Goal: Task Accomplishment & Management: Manage account settings

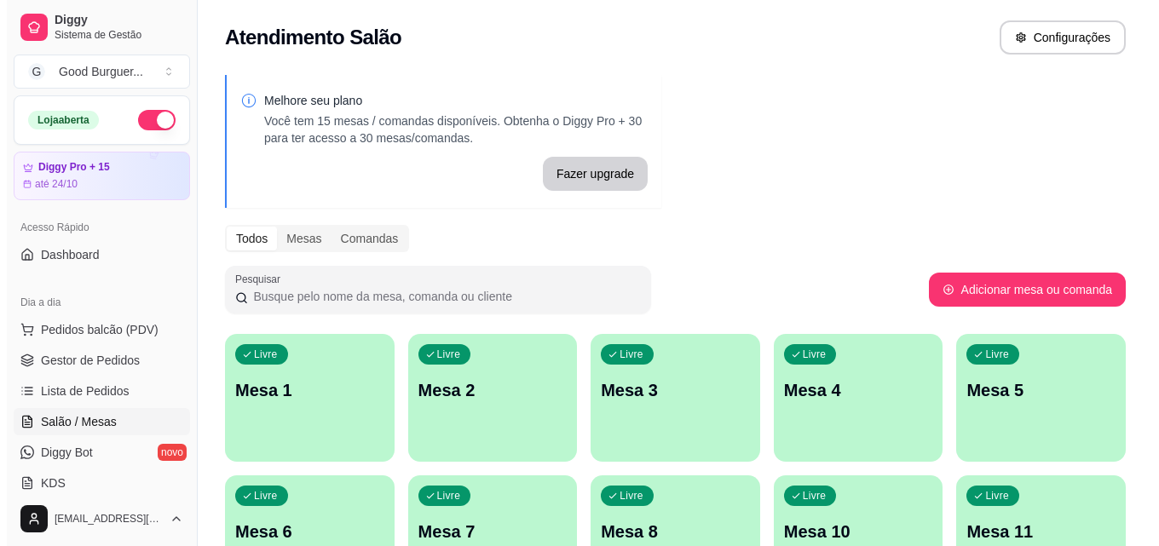
scroll to position [170, 0]
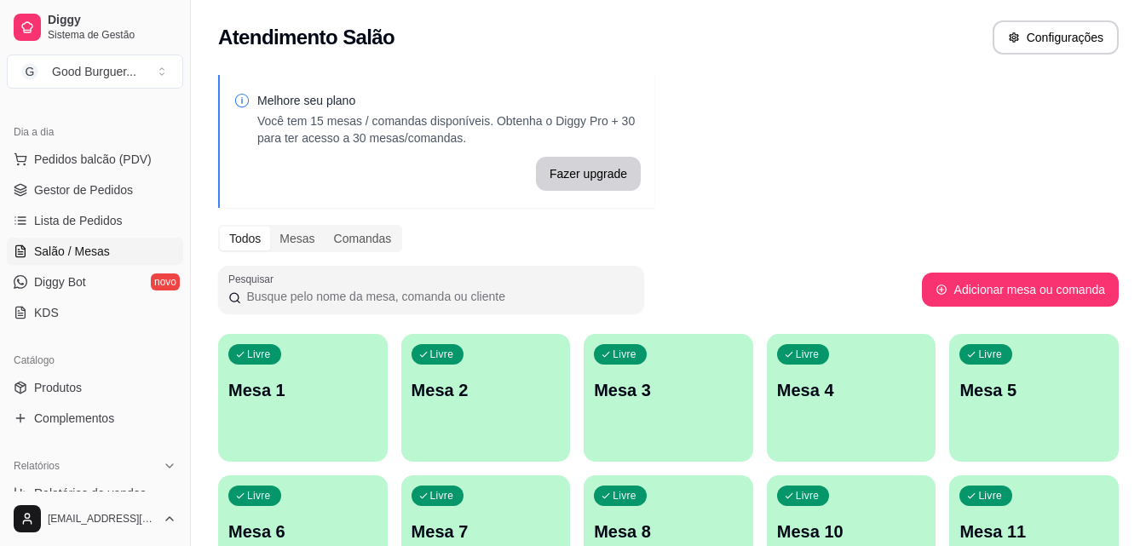
click at [296, 392] on p "Mesa 1" at bounding box center [302, 390] width 149 height 24
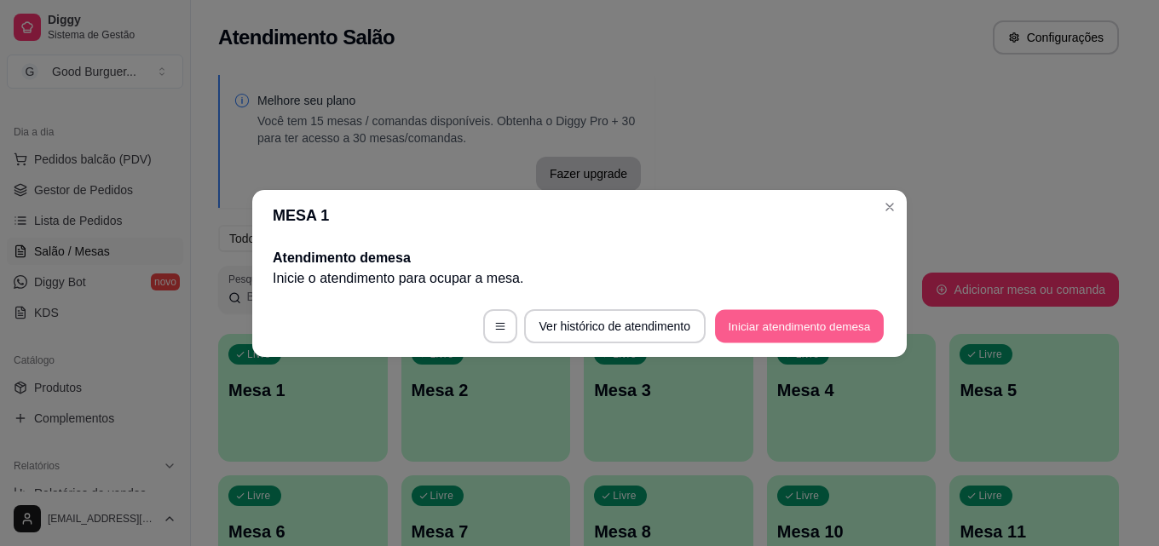
click at [795, 333] on button "Iniciar atendimento de mesa" at bounding box center [799, 325] width 169 height 33
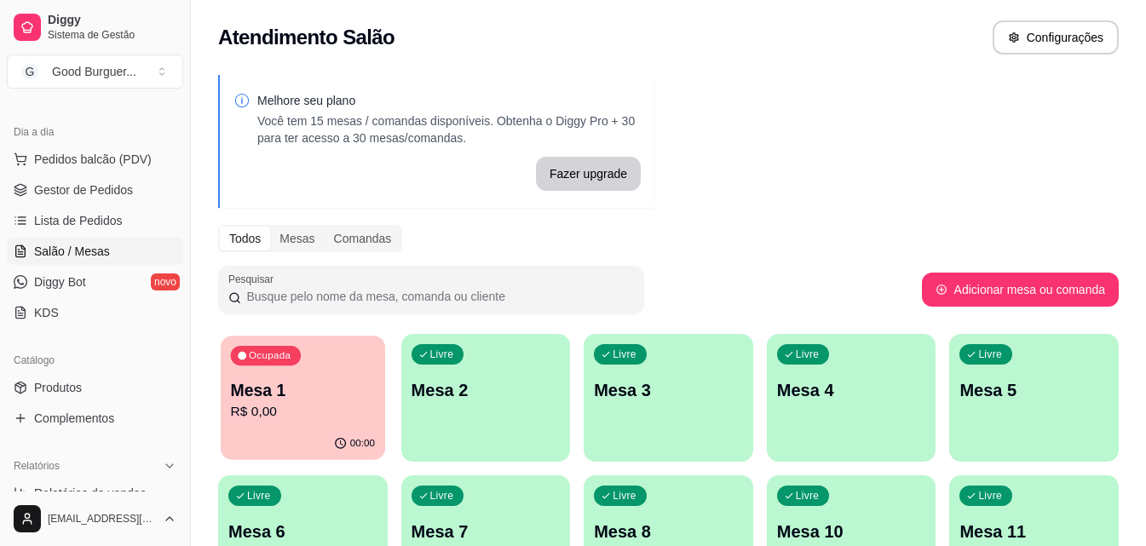
click at [313, 388] on p "Mesa 1" at bounding box center [303, 390] width 144 height 23
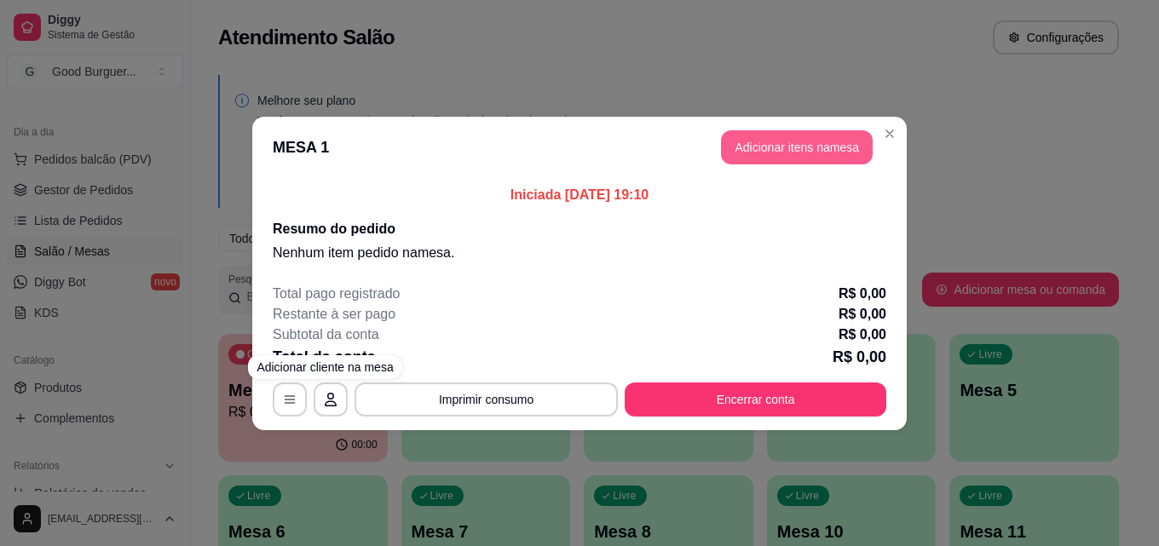
click at [823, 142] on button "Adicionar itens na mesa" at bounding box center [797, 147] width 152 height 34
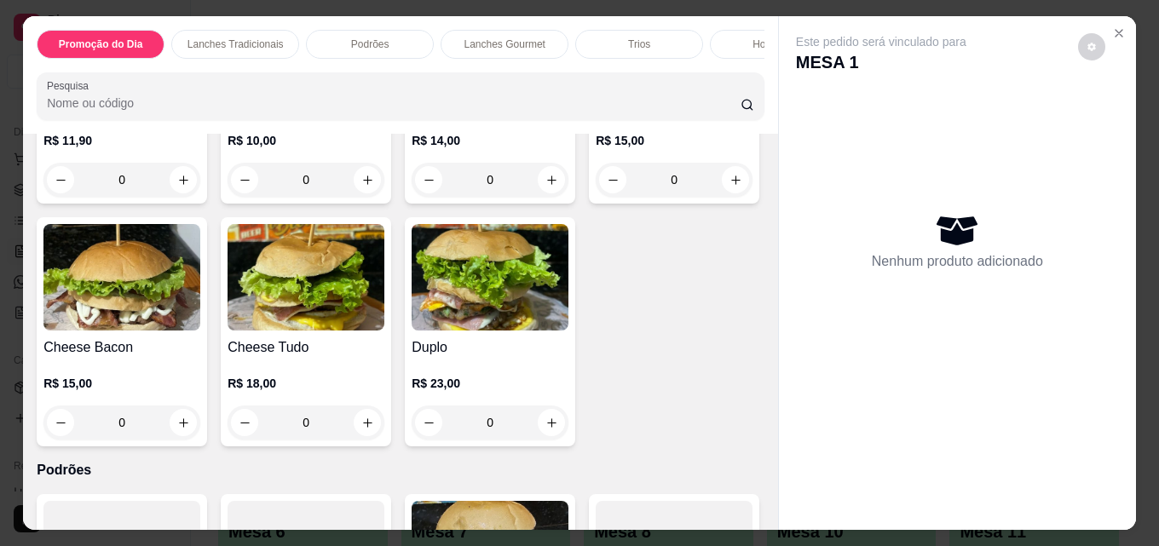
scroll to position [1193, 0]
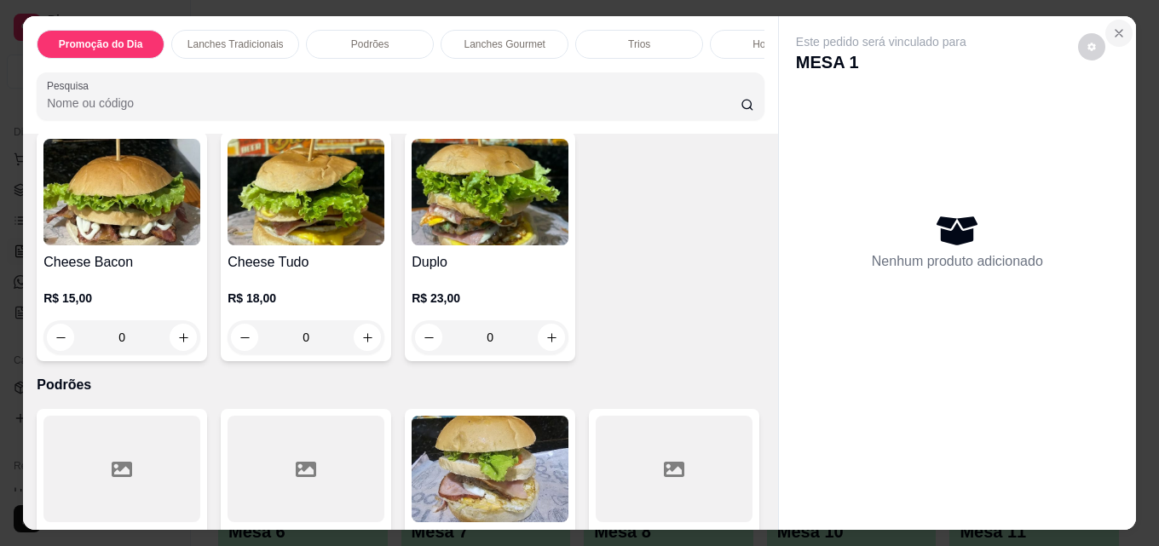
click at [1117, 28] on icon "Close" at bounding box center [1119, 33] width 14 height 14
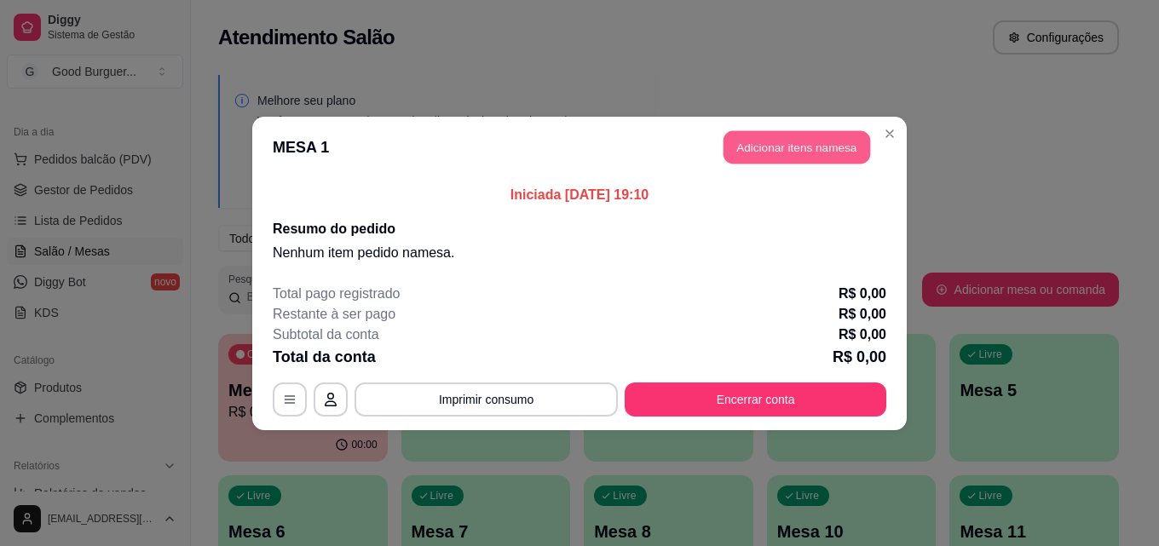
click at [800, 152] on button "Adicionar itens na mesa" at bounding box center [796, 146] width 147 height 33
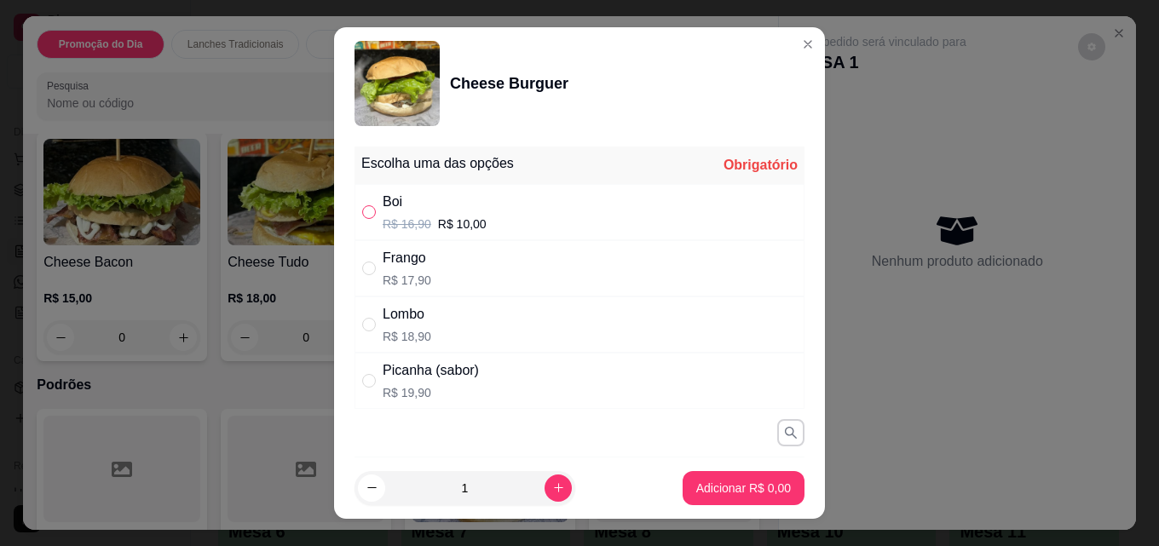
click at [362, 215] on input "" at bounding box center [369, 212] width 14 height 14
radio input "true"
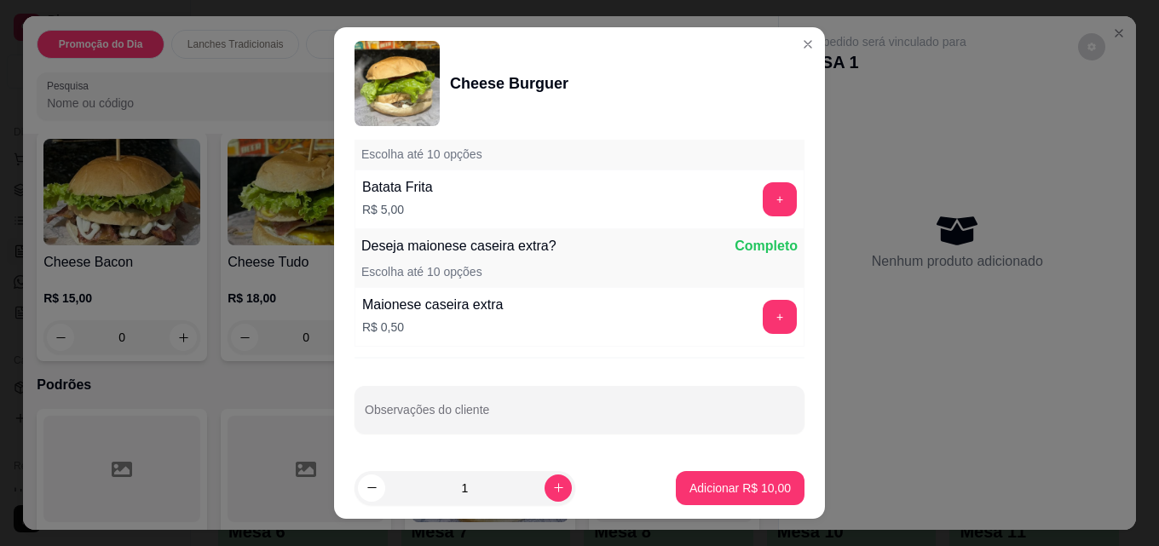
scroll to position [27, 0]
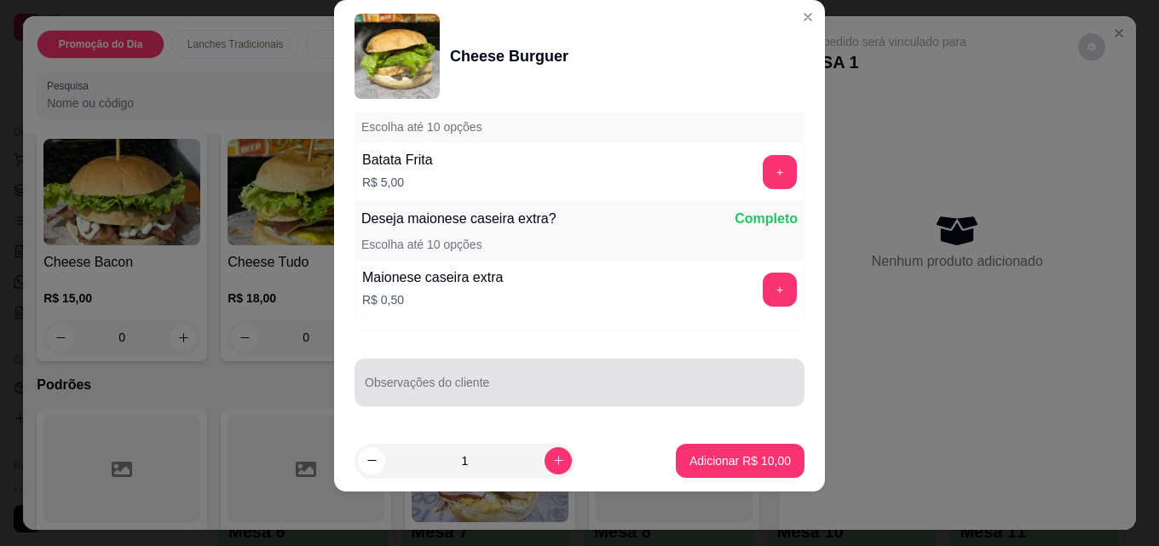
click at [530, 388] on input "Observações do cliente" at bounding box center [579, 389] width 429 height 17
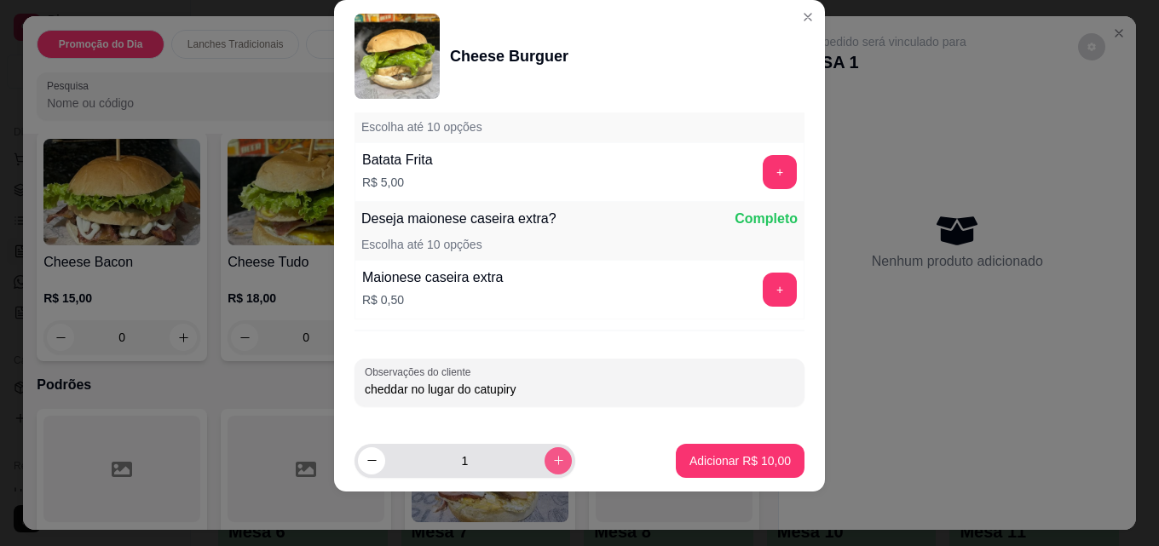
type input "cheddar no lugar do catupiry"
click at [552, 458] on icon "increase-product-quantity" at bounding box center [558, 460] width 13 height 13
type input "2"
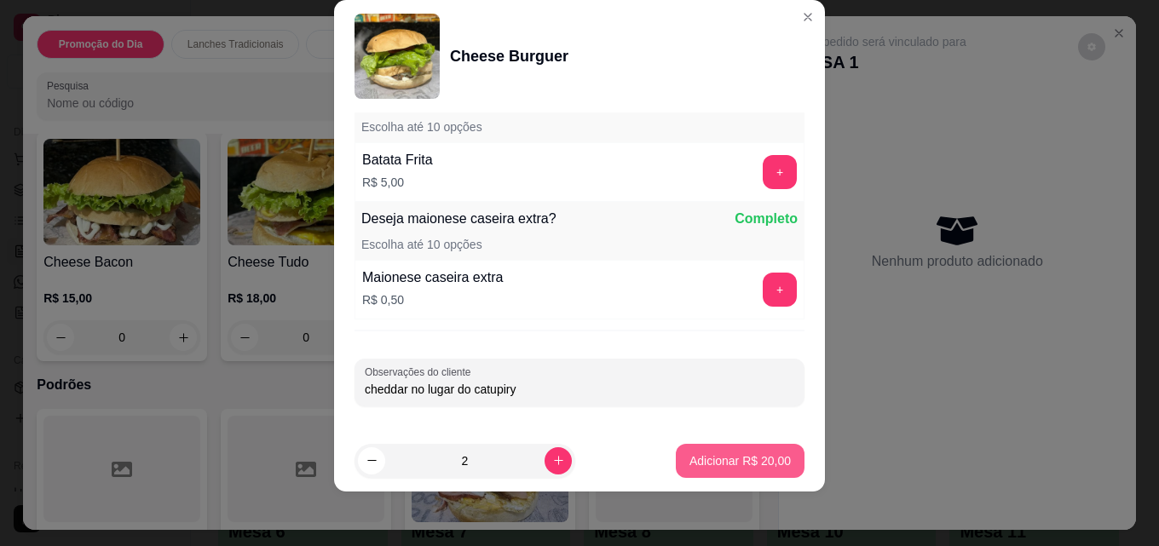
click at [740, 460] on p "Adicionar R$ 20,00" at bounding box center [739, 460] width 101 height 17
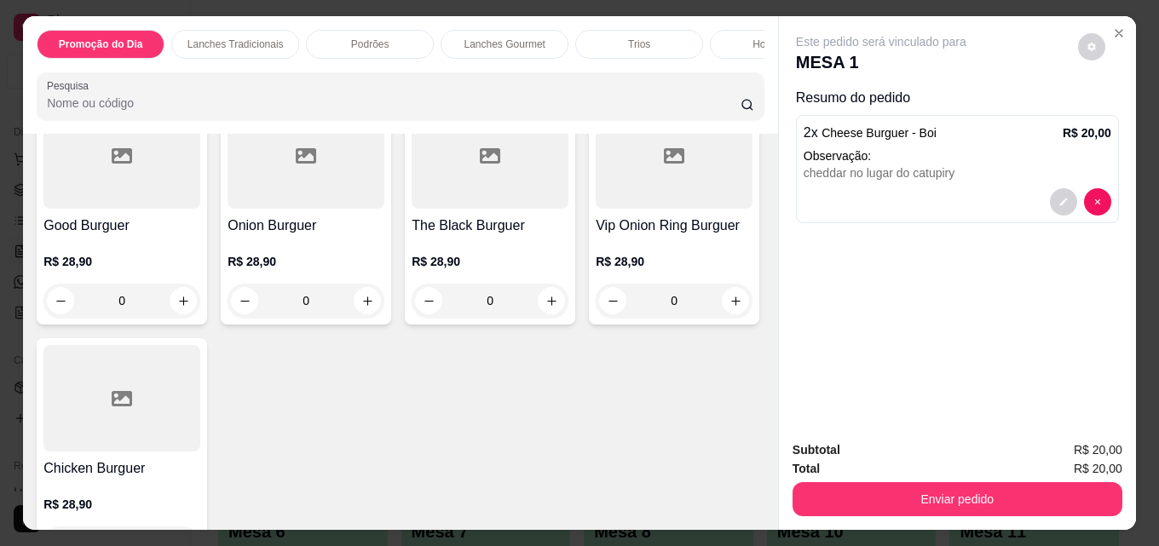
scroll to position [2111, 0]
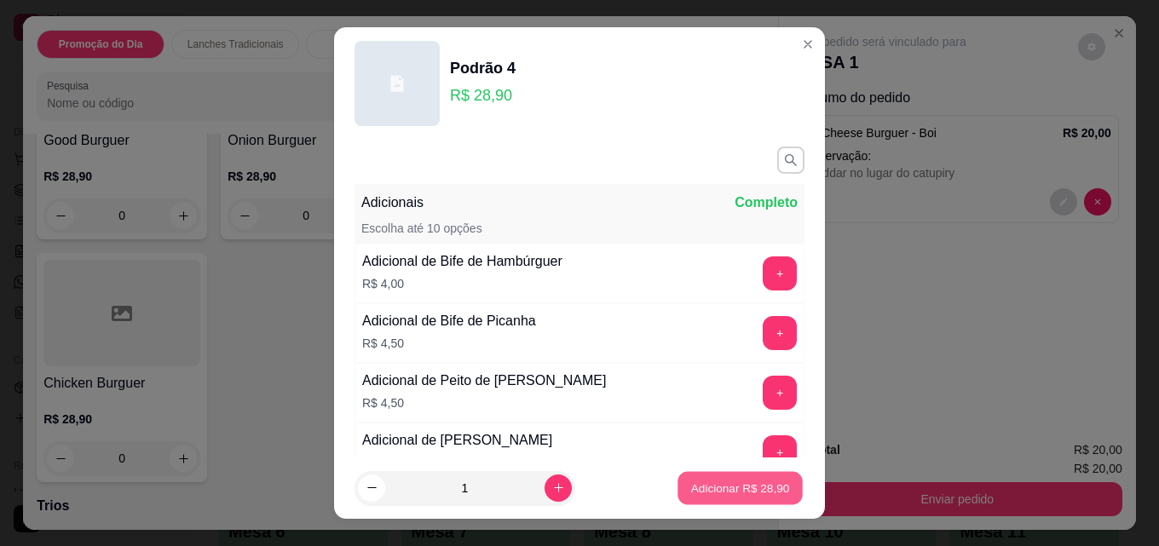
click at [715, 495] on p "Adicionar R$ 28,90" at bounding box center [740, 488] width 99 height 16
type input "1"
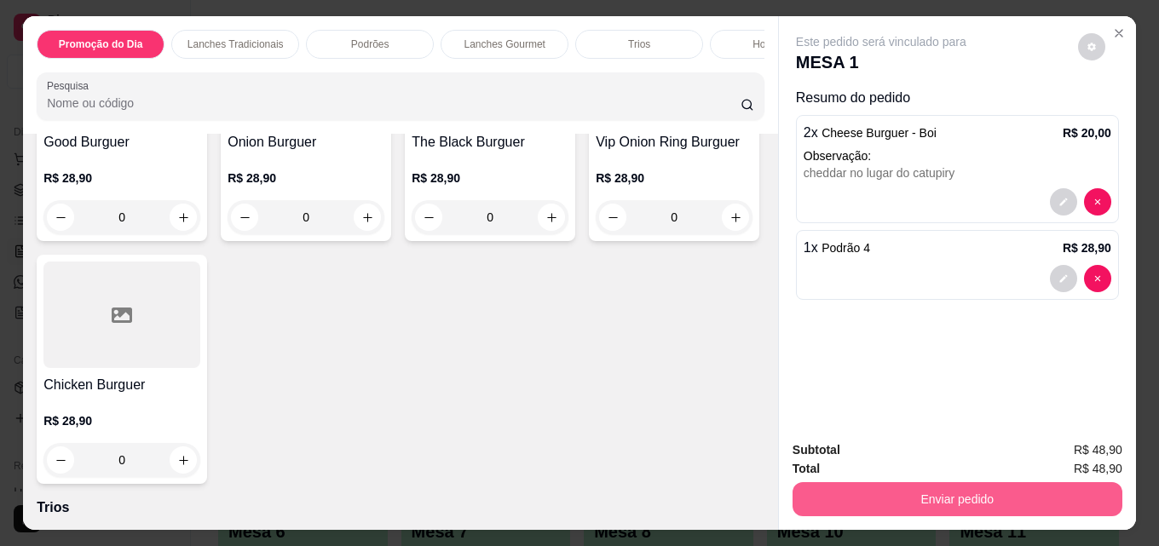
click at [992, 497] on button "Enviar pedido" at bounding box center [957, 499] width 330 height 34
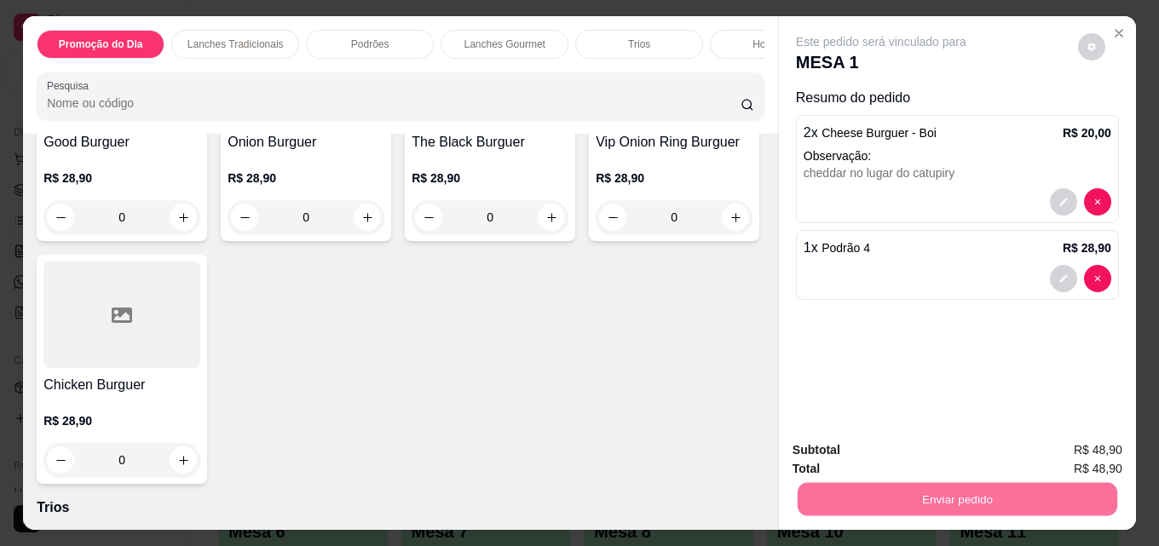
click at [1078, 446] on button "Enviar pedido" at bounding box center [1078, 450] width 94 height 32
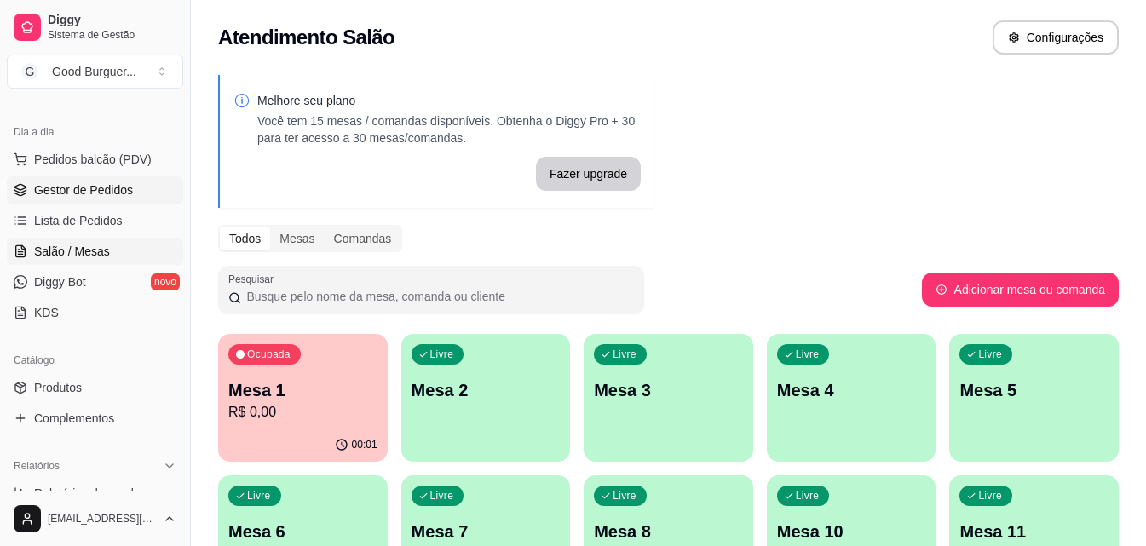
click at [101, 188] on span "Gestor de Pedidos" at bounding box center [83, 189] width 99 height 17
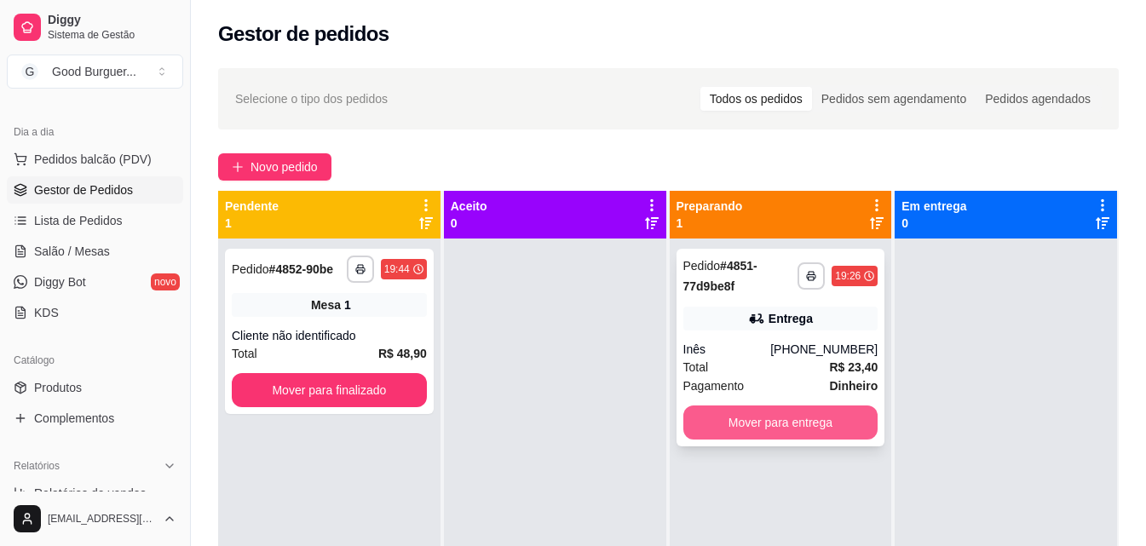
click at [802, 421] on button "Mover para entrega" at bounding box center [780, 423] width 195 height 34
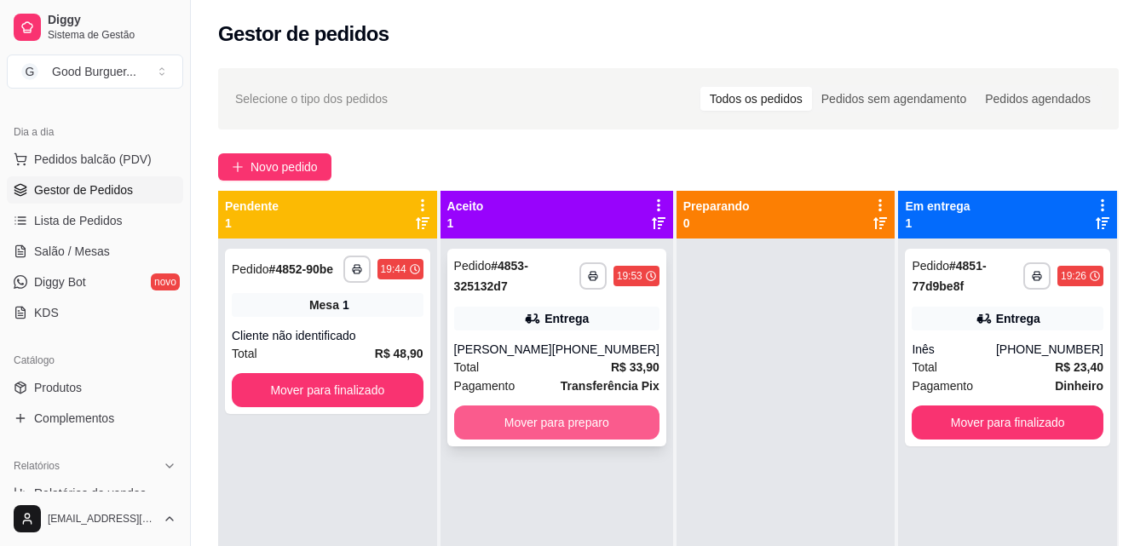
click at [550, 437] on button "Mover para preparo" at bounding box center [556, 423] width 205 height 34
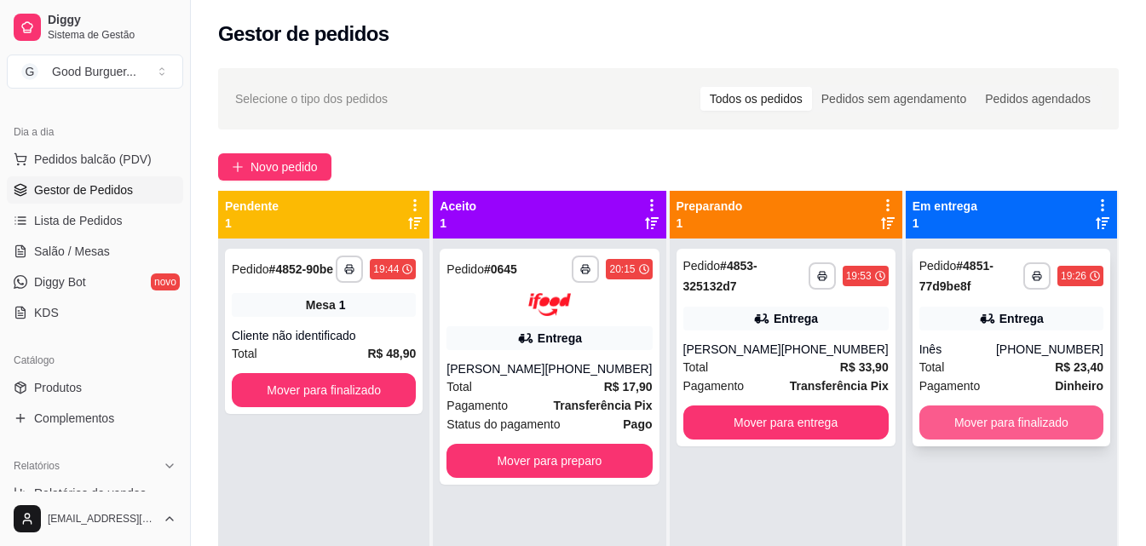
click at [1029, 430] on button "Mover para finalizado" at bounding box center [1011, 423] width 184 height 34
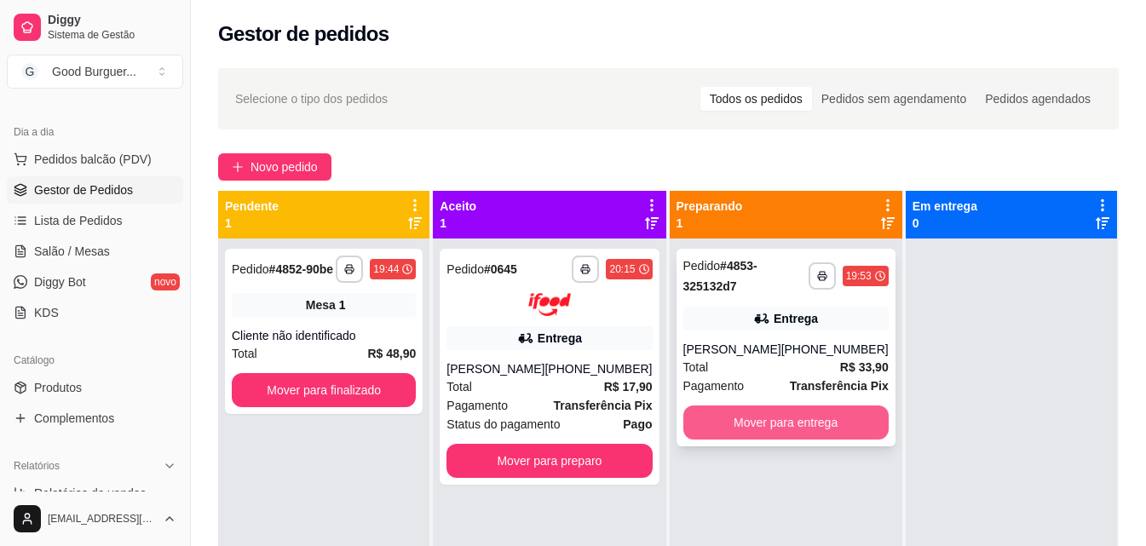
click at [847, 430] on button "Mover para entrega" at bounding box center [785, 423] width 205 height 34
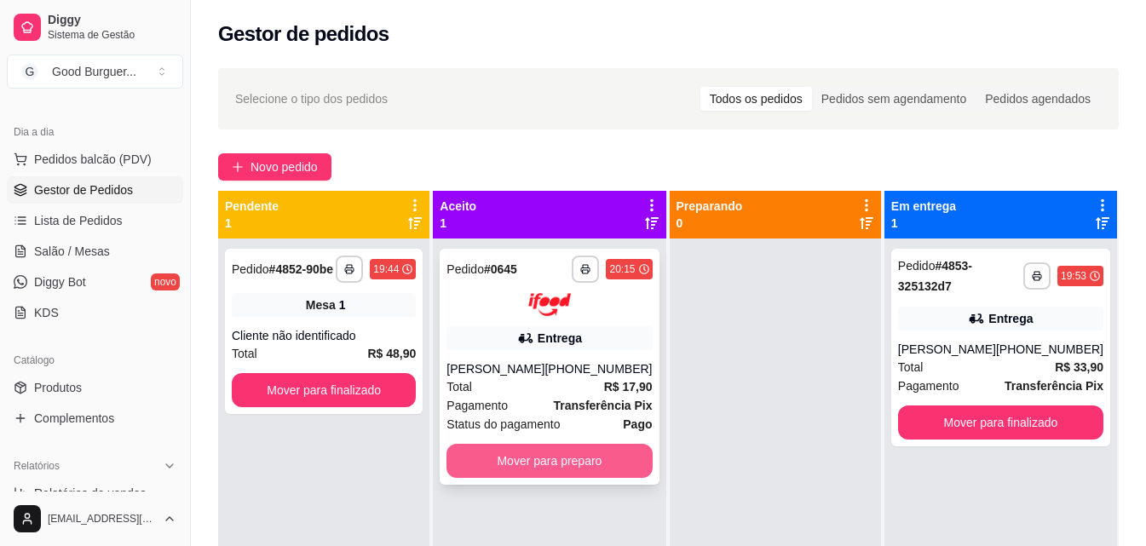
click at [602, 462] on button "Mover para preparo" at bounding box center [548, 461] width 205 height 34
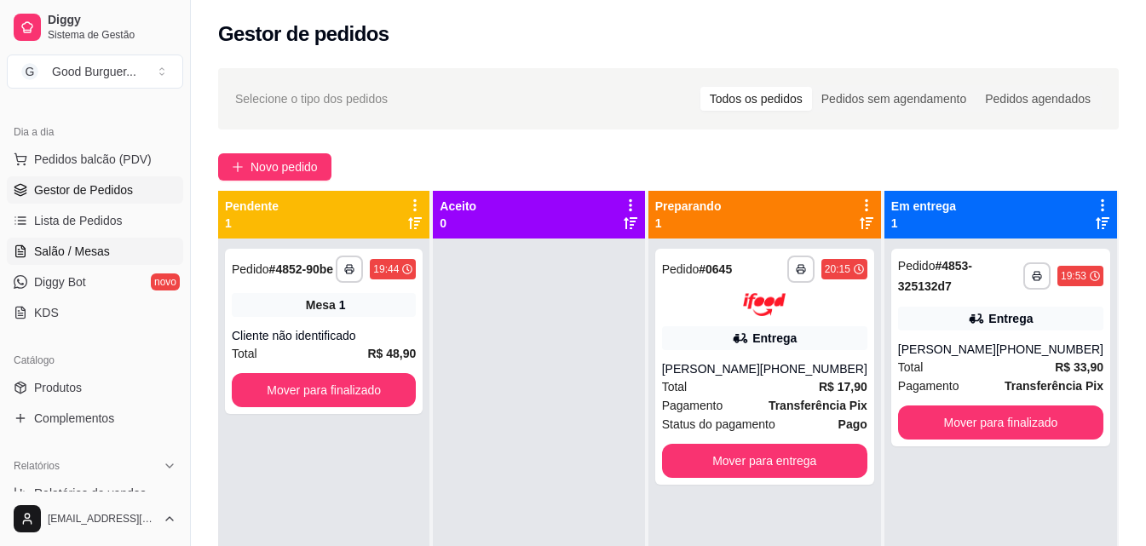
click at [91, 252] on span "Salão / Mesas" at bounding box center [72, 251] width 76 height 17
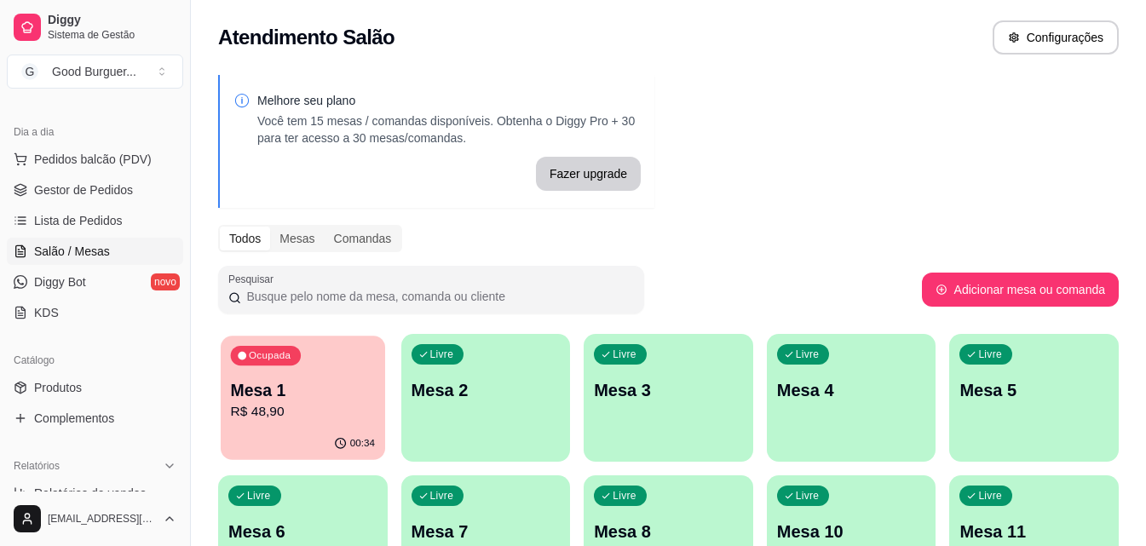
click at [287, 380] on p "Mesa 1" at bounding box center [303, 390] width 144 height 23
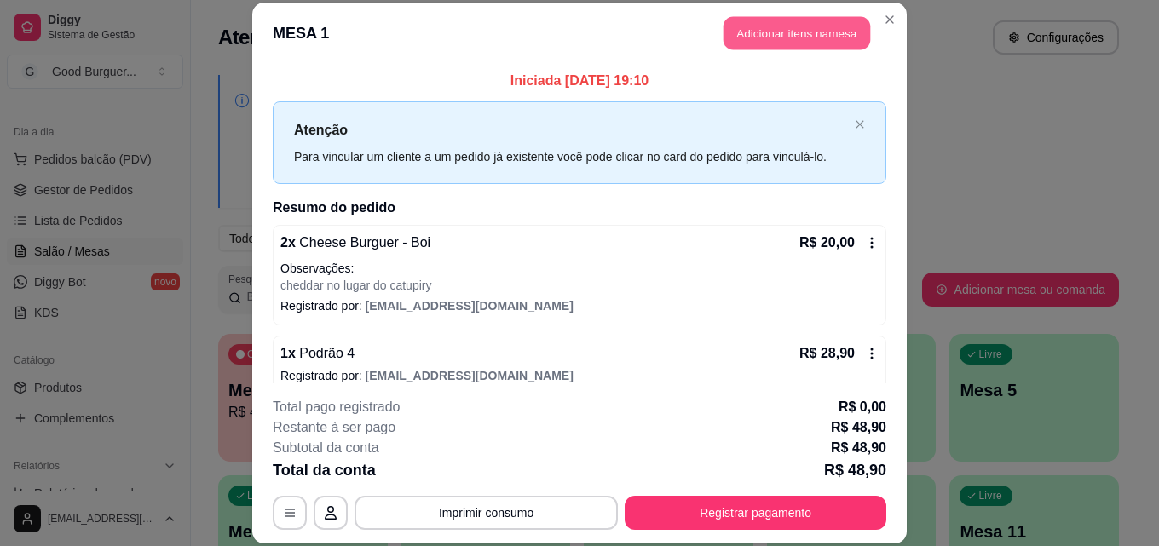
click at [770, 18] on button "Adicionar itens na mesa" at bounding box center [796, 33] width 147 height 33
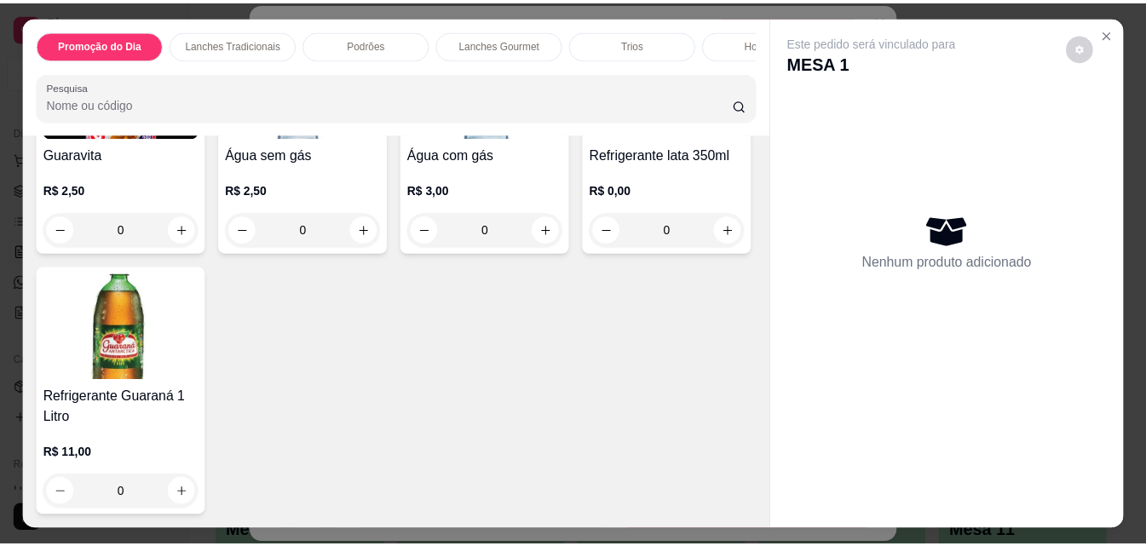
scroll to position [6261, 0]
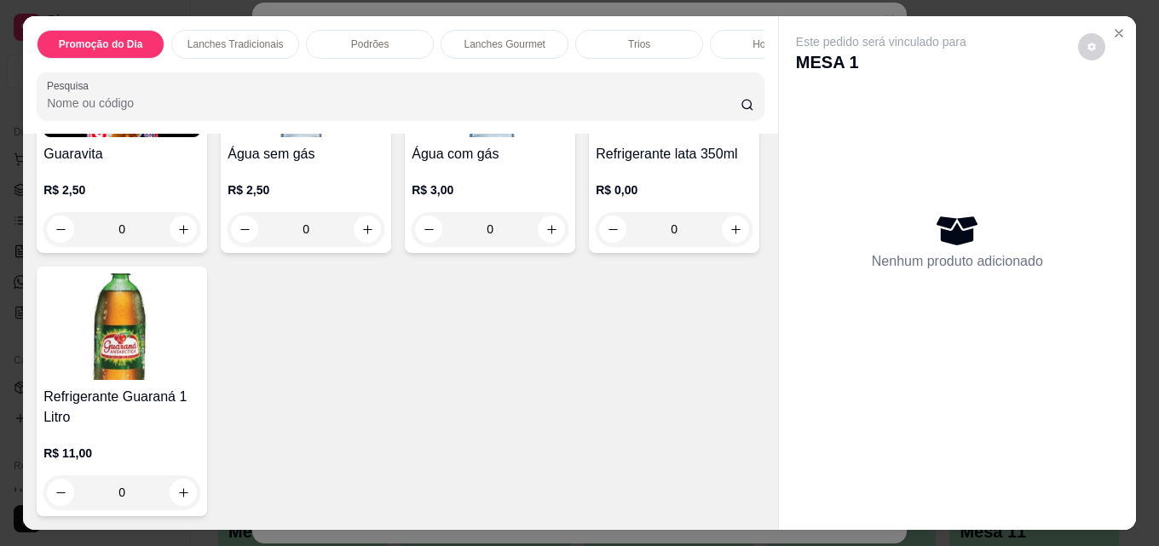
click at [200, 380] on img at bounding box center [121, 326] width 157 height 106
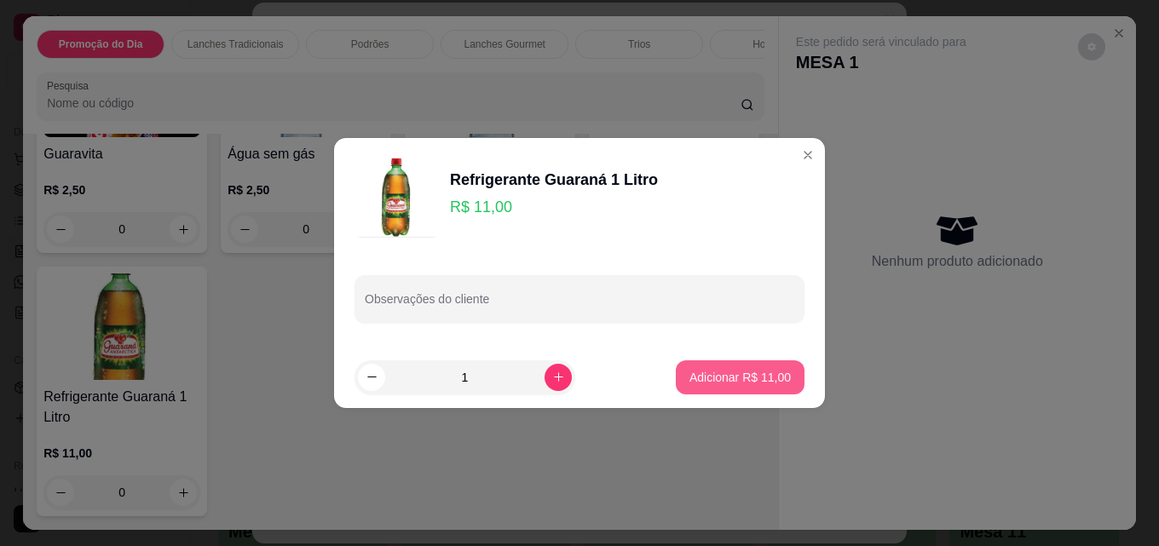
click at [721, 382] on p "Adicionar R$ 11,00" at bounding box center [739, 377] width 101 height 17
type input "1"
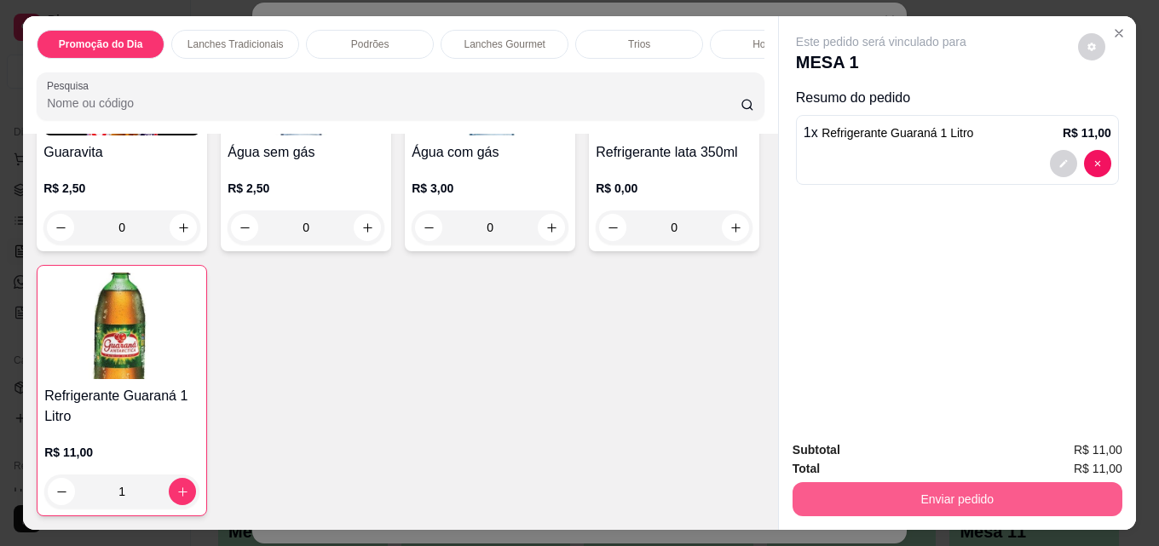
click at [974, 497] on button "Enviar pedido" at bounding box center [957, 499] width 330 height 34
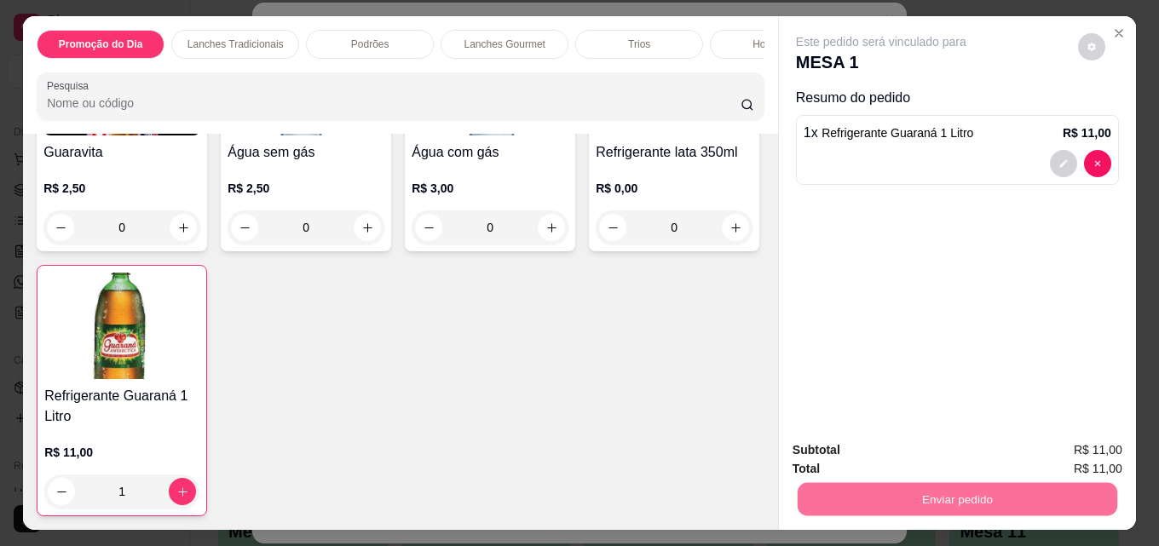
click at [1080, 453] on button "Enviar pedido" at bounding box center [1078, 450] width 94 height 32
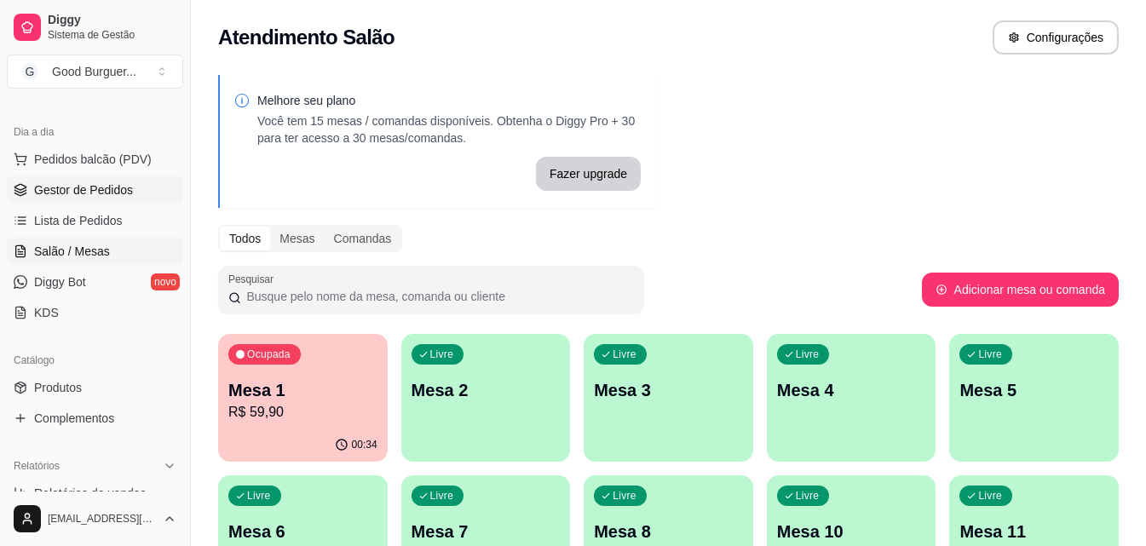
click at [114, 193] on span "Gestor de Pedidos" at bounding box center [83, 189] width 99 height 17
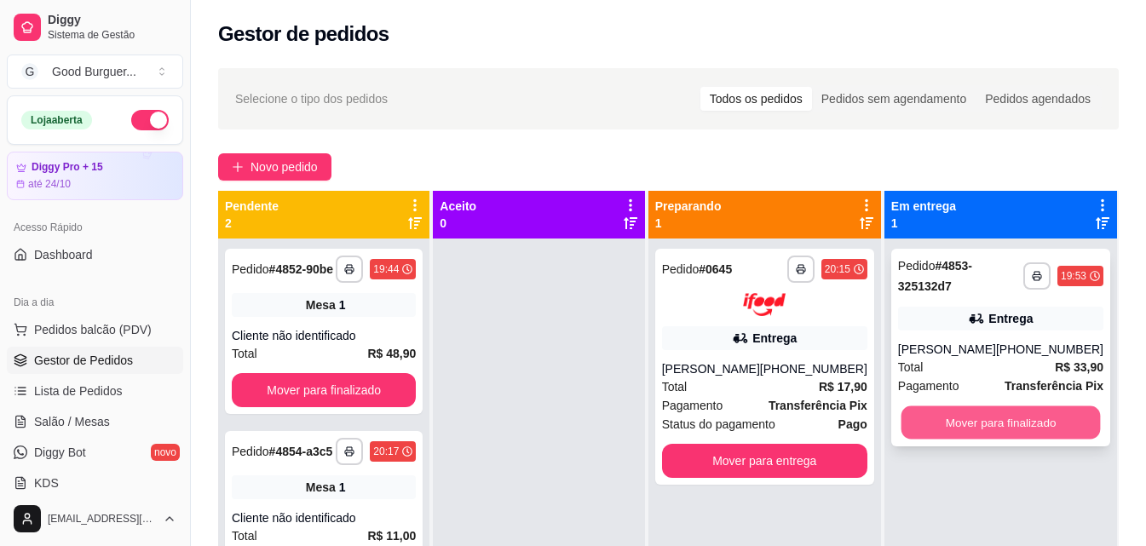
click at [994, 440] on button "Mover para finalizado" at bounding box center [999, 422] width 199 height 33
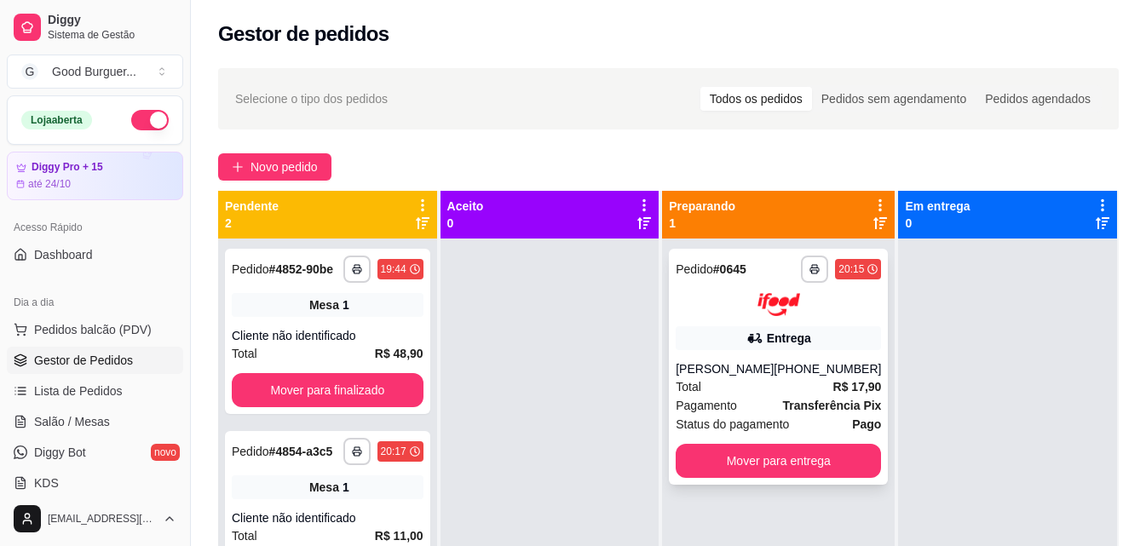
click at [715, 318] on div "**********" at bounding box center [778, 367] width 219 height 236
click at [114, 410] on link "Salão / Mesas" at bounding box center [95, 421] width 176 height 27
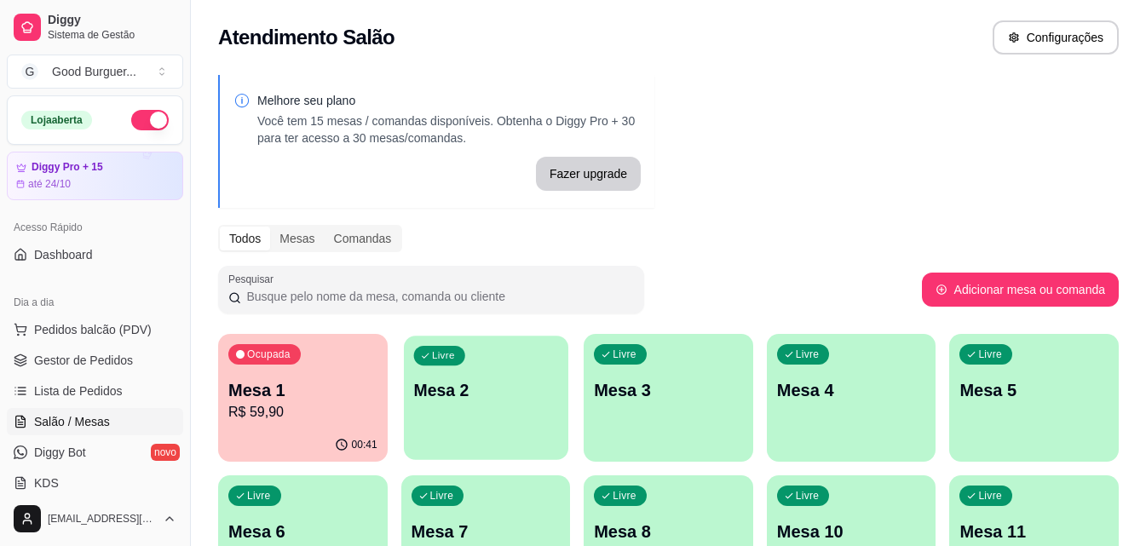
click at [483, 381] on p "Mesa 2" at bounding box center [485, 390] width 144 height 23
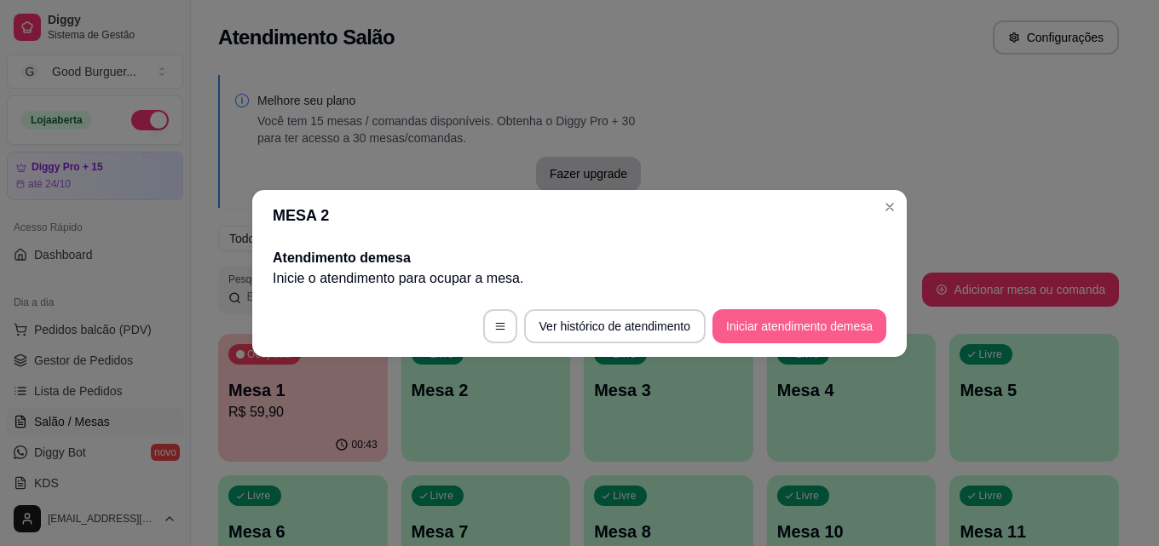
click at [765, 325] on button "Iniciar atendimento de mesa" at bounding box center [799, 326] width 174 height 34
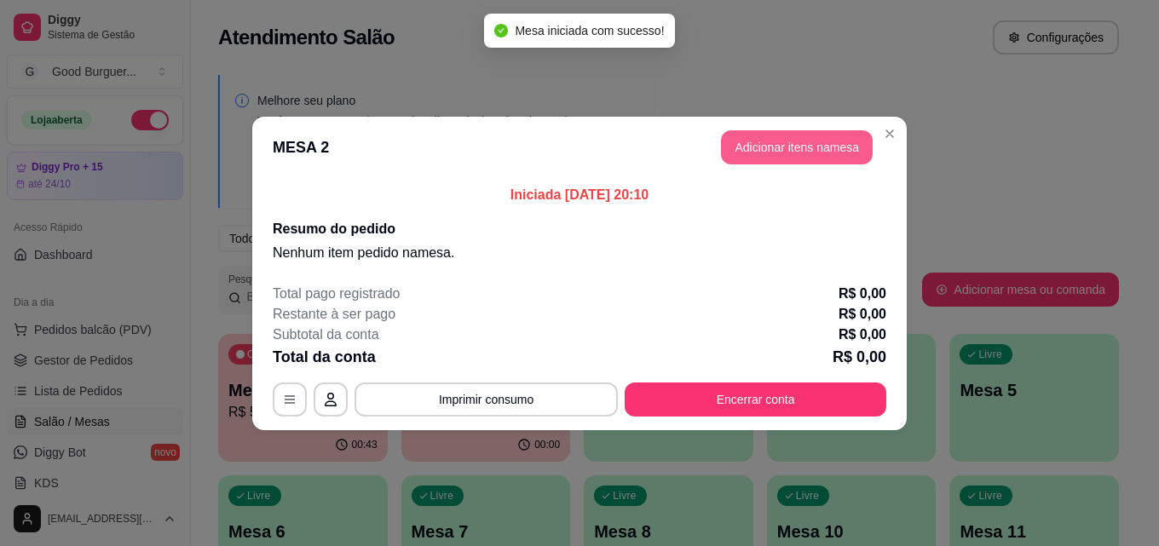
click at [810, 141] on button "Adicionar itens na mesa" at bounding box center [797, 147] width 152 height 34
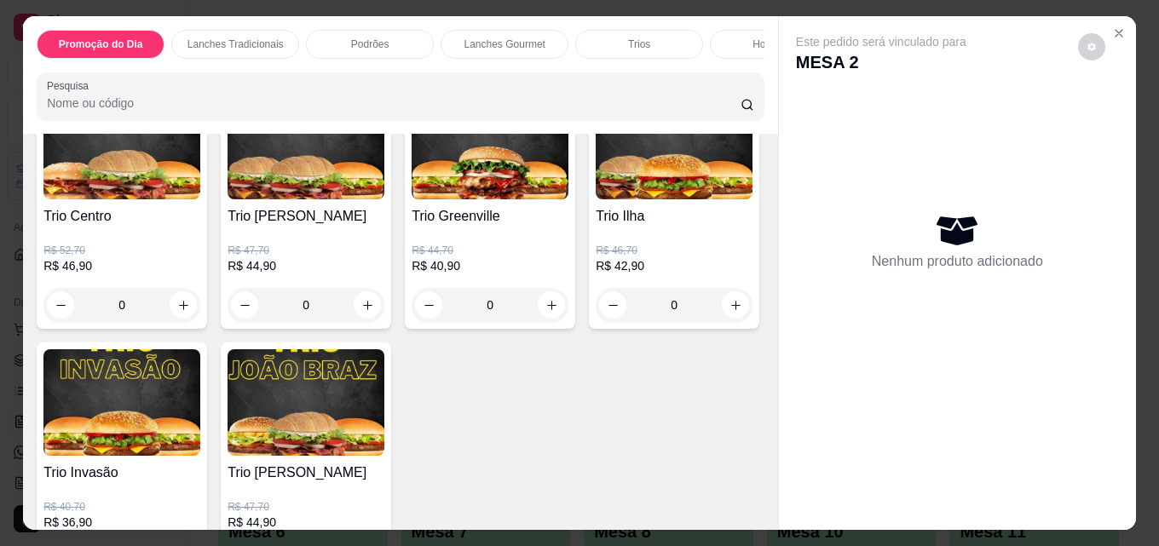
scroll to position [2556, 0]
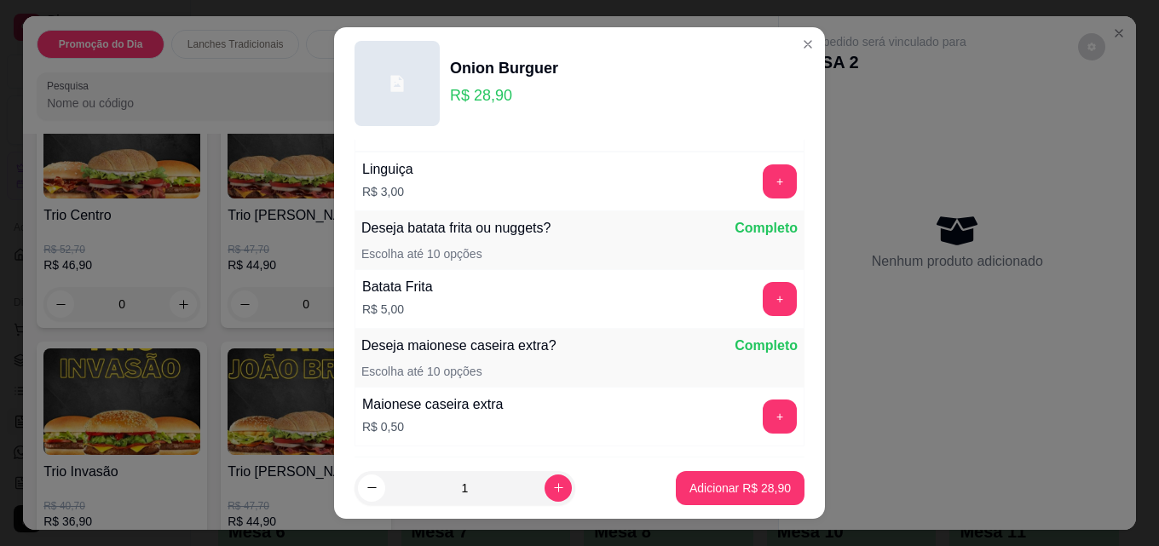
scroll to position [1107, 0]
click at [763, 300] on button "+" at bounding box center [779, 297] width 33 height 33
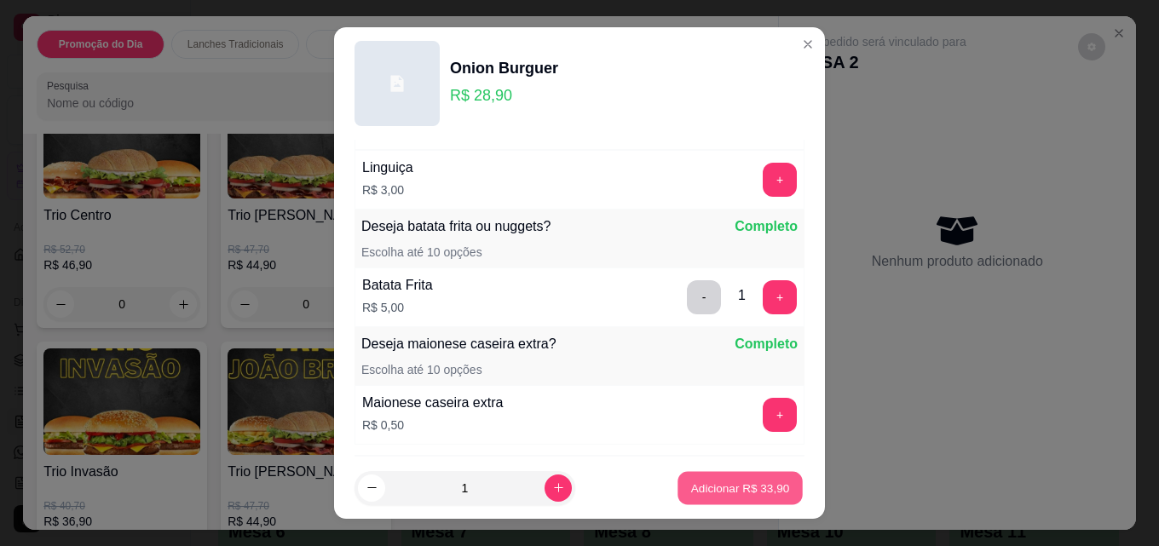
click at [715, 493] on p "Adicionar R$ 33,90" at bounding box center [740, 488] width 99 height 16
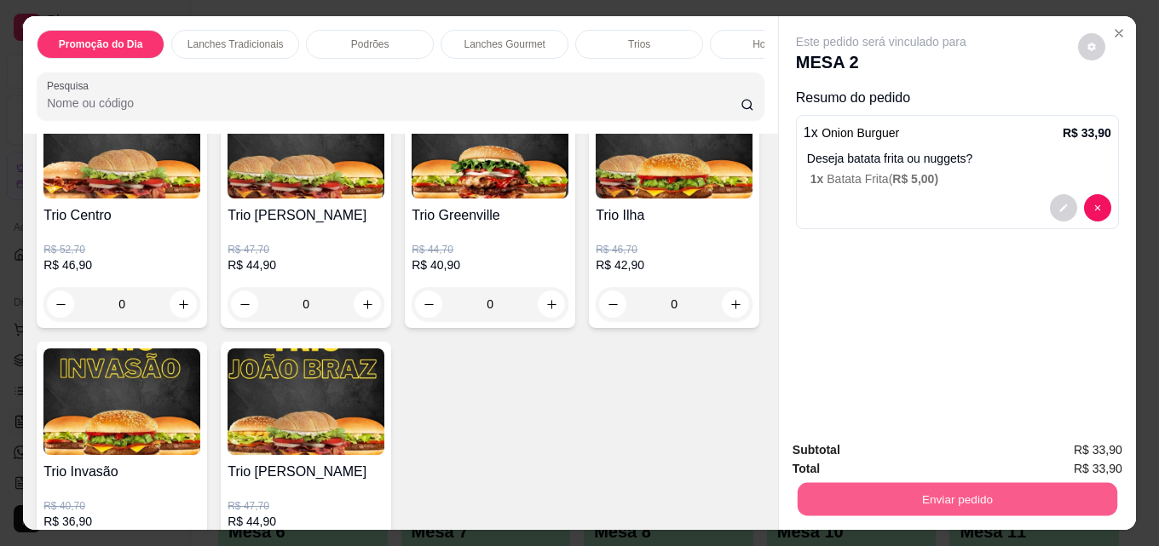
click at [903, 506] on button "Enviar pedido" at bounding box center [956, 498] width 319 height 33
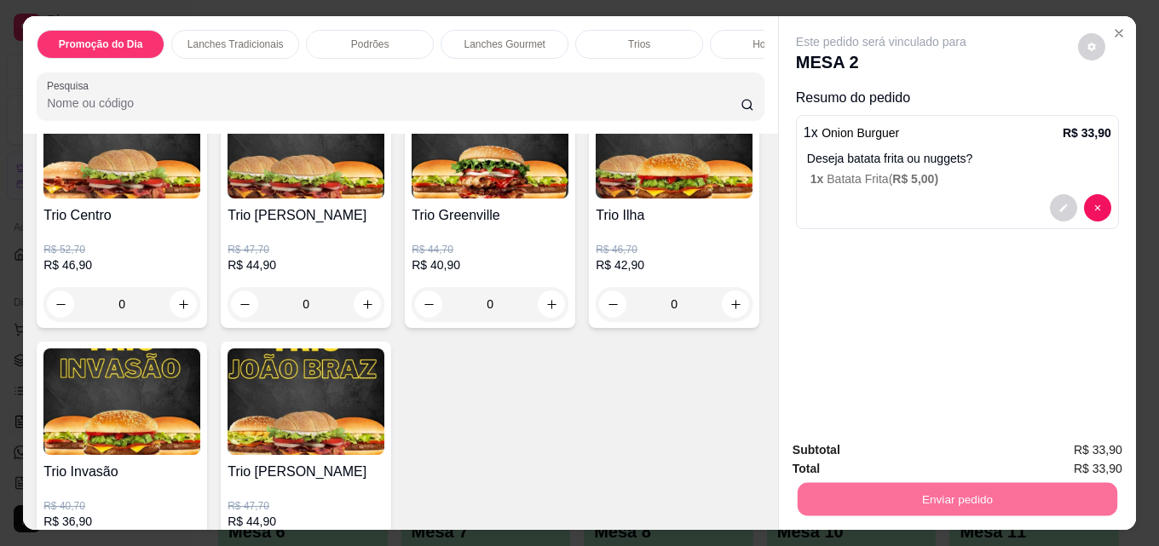
click at [1073, 445] on button "Enviar pedido" at bounding box center [1078, 450] width 94 height 32
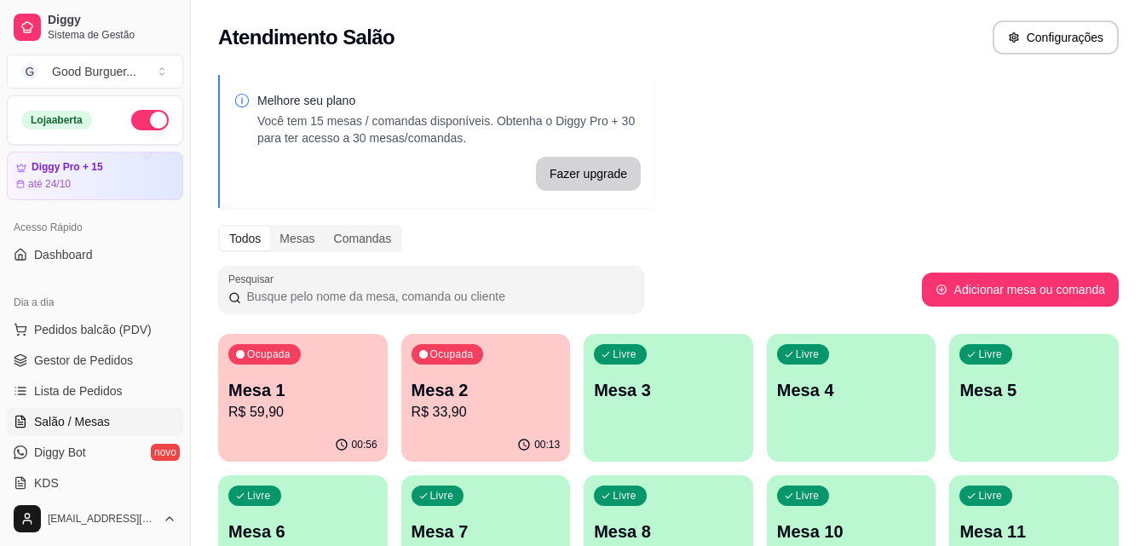
click at [506, 387] on p "Mesa 2" at bounding box center [485, 390] width 149 height 24
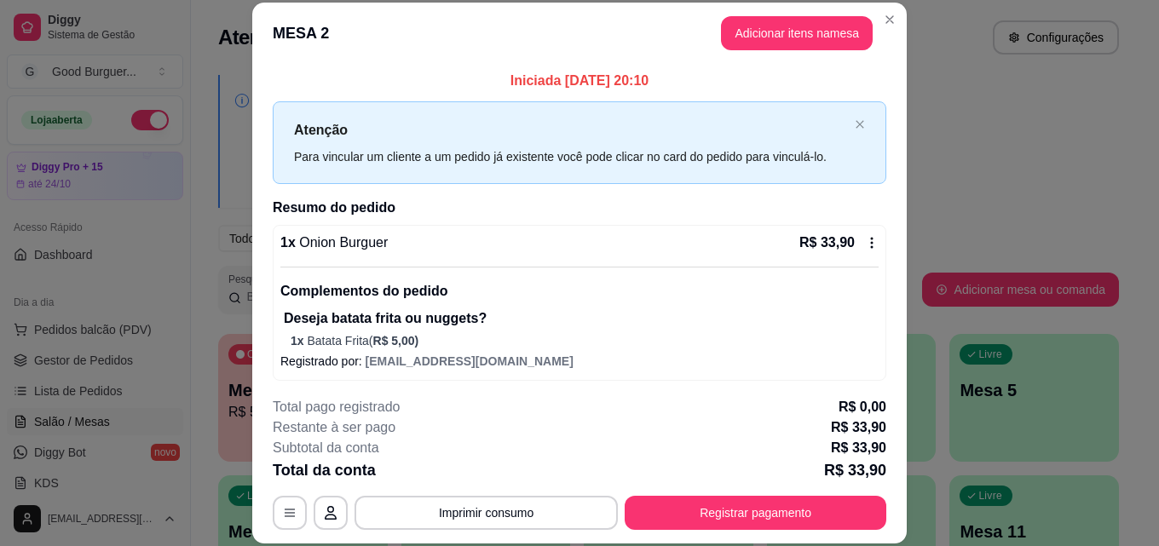
click at [811, 40] on button "Adicionar itens na mesa" at bounding box center [797, 33] width 152 height 34
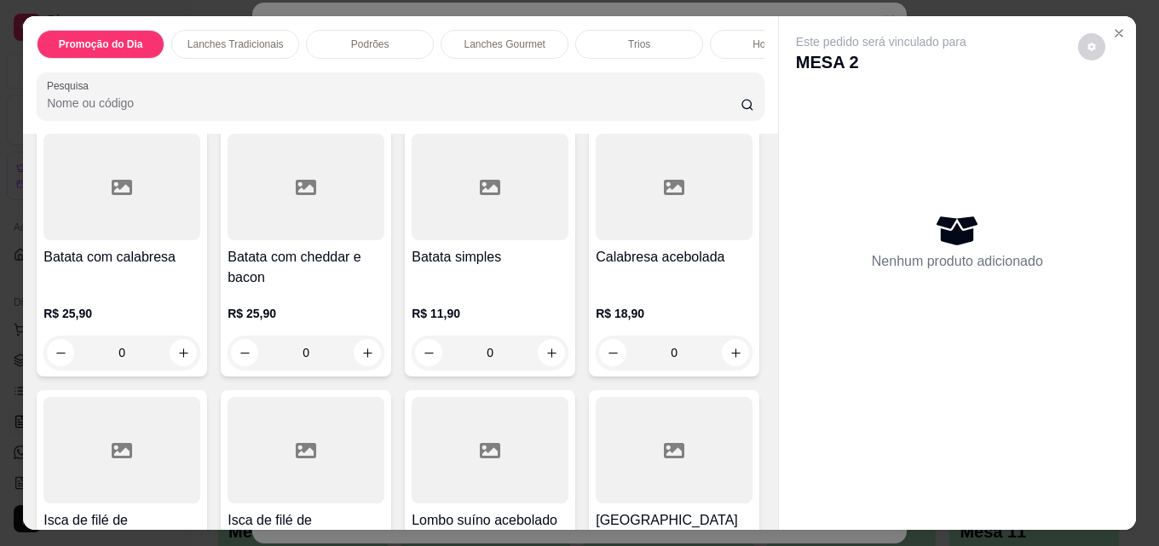
scroll to position [6346, 0]
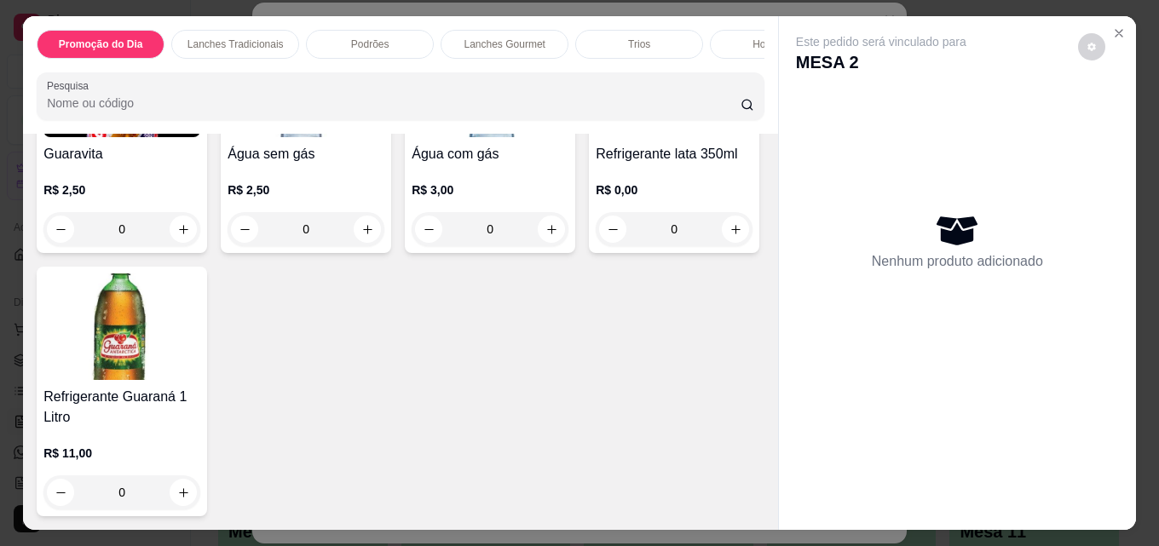
click at [595, 137] on img at bounding box center [673, 84] width 157 height 106
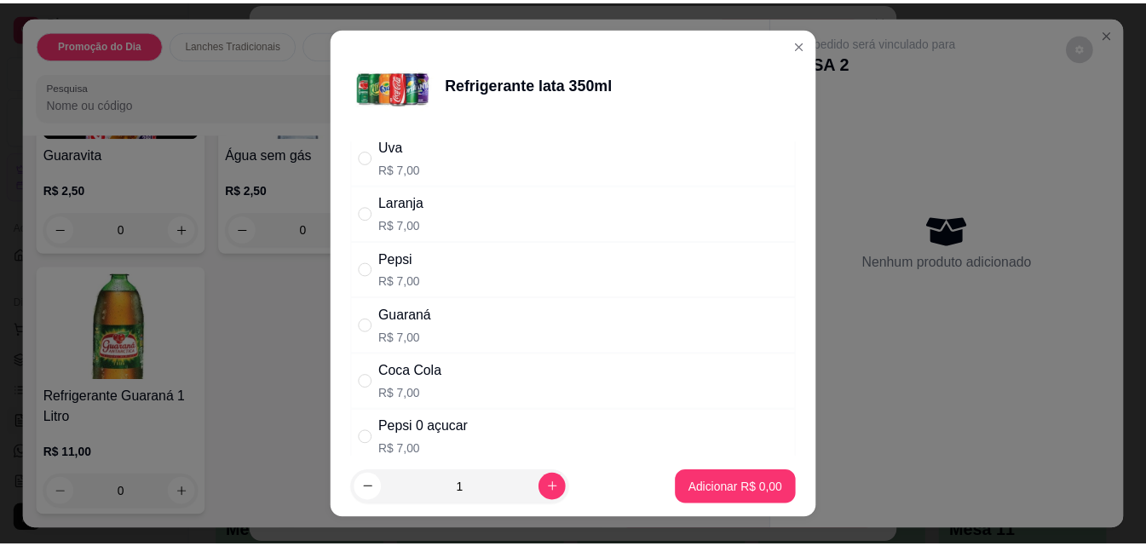
scroll to position [85, 0]
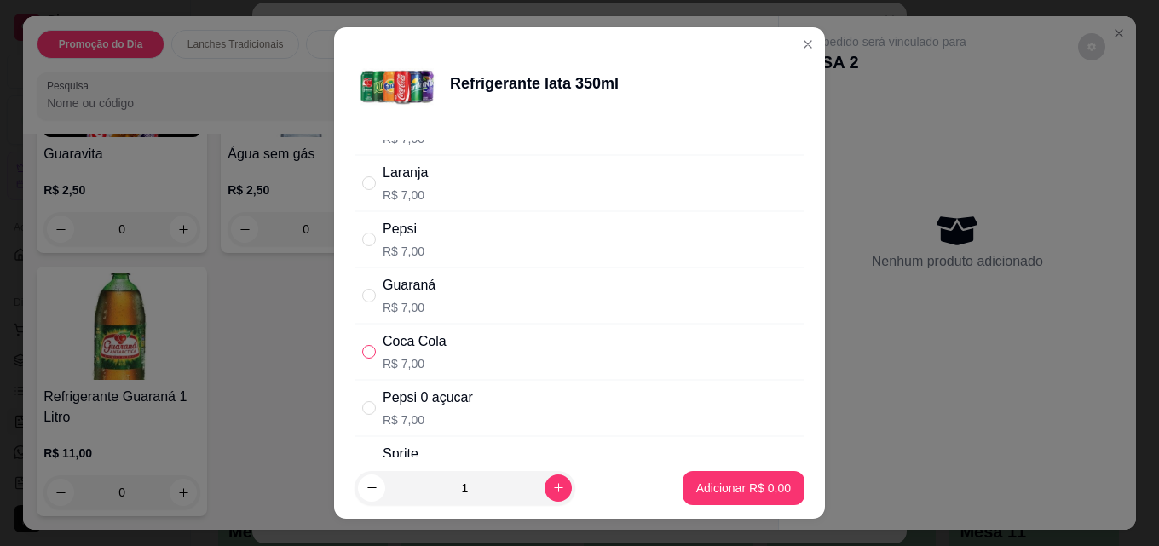
click at [362, 352] on input "" at bounding box center [369, 352] width 14 height 14
radio input "true"
click at [743, 498] on button "Adicionar R$ 7,00" at bounding box center [743, 488] width 122 height 34
type input "1"
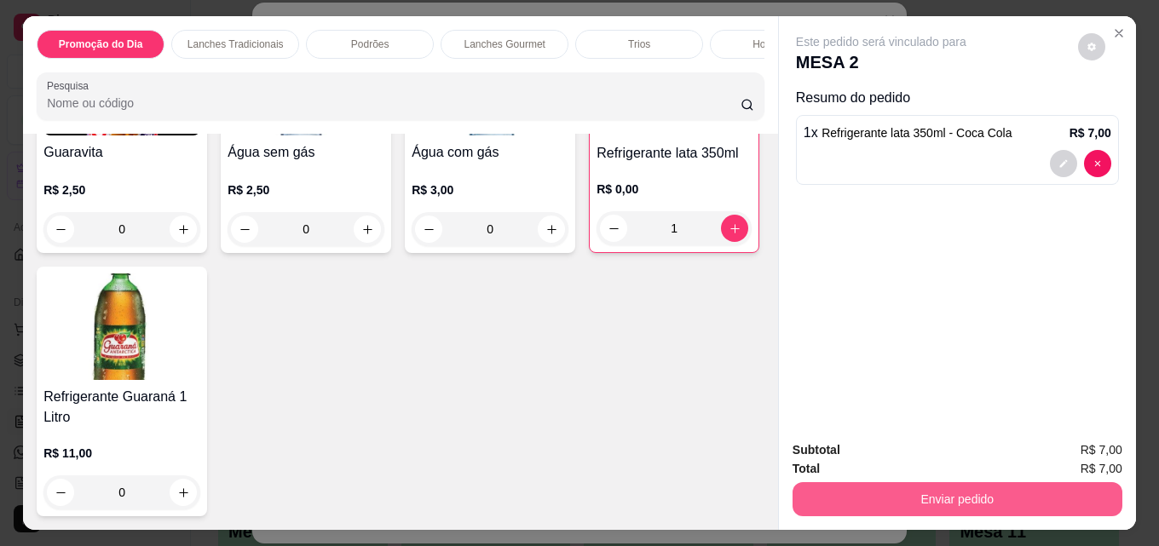
click at [922, 493] on button "Enviar pedido" at bounding box center [957, 499] width 330 height 34
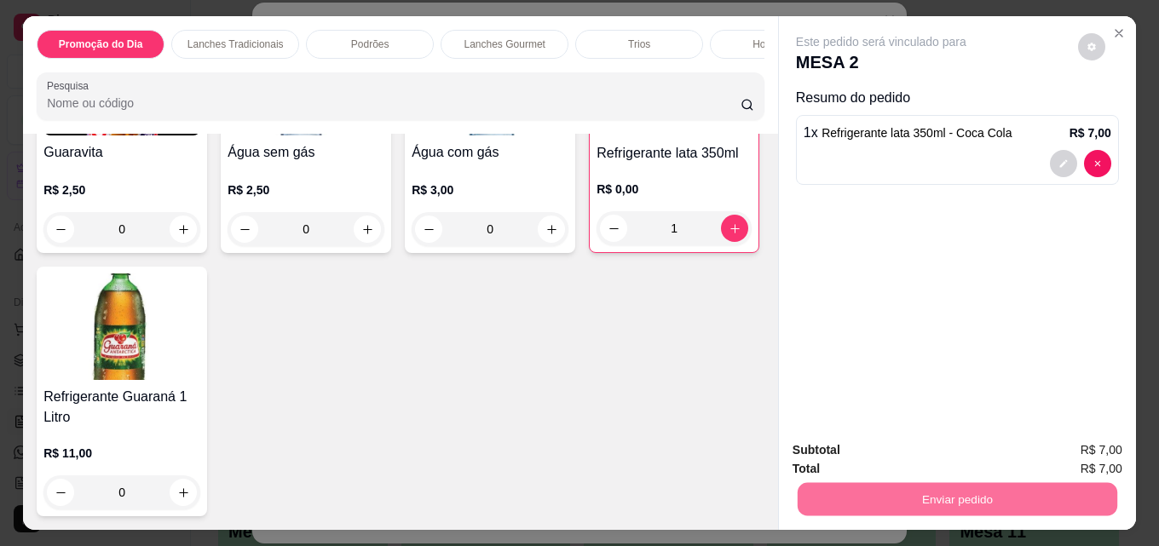
click at [1087, 442] on button "Enviar pedido" at bounding box center [1078, 450] width 94 height 32
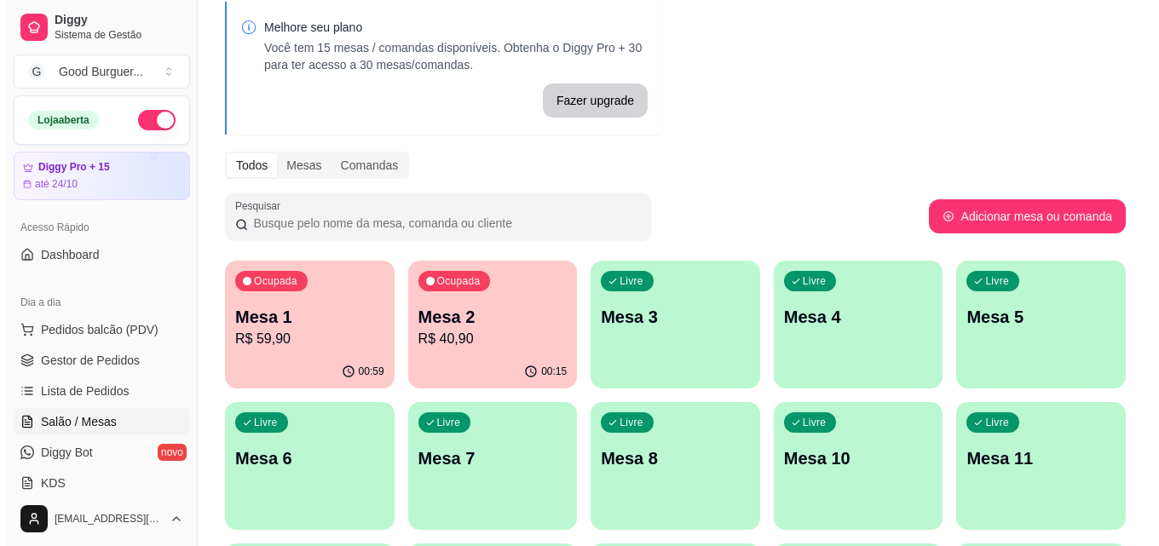
scroll to position [170, 0]
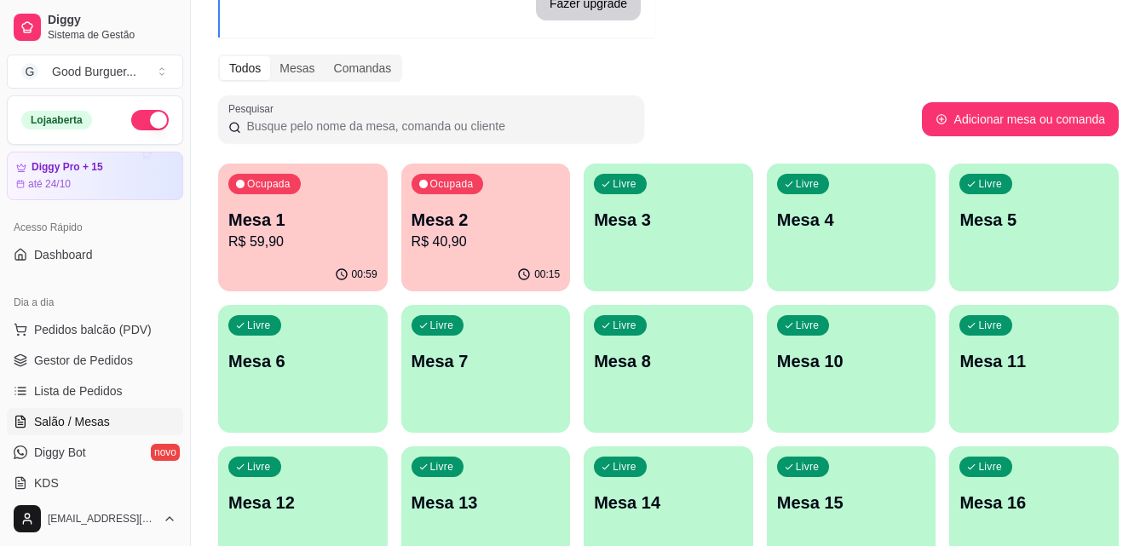
click at [252, 193] on div "Ocupada" at bounding box center [264, 184] width 72 height 20
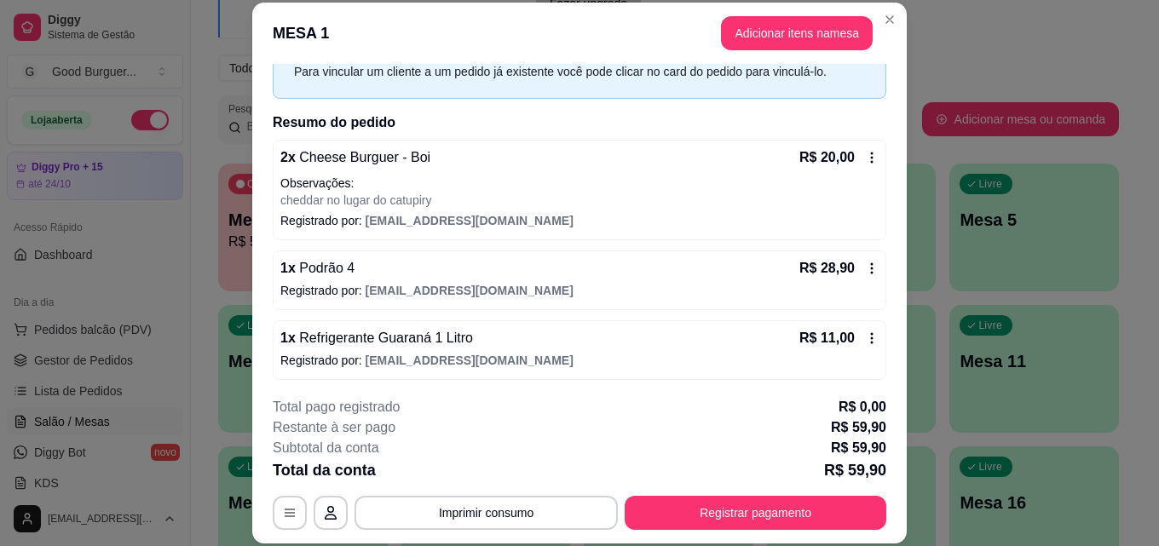
scroll to position [89, 0]
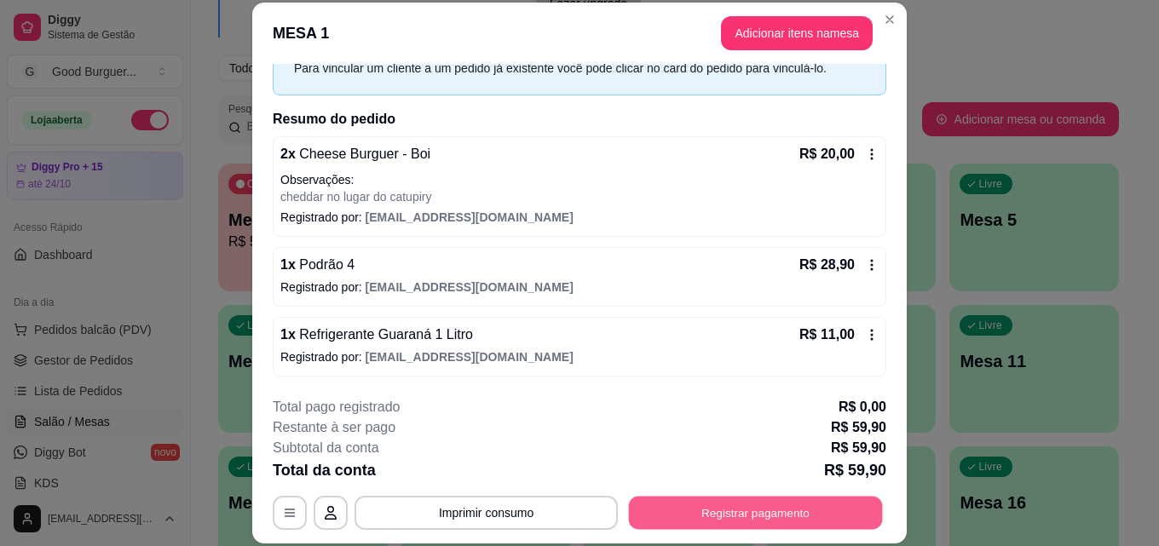
click at [770, 520] on button "Registrar pagamento" at bounding box center [756, 512] width 254 height 33
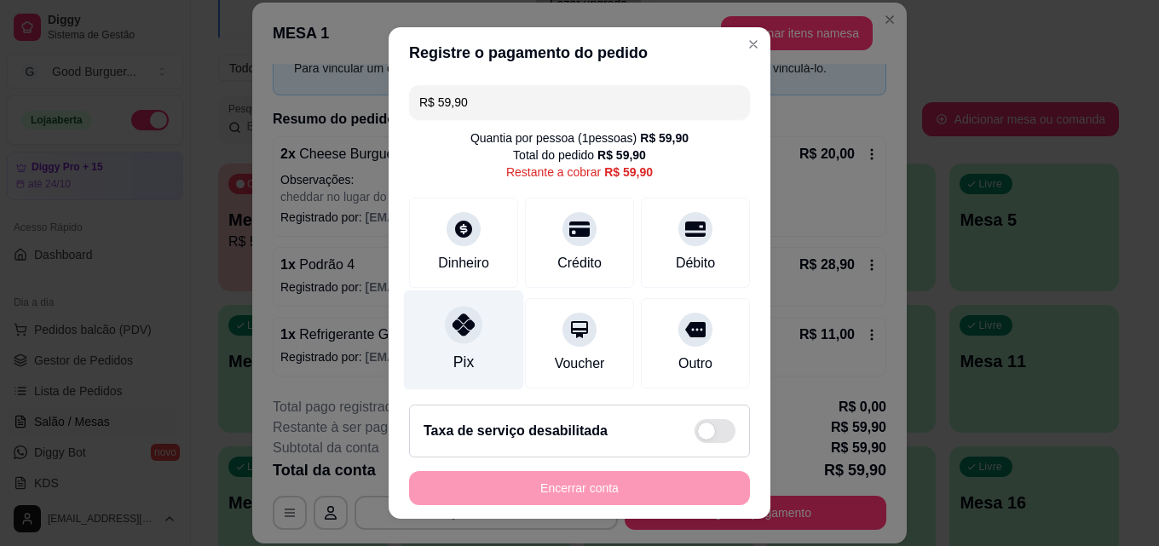
click at [452, 321] on icon at bounding box center [463, 324] width 22 height 22
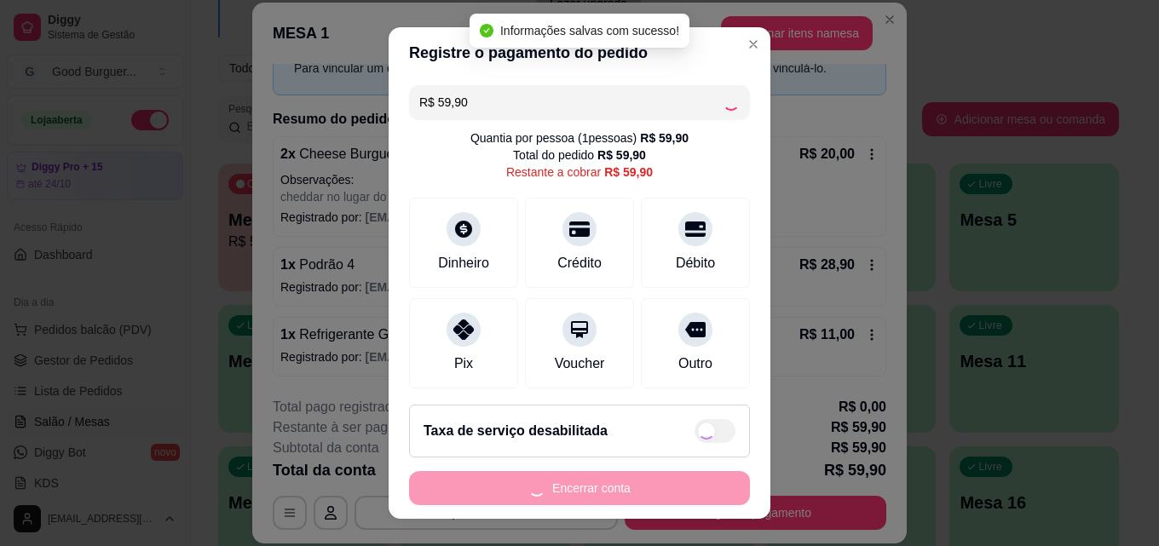
type input "R$ 0,00"
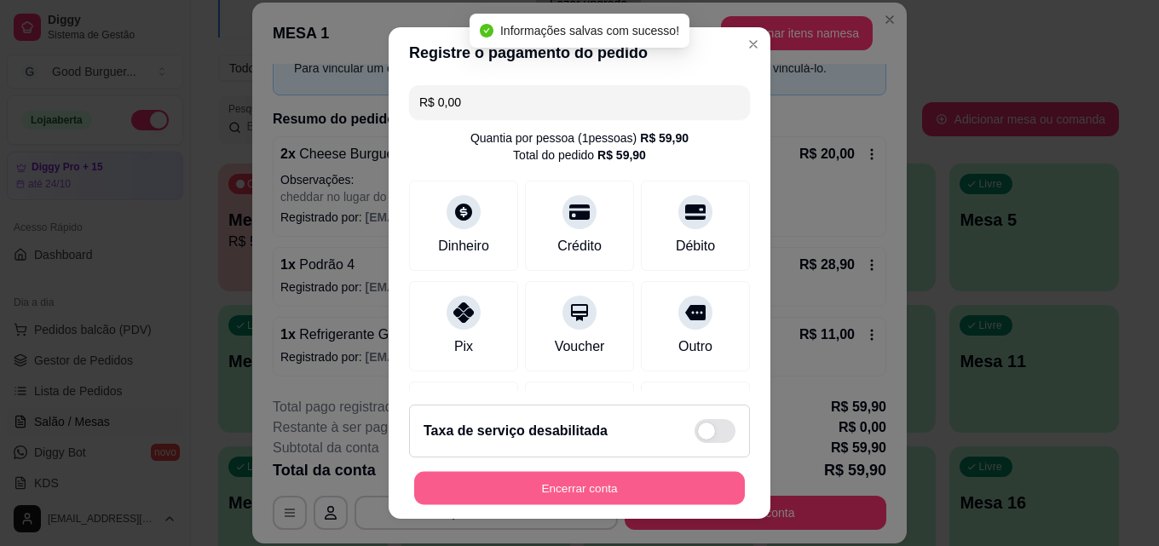
click at [599, 488] on button "Encerrar conta" at bounding box center [579, 488] width 331 height 33
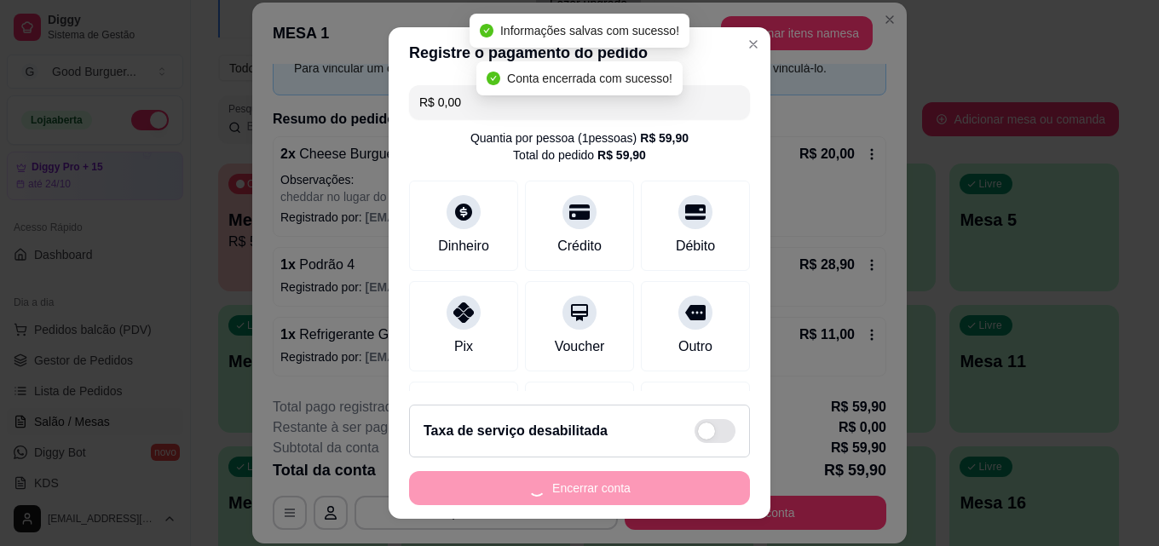
scroll to position [0, 0]
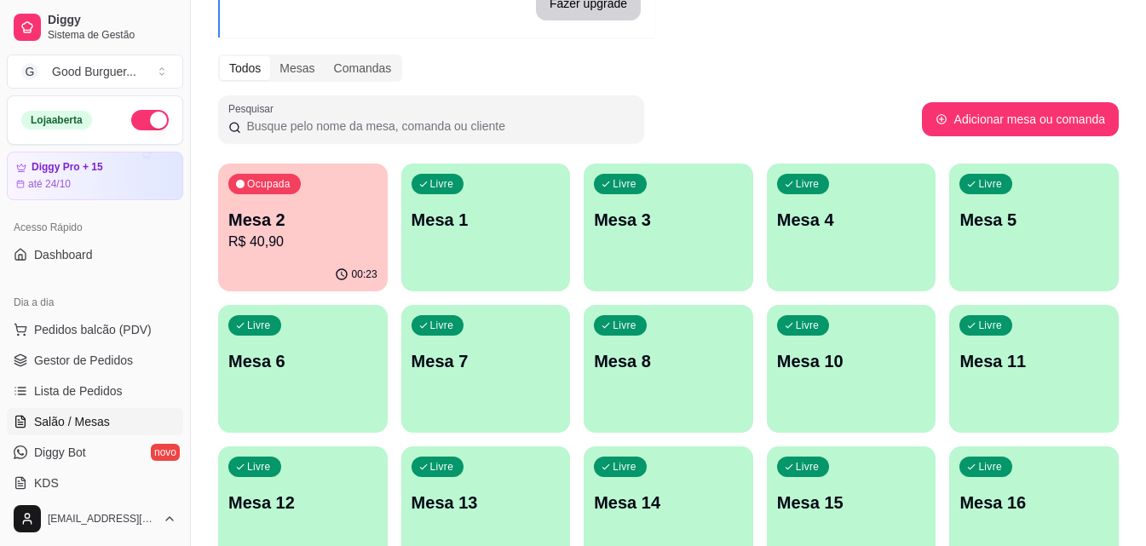
click at [306, 206] on div "Ocupada Mesa 2 R$ 40,90" at bounding box center [303, 211] width 170 height 95
click at [106, 360] on span "Gestor de Pedidos" at bounding box center [83, 360] width 99 height 17
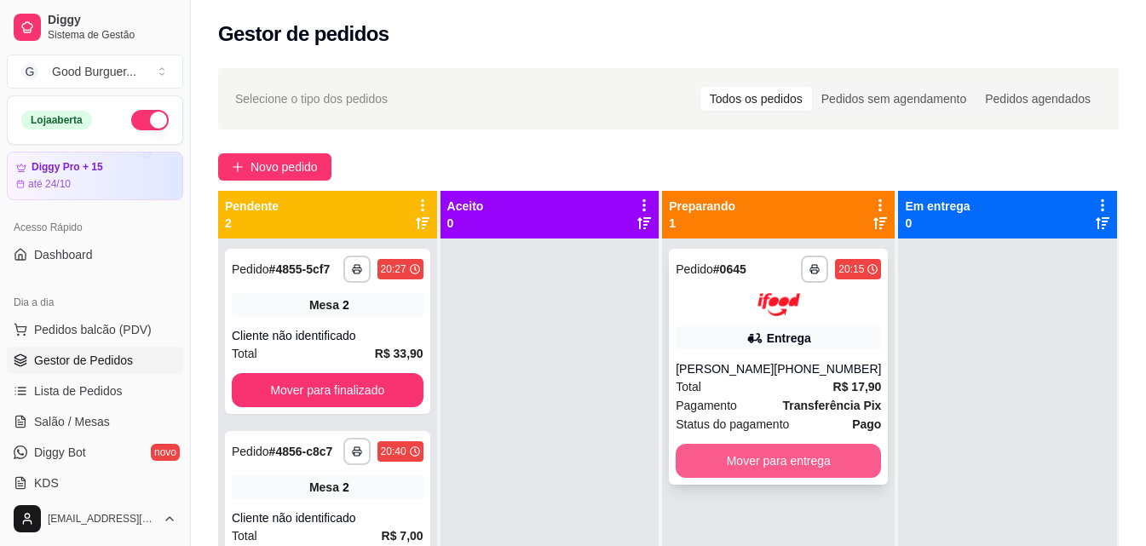
click at [804, 450] on button "Mover para entrega" at bounding box center [778, 461] width 205 height 34
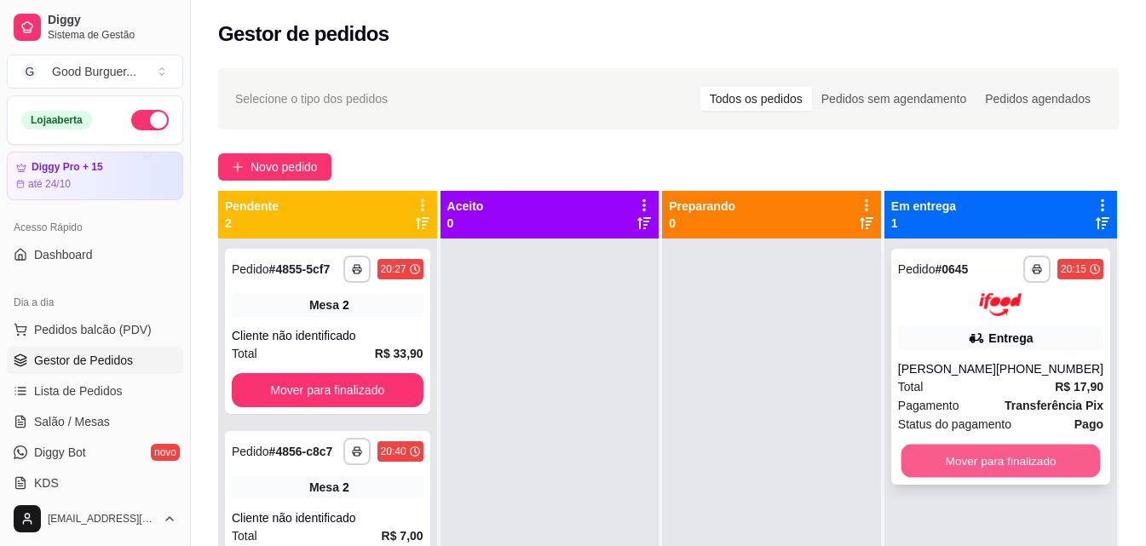
click at [980, 464] on button "Mover para finalizado" at bounding box center [999, 460] width 199 height 33
click at [1016, 467] on button "Mover para finalizado" at bounding box center [1000, 461] width 205 height 34
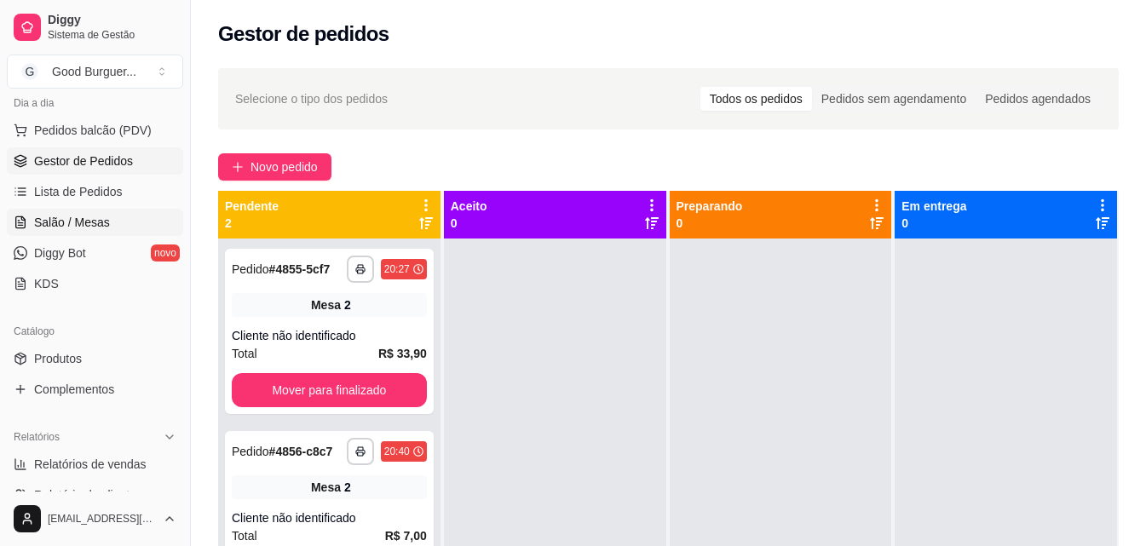
scroll to position [256, 0]
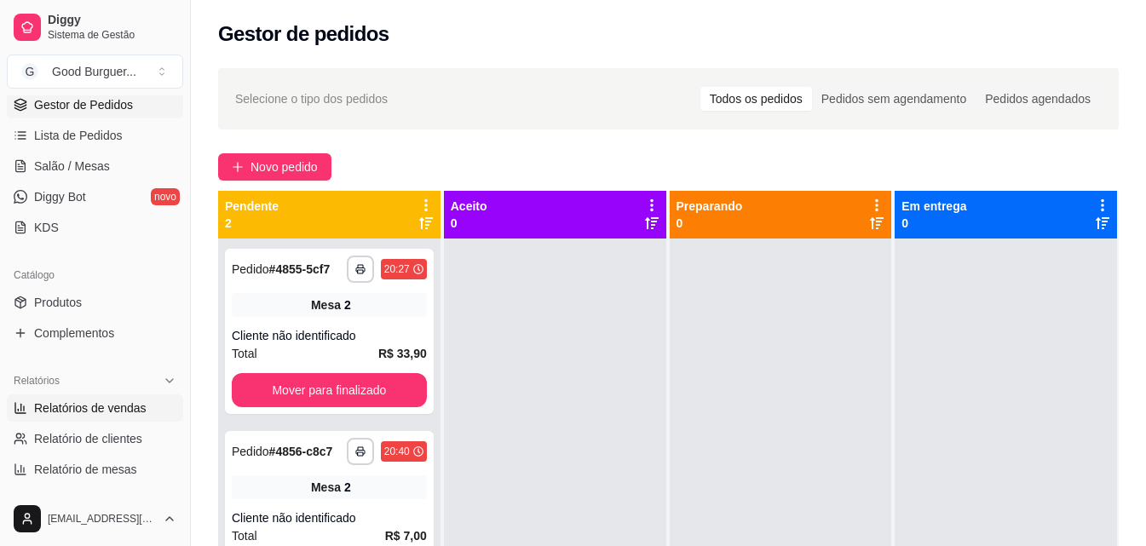
click at [76, 409] on span "Relatórios de vendas" at bounding box center [90, 408] width 112 height 17
select select "ALL"
select select "0"
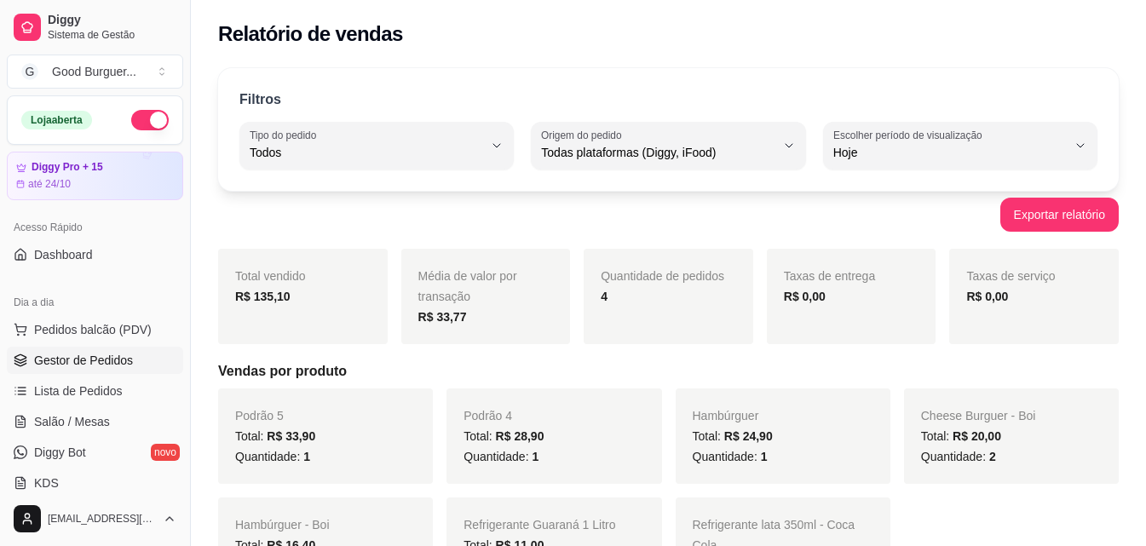
click at [110, 360] on span "Gestor de Pedidos" at bounding box center [83, 360] width 99 height 17
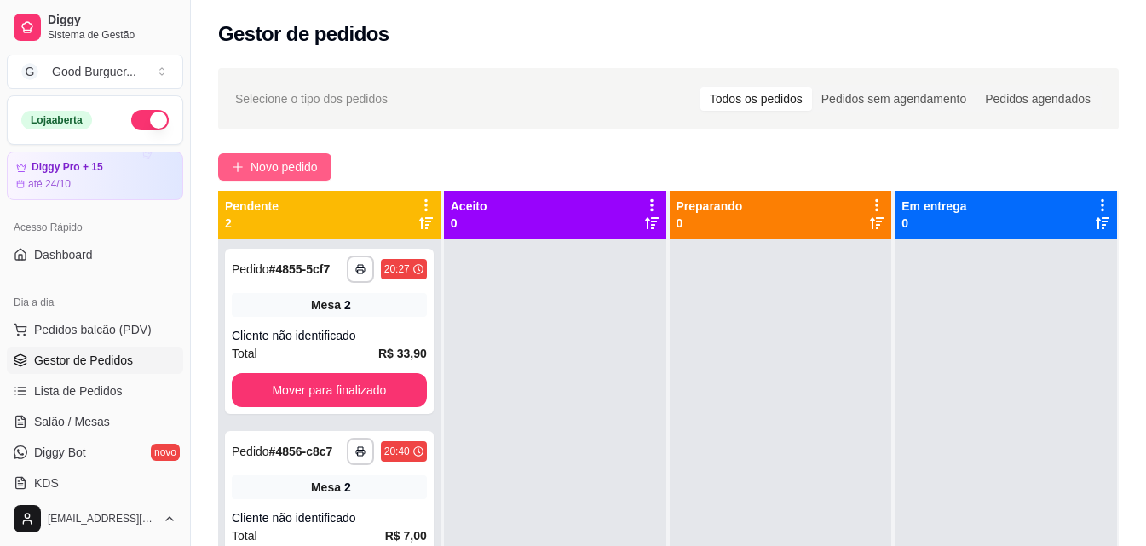
click at [296, 165] on span "Novo pedido" at bounding box center [283, 167] width 67 height 19
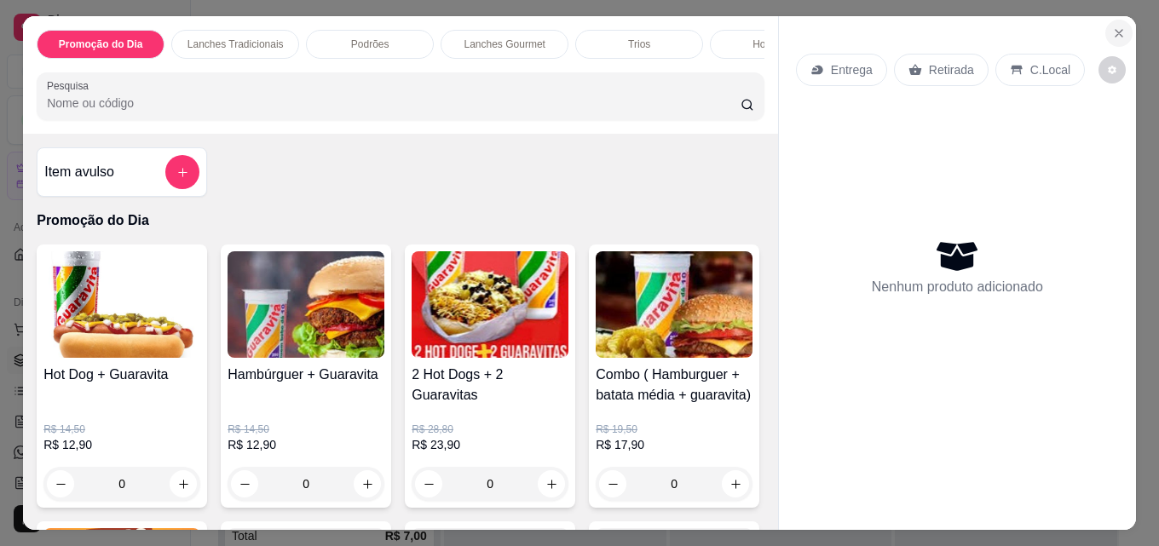
click at [1112, 26] on icon "Close" at bounding box center [1119, 33] width 14 height 14
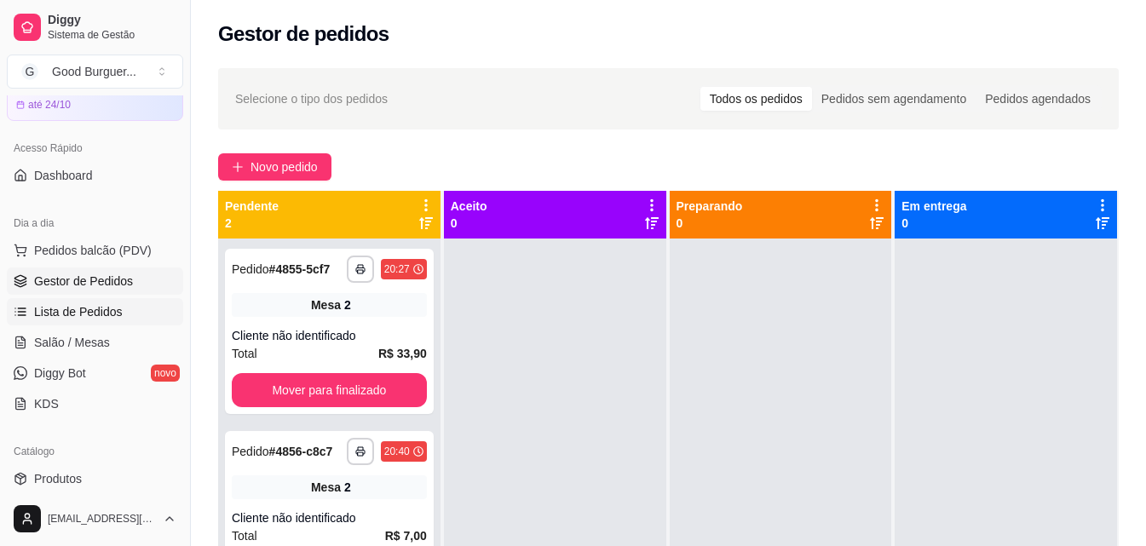
scroll to position [170, 0]
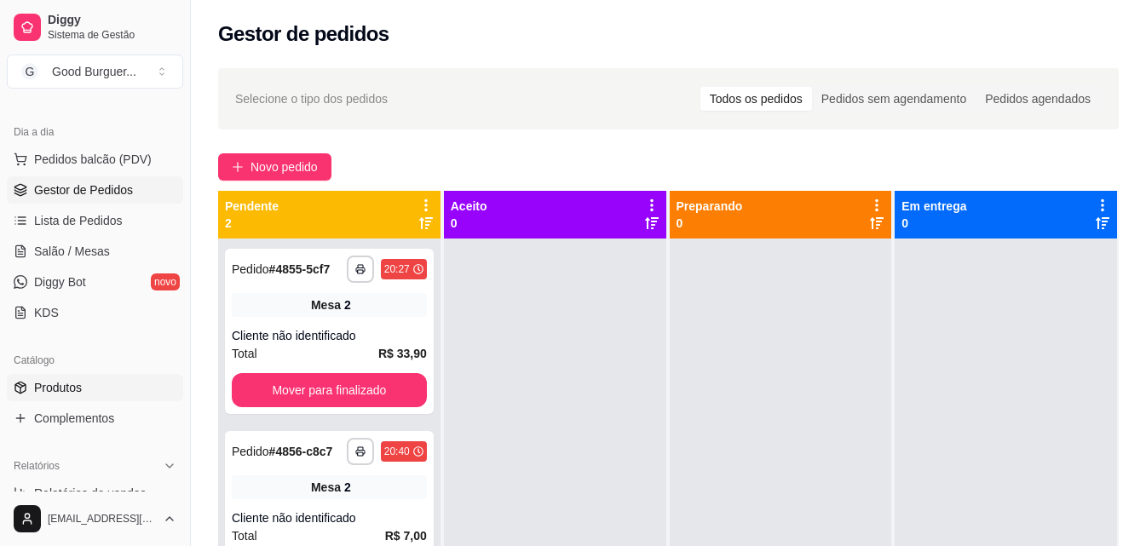
click at [95, 394] on link "Produtos" at bounding box center [95, 387] width 176 height 27
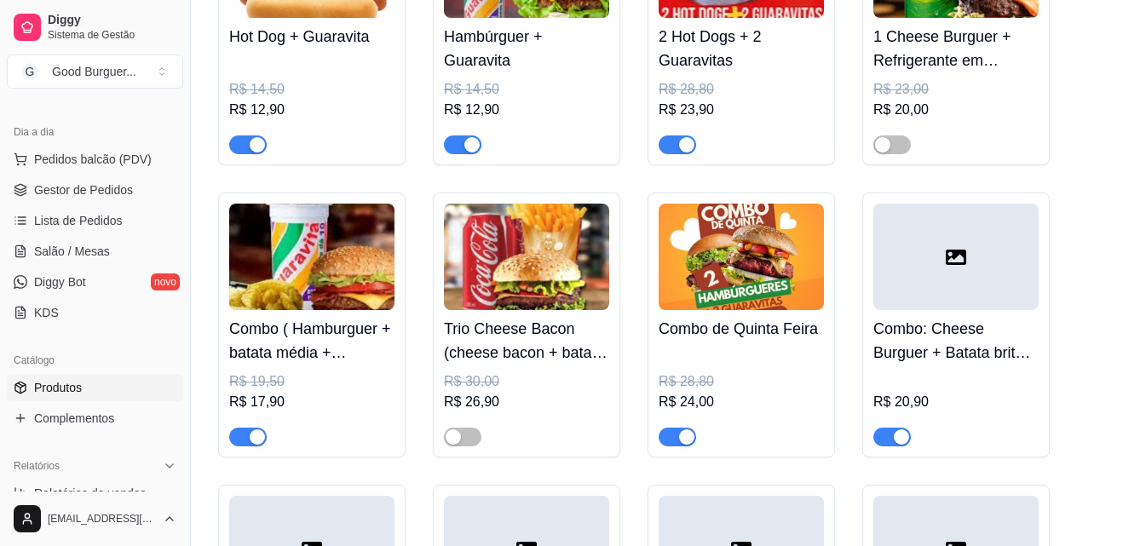
scroll to position [682, 0]
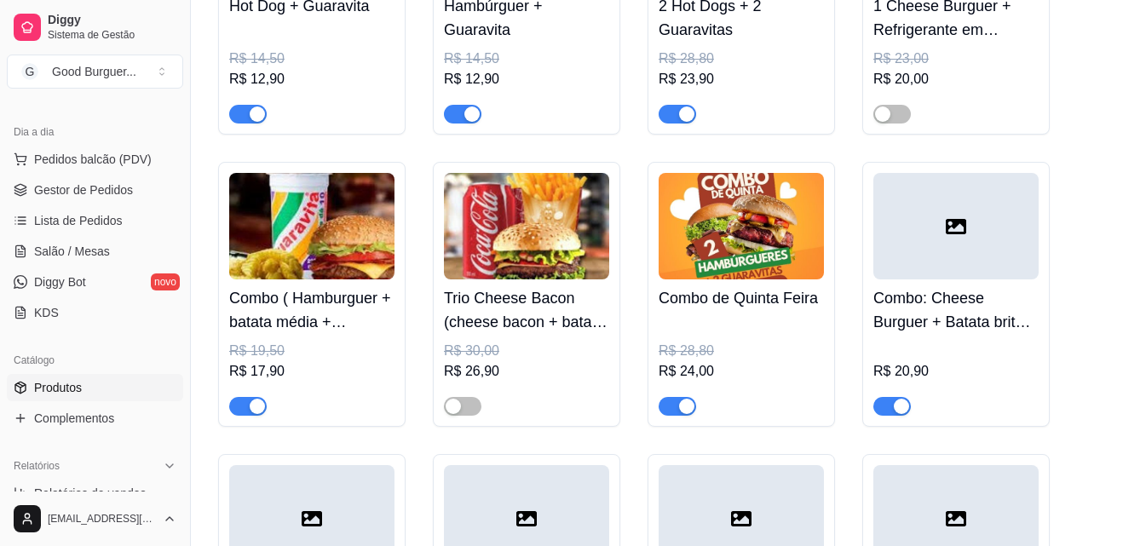
click at [670, 410] on span "button" at bounding box center [677, 406] width 37 height 19
click at [95, 248] on span "Salão / Mesas" at bounding box center [72, 251] width 76 height 17
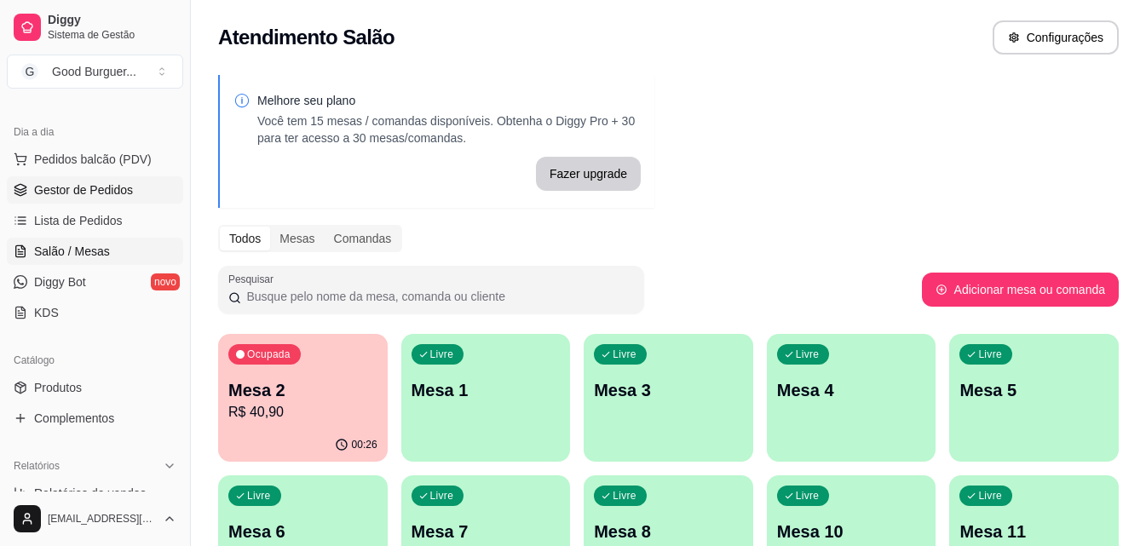
click at [100, 181] on link "Gestor de Pedidos" at bounding box center [95, 189] width 176 height 27
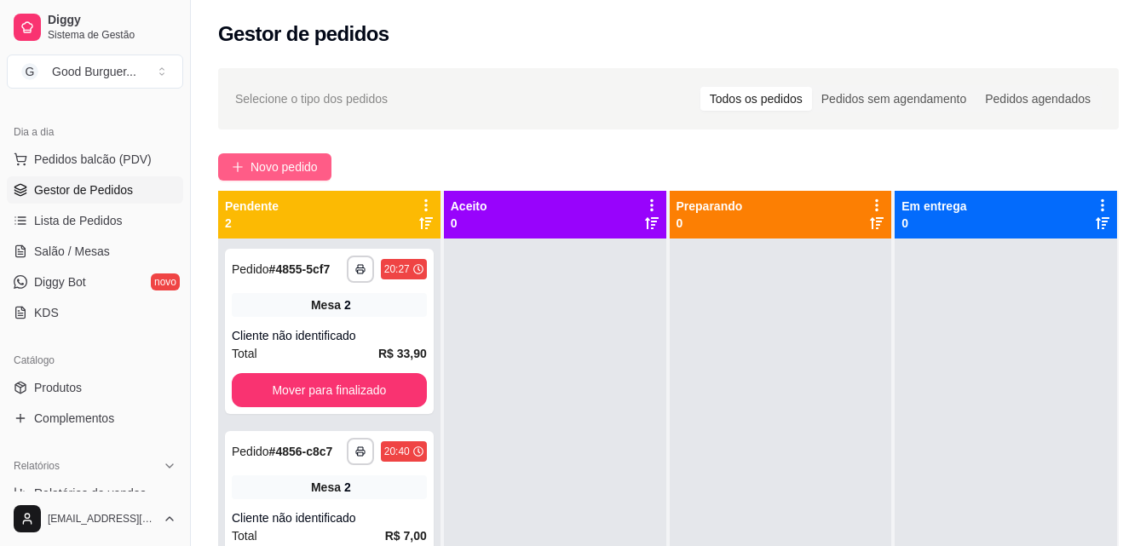
click at [290, 167] on span "Novo pedido" at bounding box center [283, 167] width 67 height 19
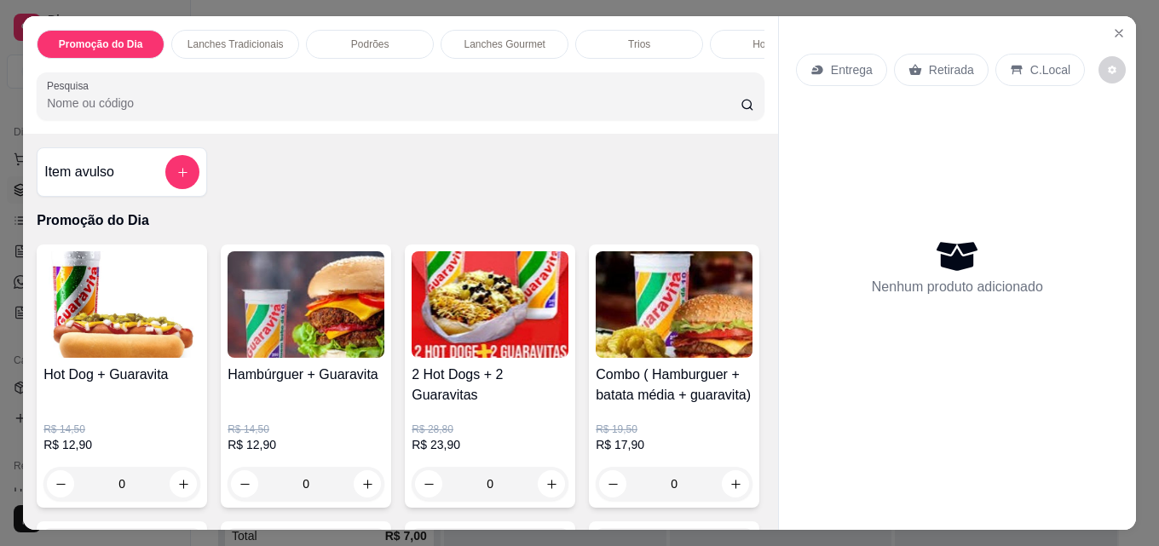
click at [929, 61] on p "Retirada" at bounding box center [951, 69] width 45 height 17
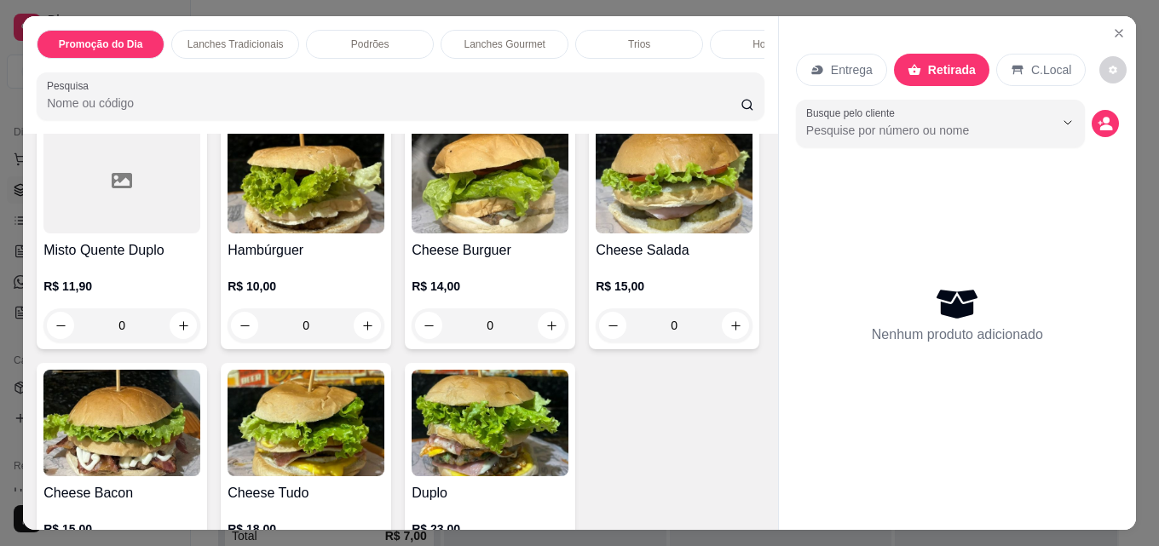
scroll to position [937, 0]
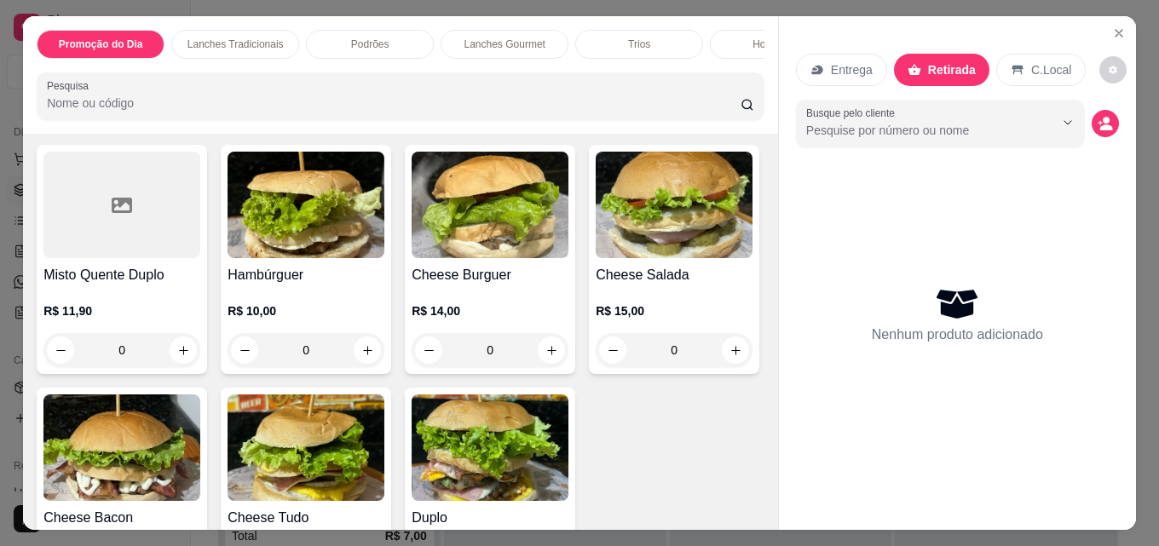
click at [483, 258] on img at bounding box center [489, 205] width 157 height 106
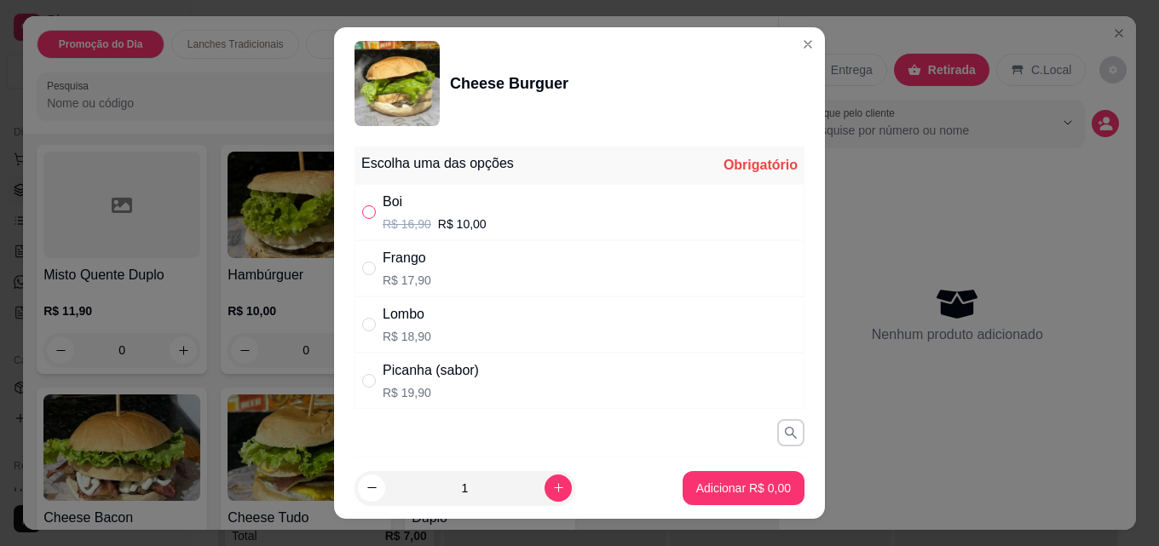
click at [365, 211] on input "" at bounding box center [369, 212] width 14 height 14
radio input "true"
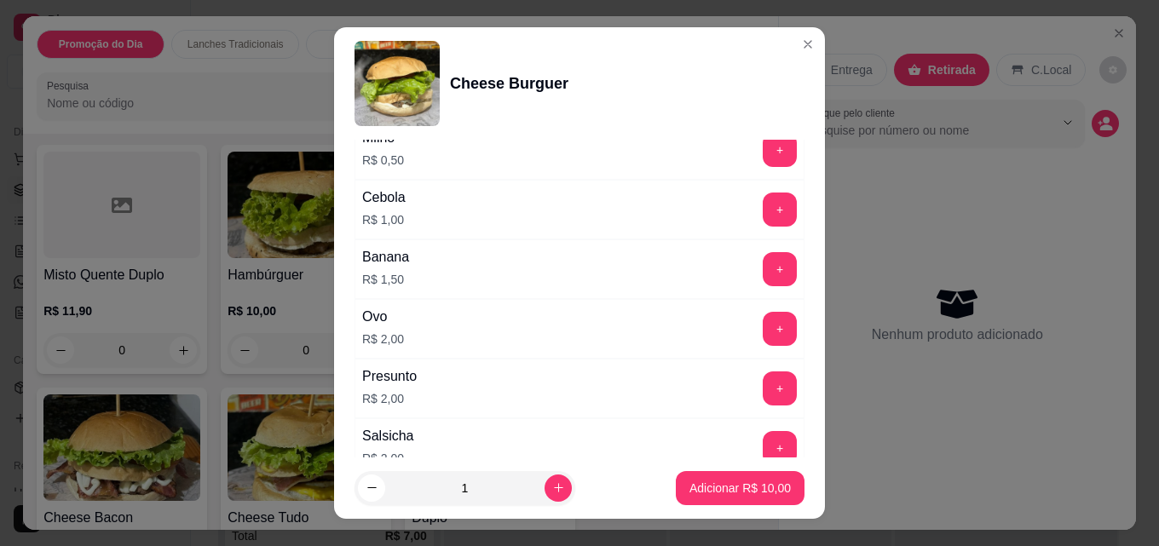
scroll to position [852, 0]
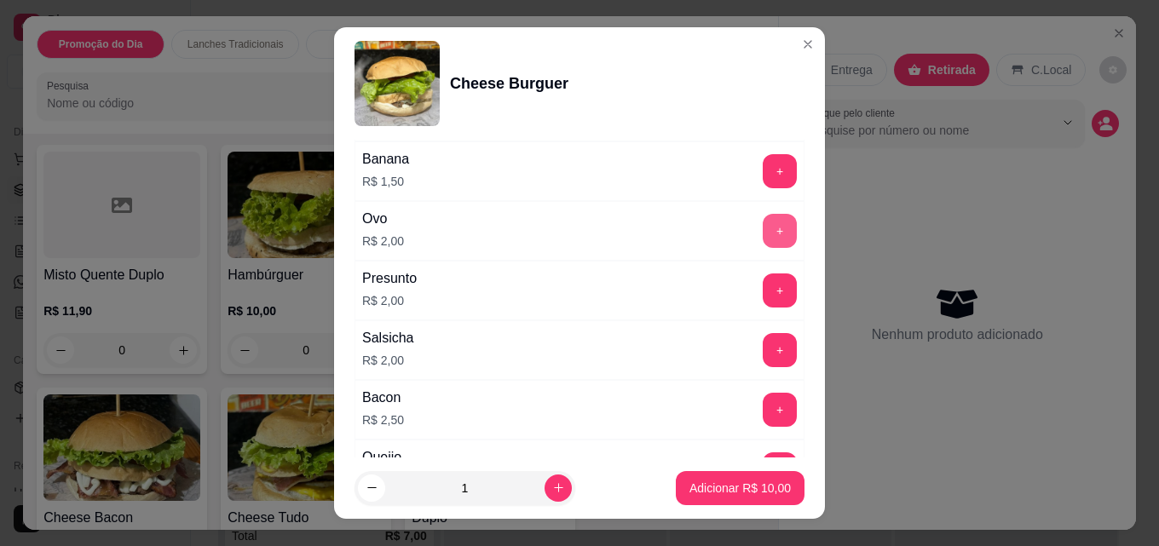
click at [762, 223] on button "+" at bounding box center [779, 231] width 34 height 34
click at [747, 487] on p "Adicionar R$ 12,00" at bounding box center [739, 488] width 101 height 17
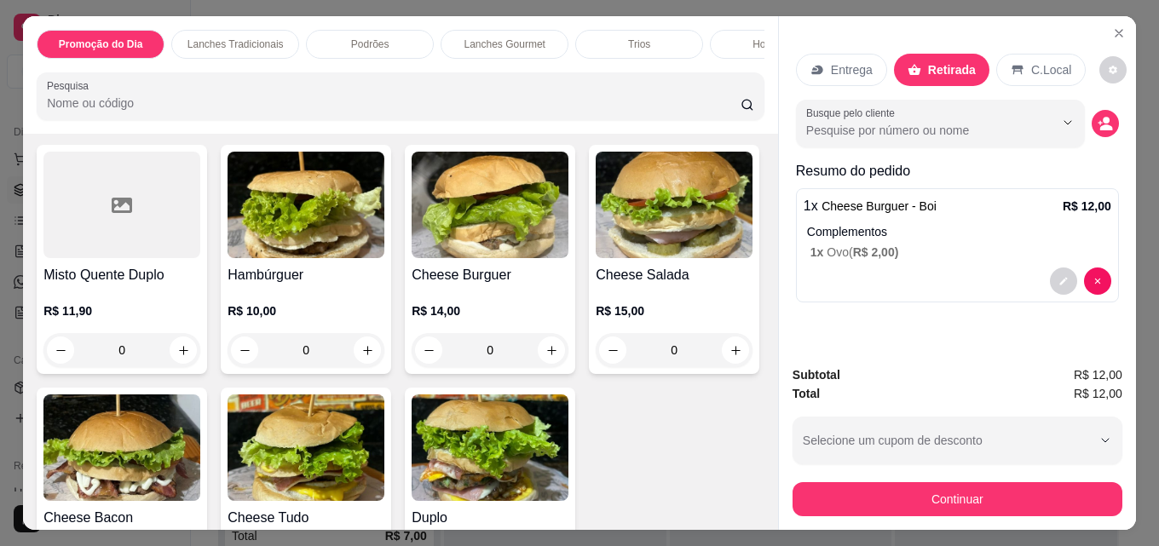
click at [306, 244] on img at bounding box center [305, 205] width 157 height 106
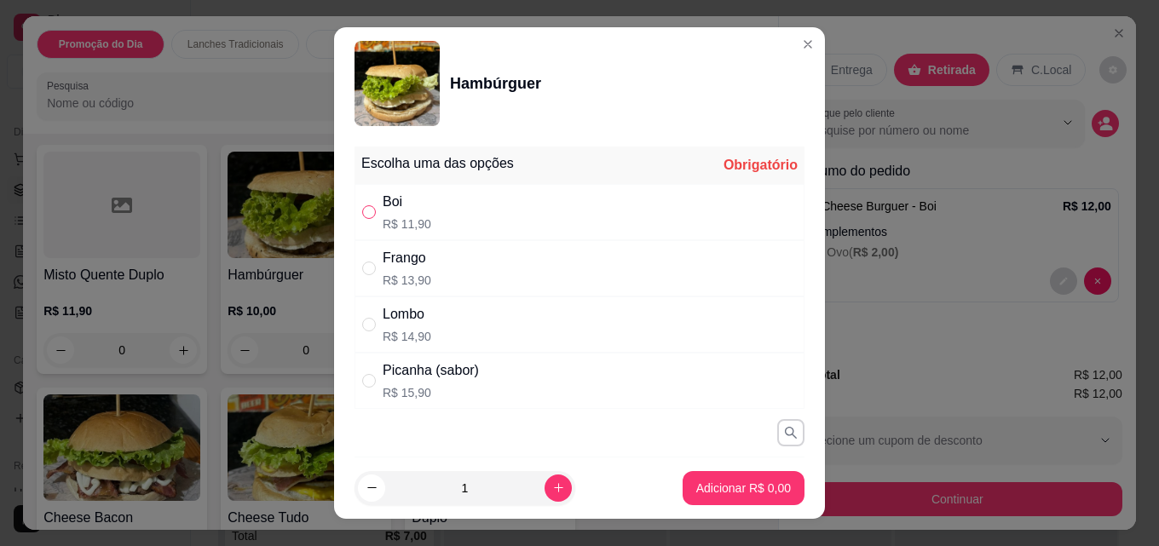
click at [362, 210] on input "" at bounding box center [369, 212] width 14 height 14
radio input "true"
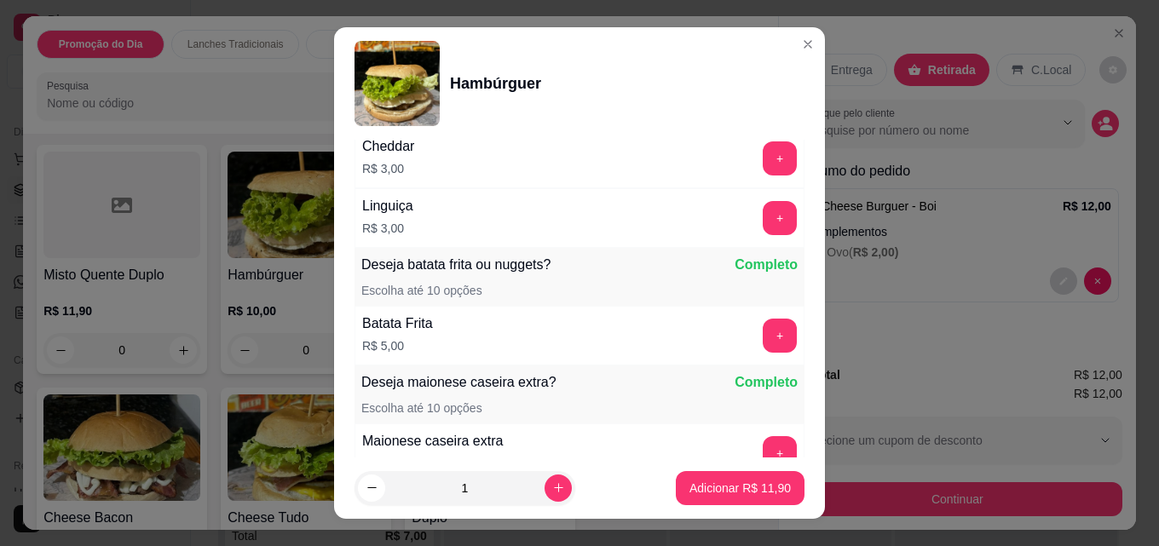
scroll to position [1478, 0]
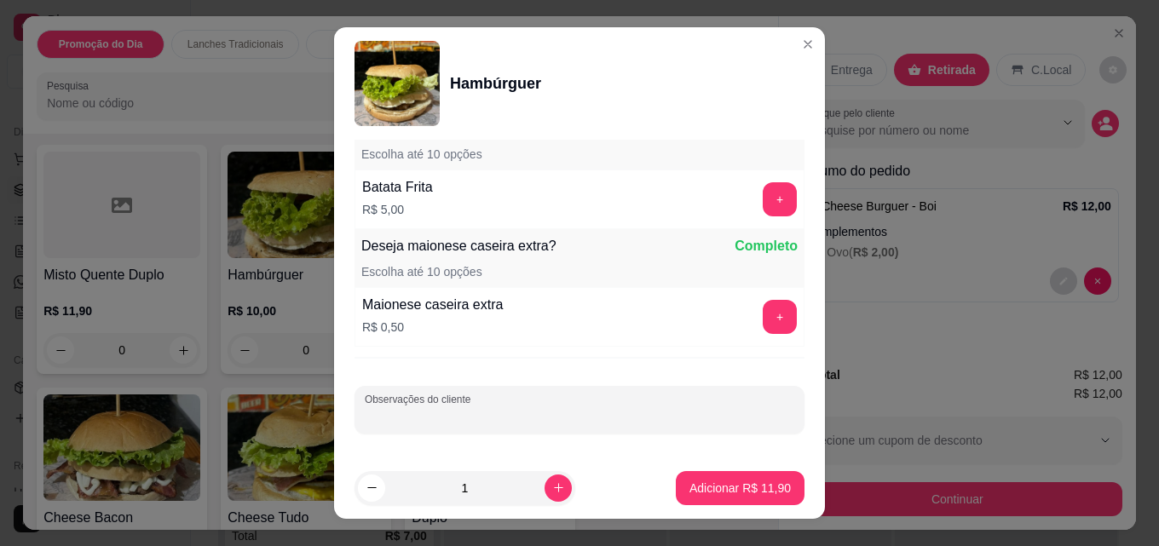
click at [431, 415] on input "Observações do cliente" at bounding box center [579, 416] width 429 height 17
type input "e"
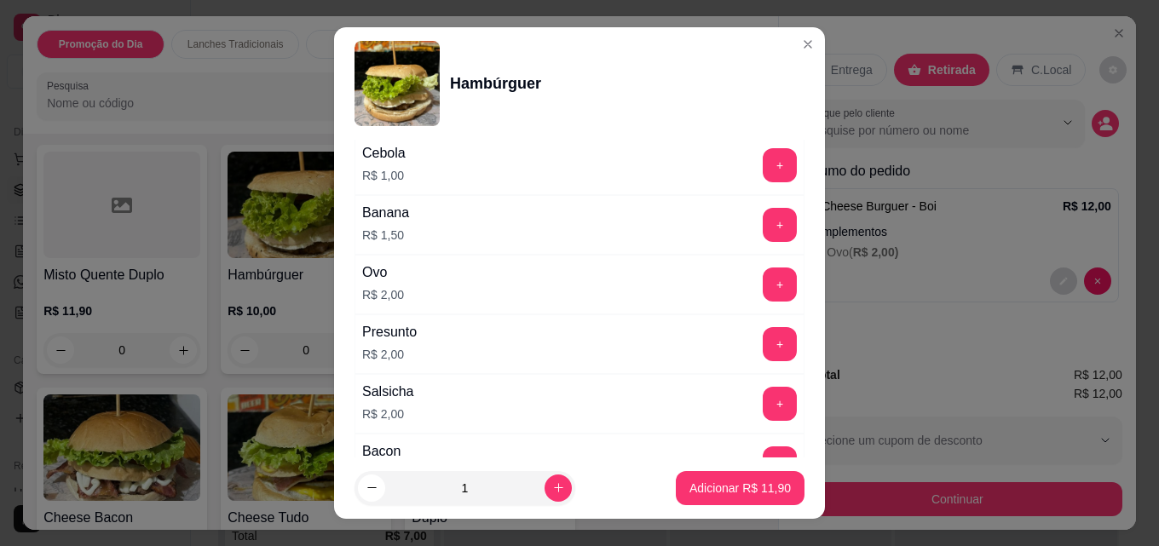
scroll to position [797, 0]
type input "sem salada com queijo m"
click at [762, 290] on button "+" at bounding box center [779, 286] width 34 height 34
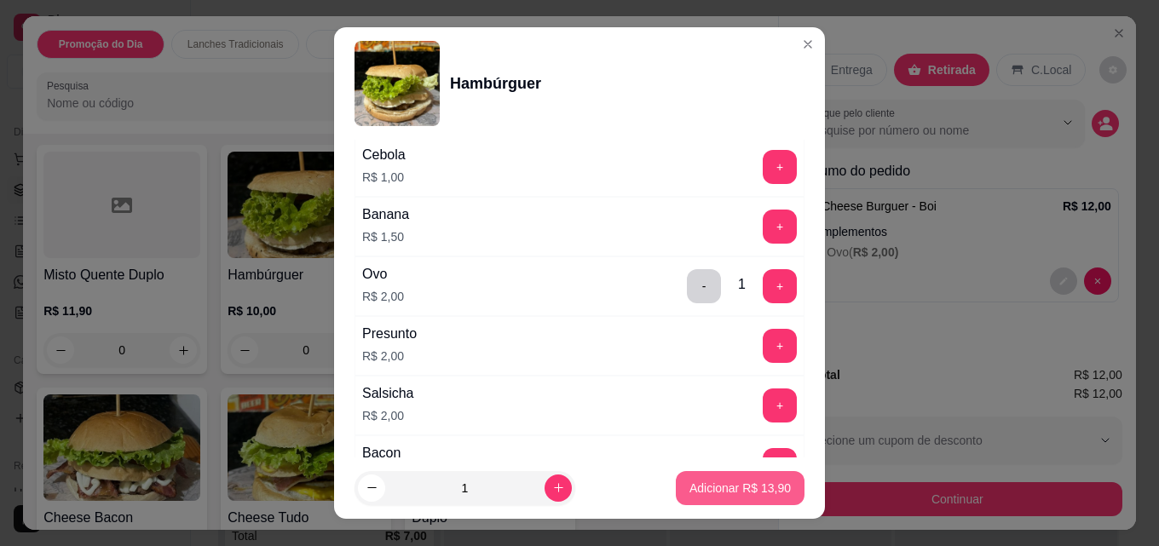
click at [751, 494] on p "Adicionar R$ 13,90" at bounding box center [739, 488] width 101 height 17
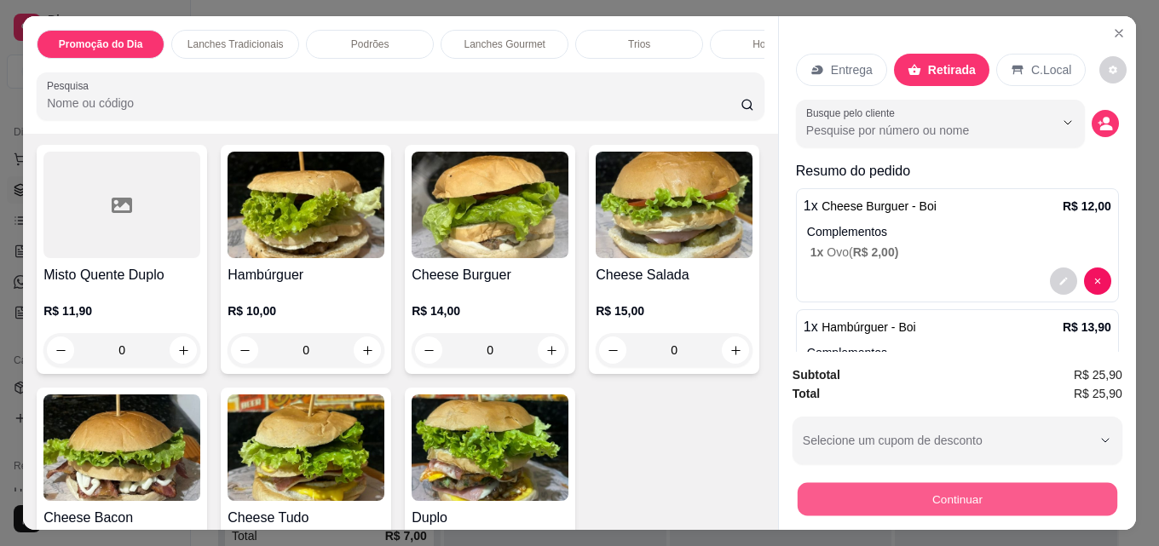
click at [929, 492] on button "Continuar" at bounding box center [956, 498] width 319 height 33
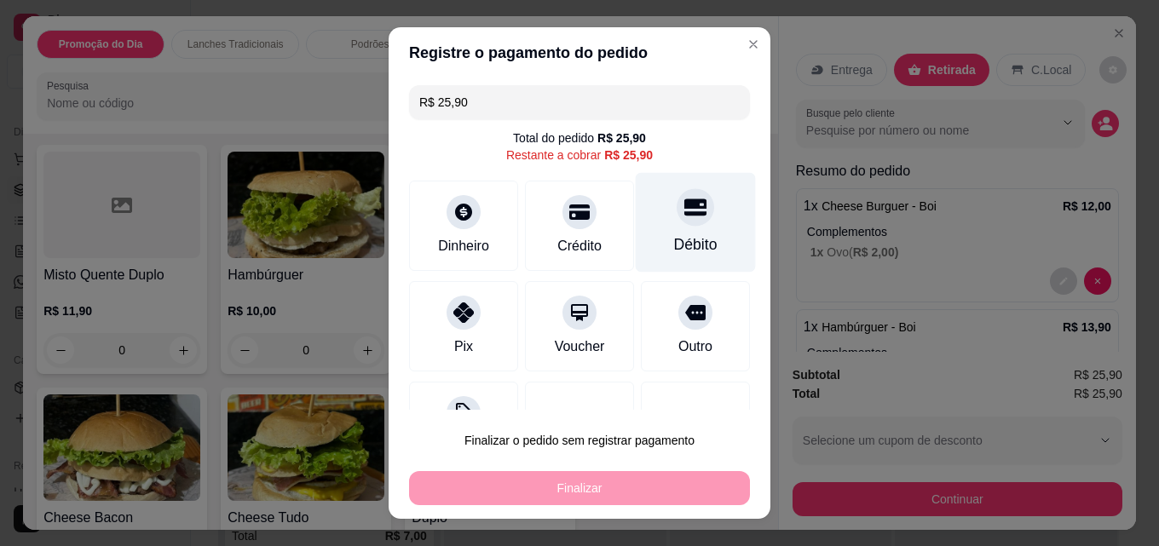
click at [684, 216] on icon at bounding box center [695, 207] width 22 height 22
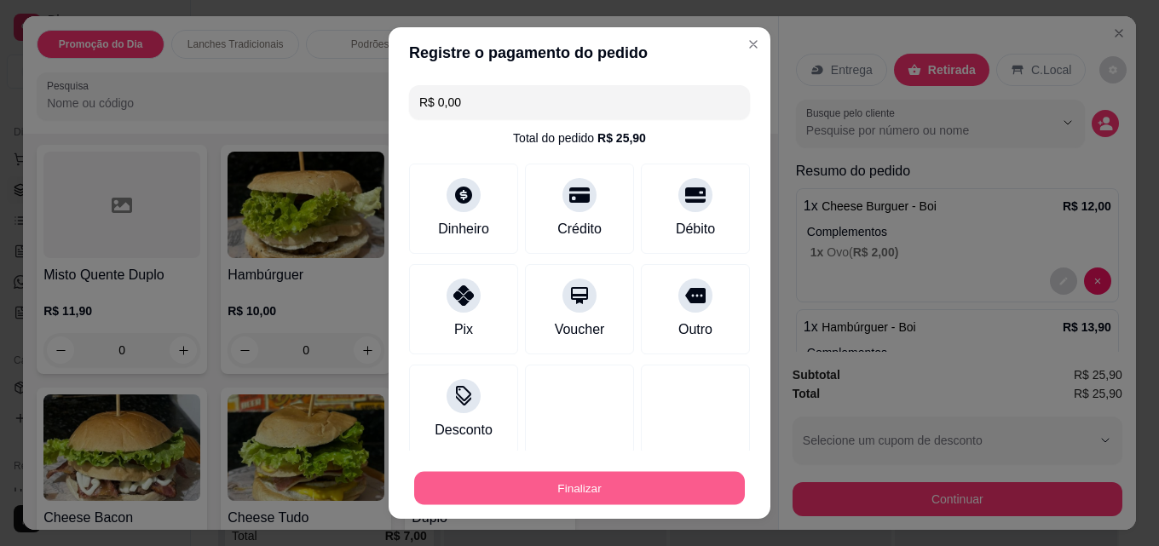
click at [582, 486] on button "Finalizar" at bounding box center [579, 488] width 331 height 33
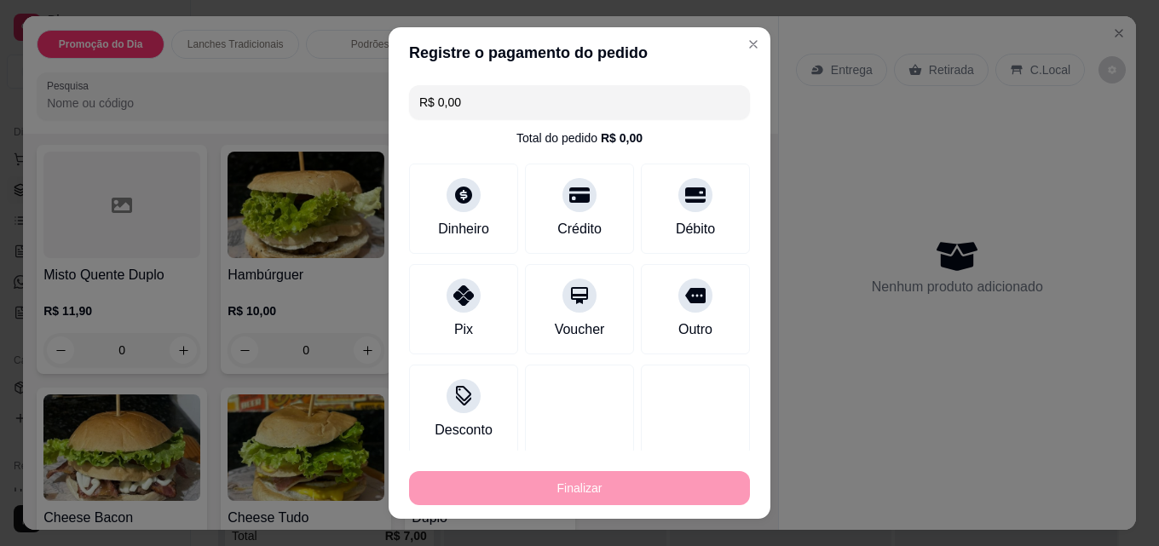
type input "-R$ 25,90"
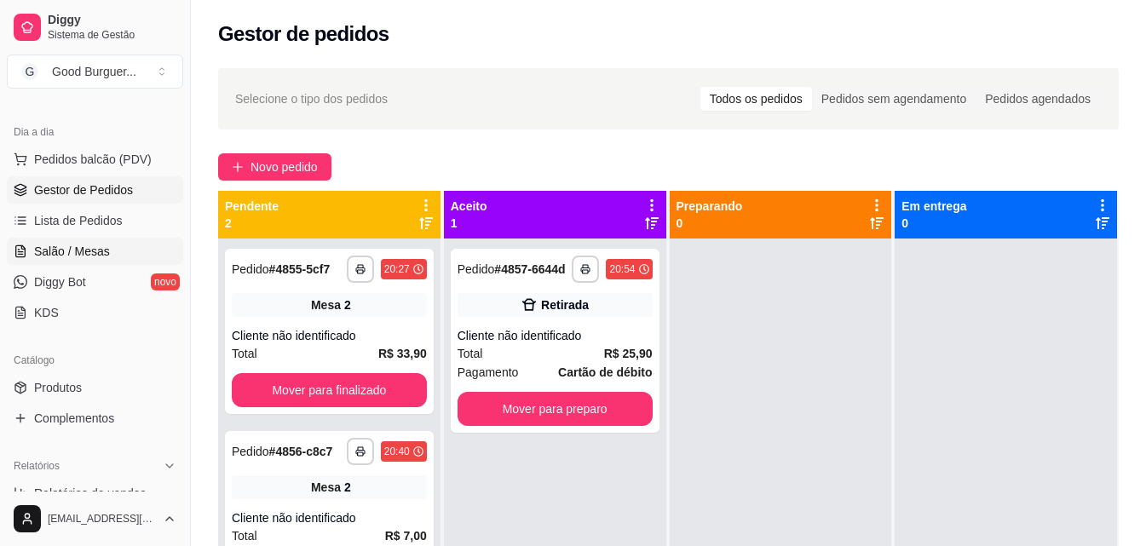
click at [93, 256] on span "Salão / Mesas" at bounding box center [72, 251] width 76 height 17
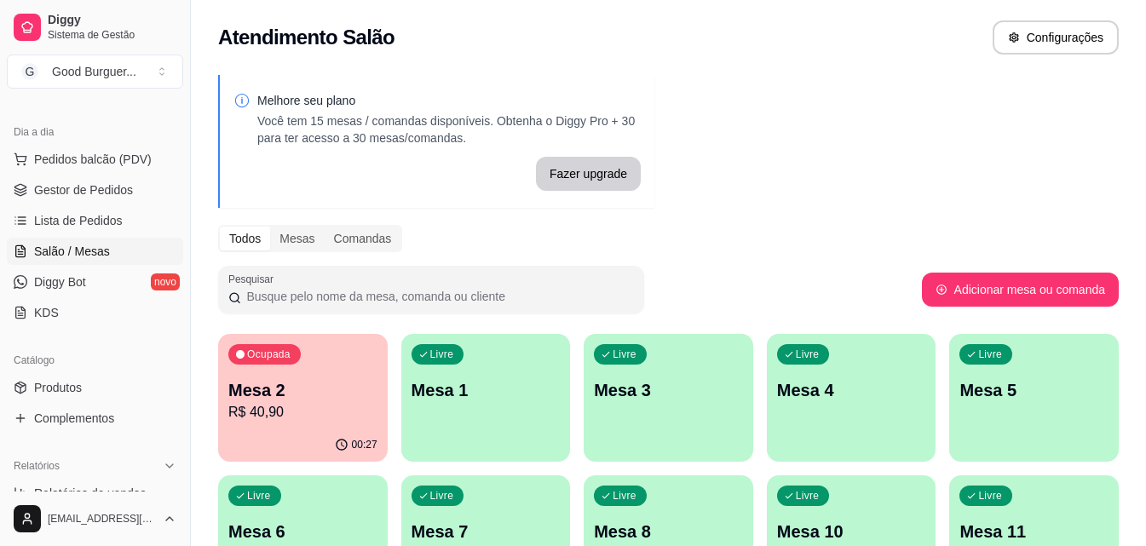
click at [303, 406] on p "R$ 40,90" at bounding box center [302, 412] width 149 height 20
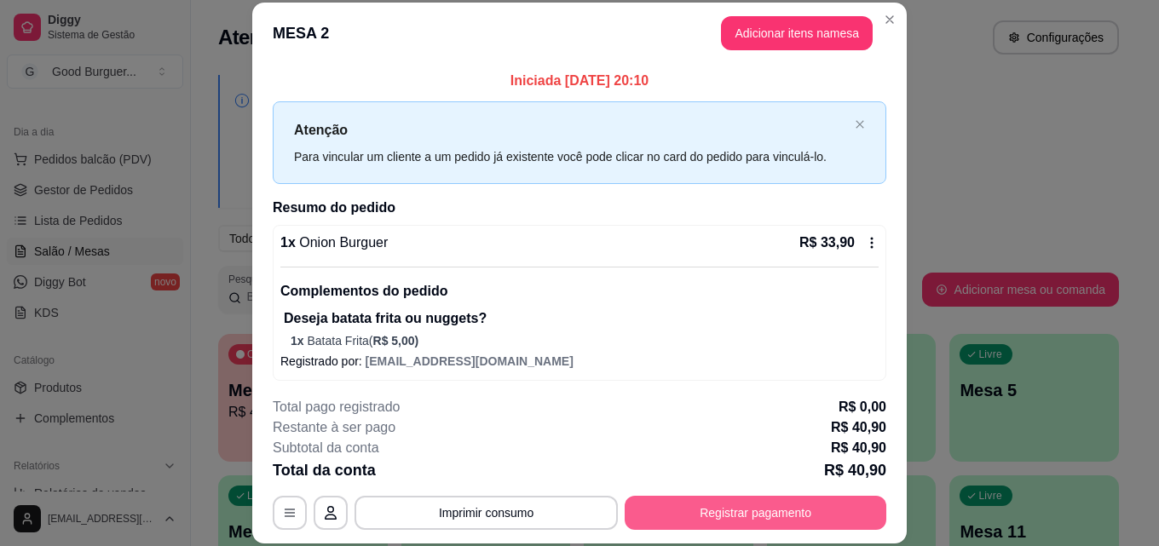
click at [711, 518] on button "Registrar pagamento" at bounding box center [755, 513] width 262 height 34
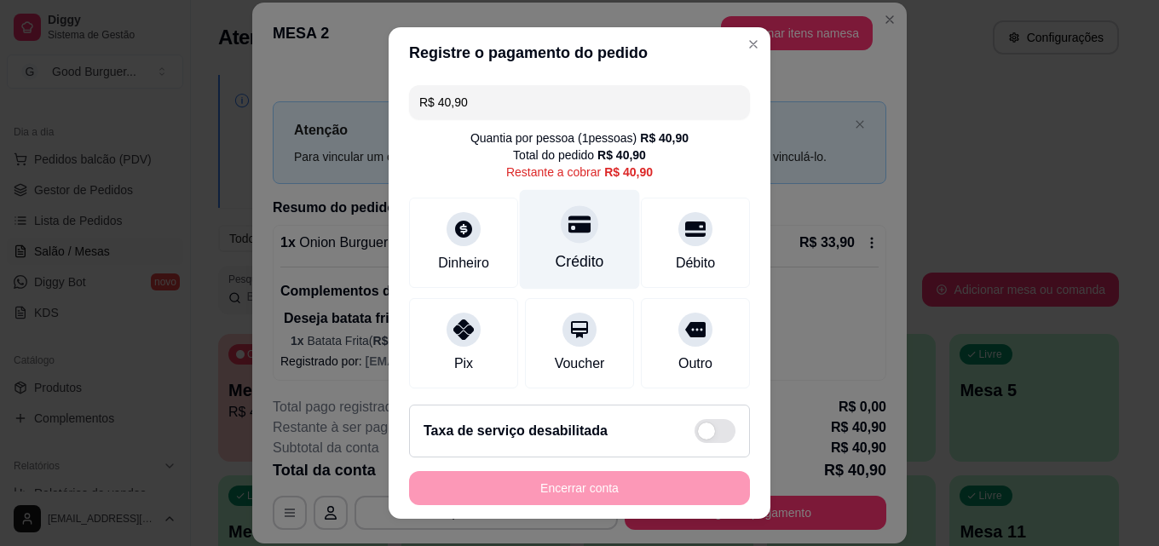
click at [568, 229] on icon at bounding box center [579, 224] width 22 height 17
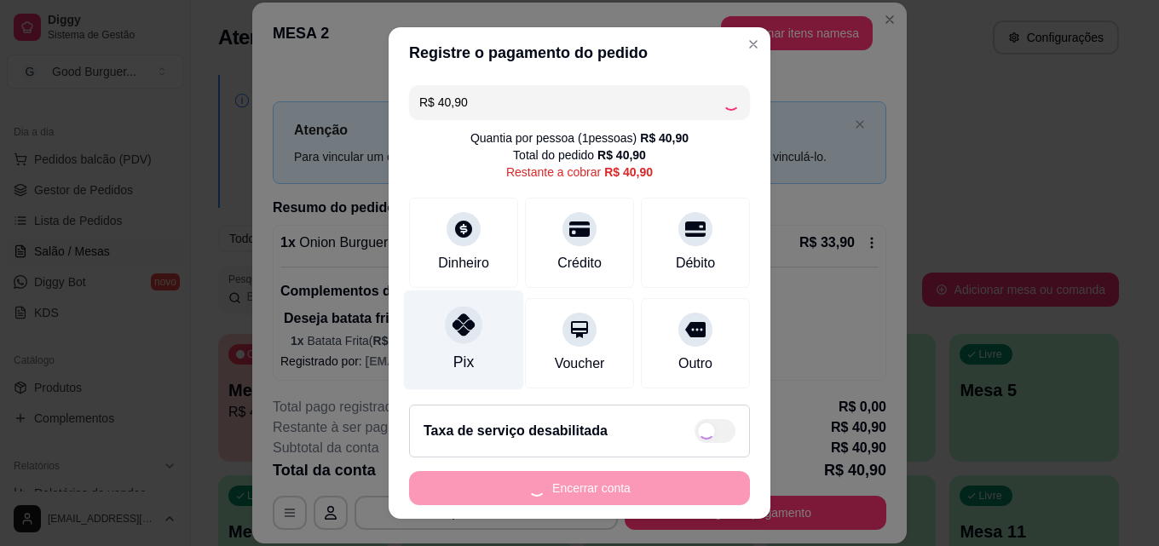
type input "R$ 0,00"
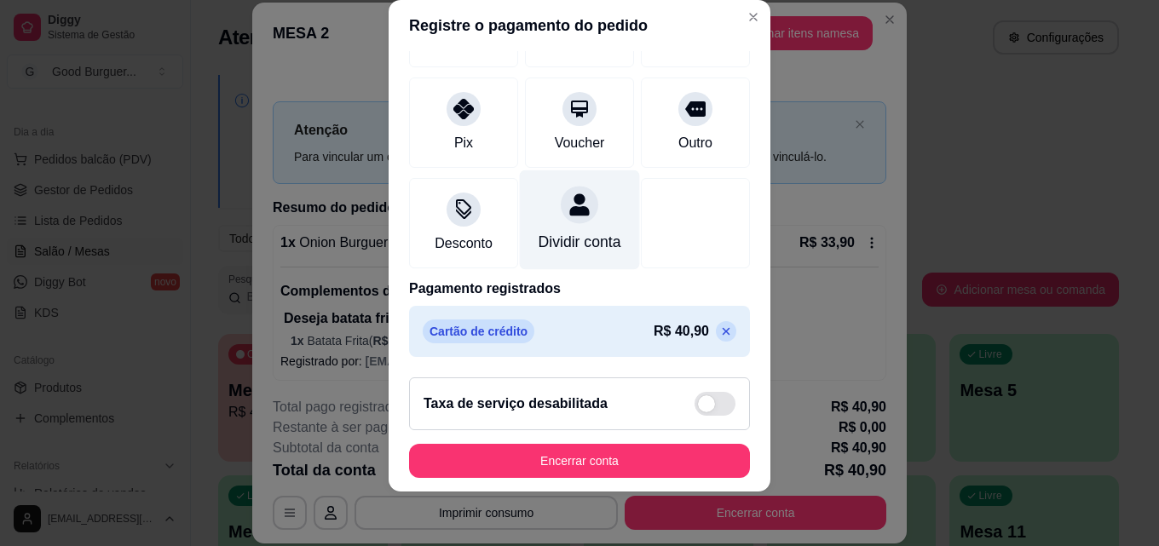
scroll to position [197, 0]
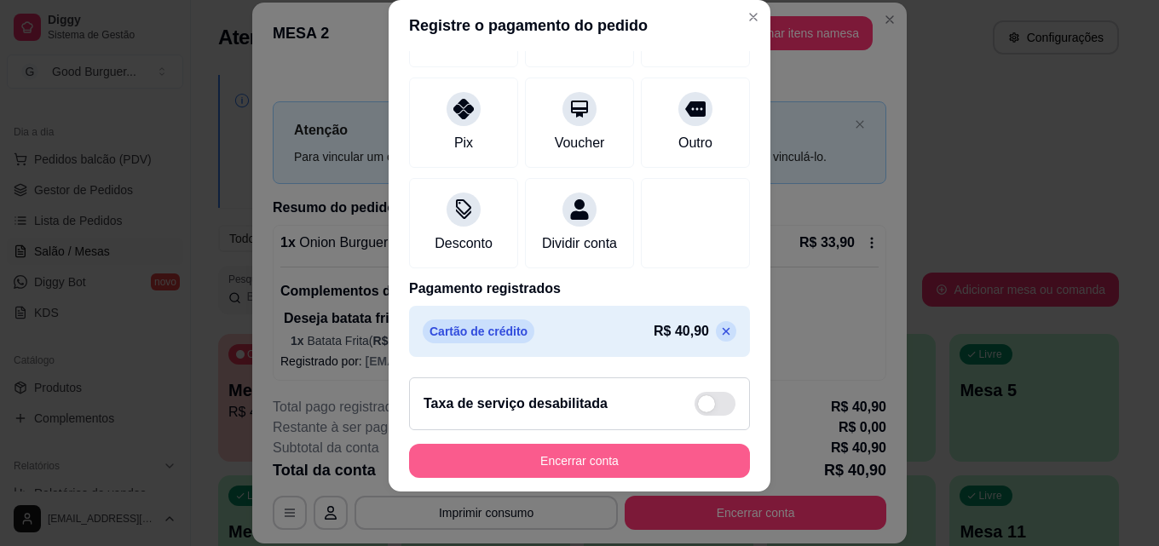
click at [576, 452] on button "Encerrar conta" at bounding box center [579, 461] width 341 height 34
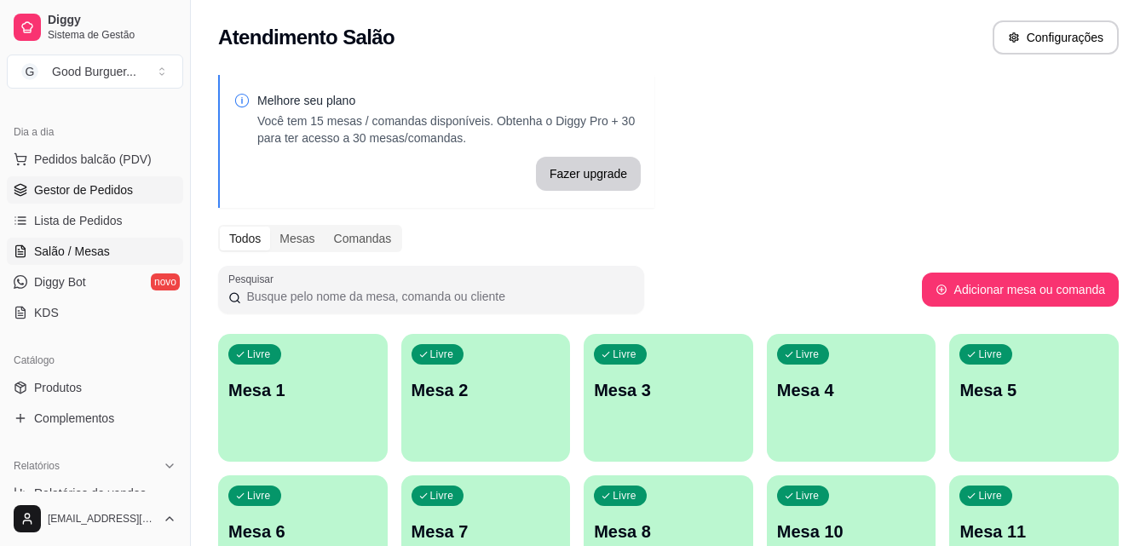
click at [97, 187] on span "Gestor de Pedidos" at bounding box center [83, 189] width 99 height 17
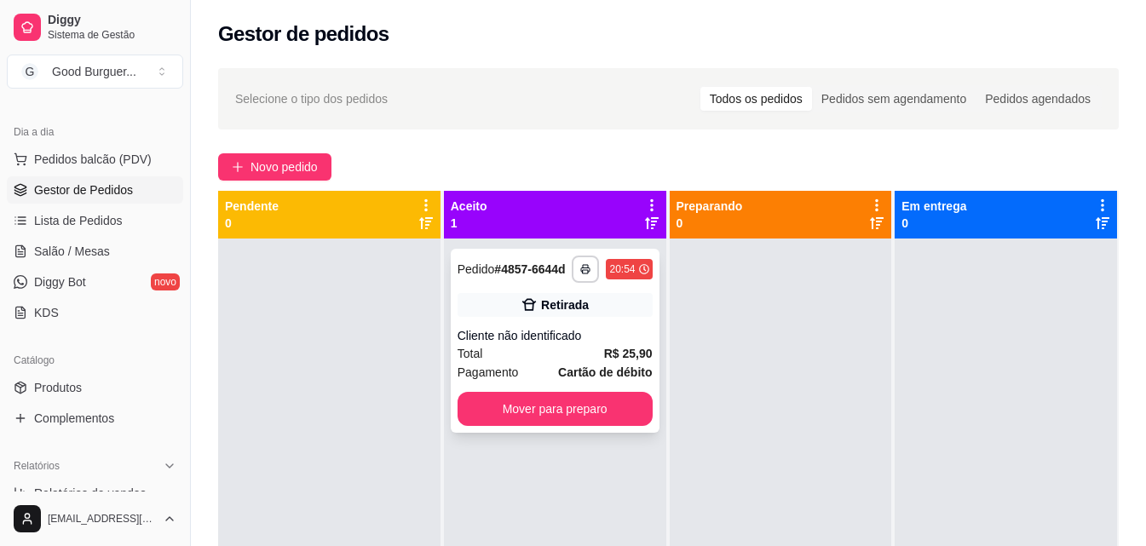
click at [555, 354] on div "Total R$ 25,90" at bounding box center [554, 353] width 195 height 19
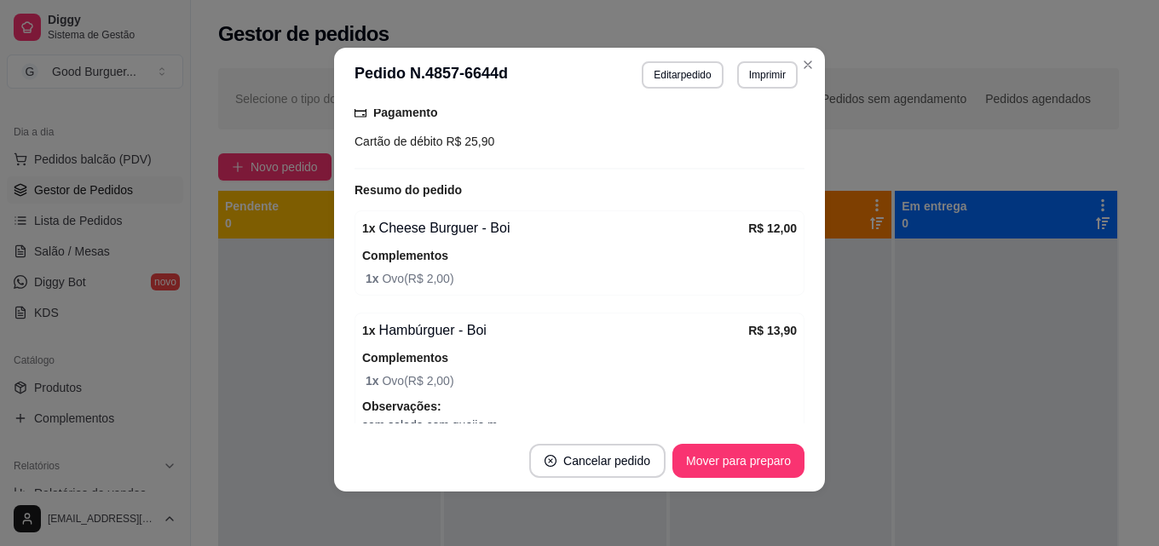
scroll to position [322, 0]
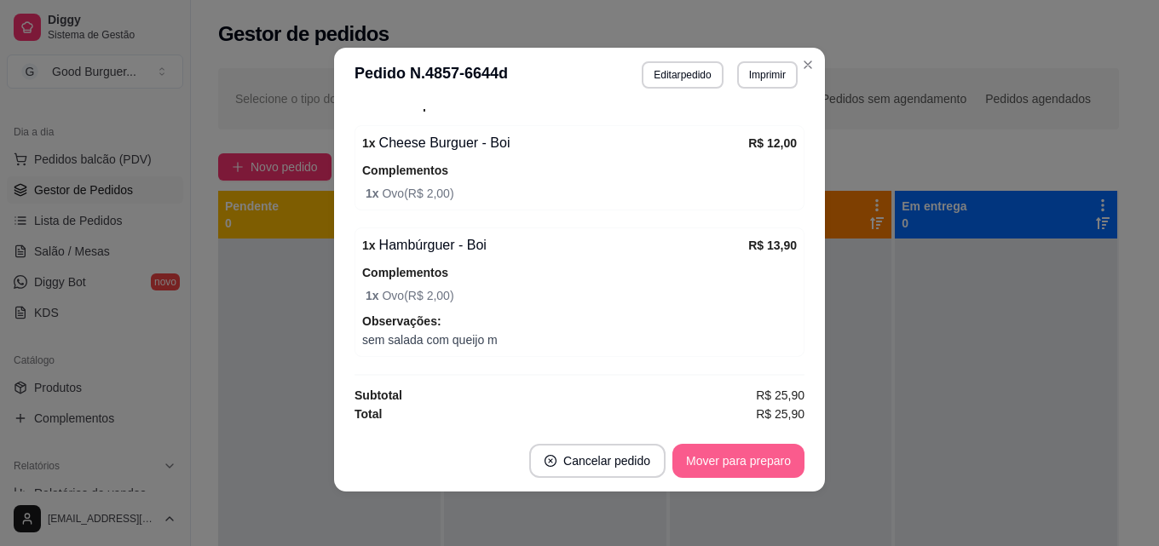
click at [710, 463] on button "Mover para preparo" at bounding box center [738, 461] width 132 height 34
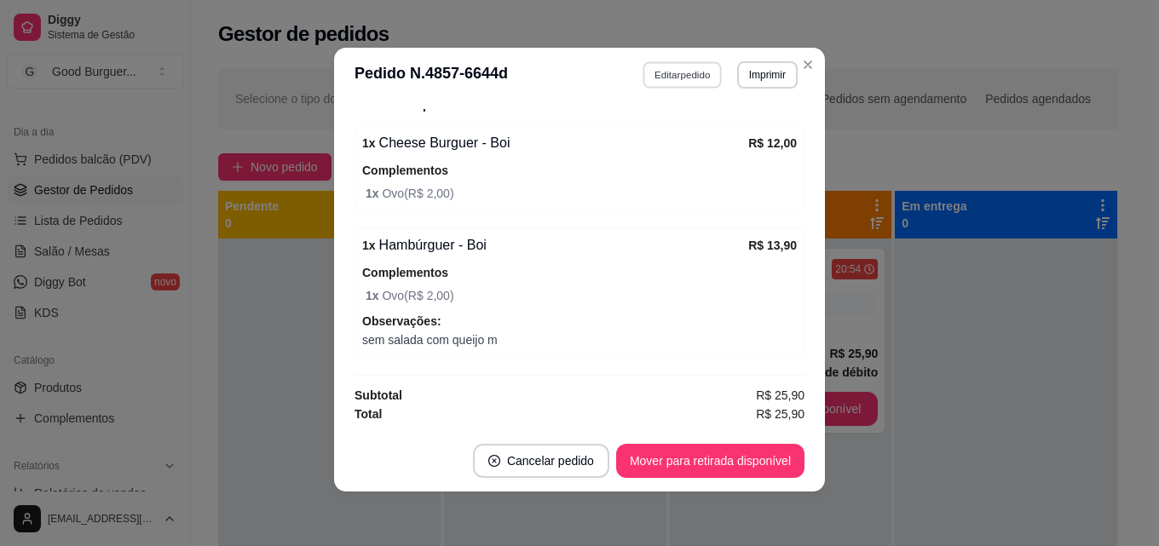
click at [687, 70] on button "Editar pedido" at bounding box center [682, 74] width 79 height 26
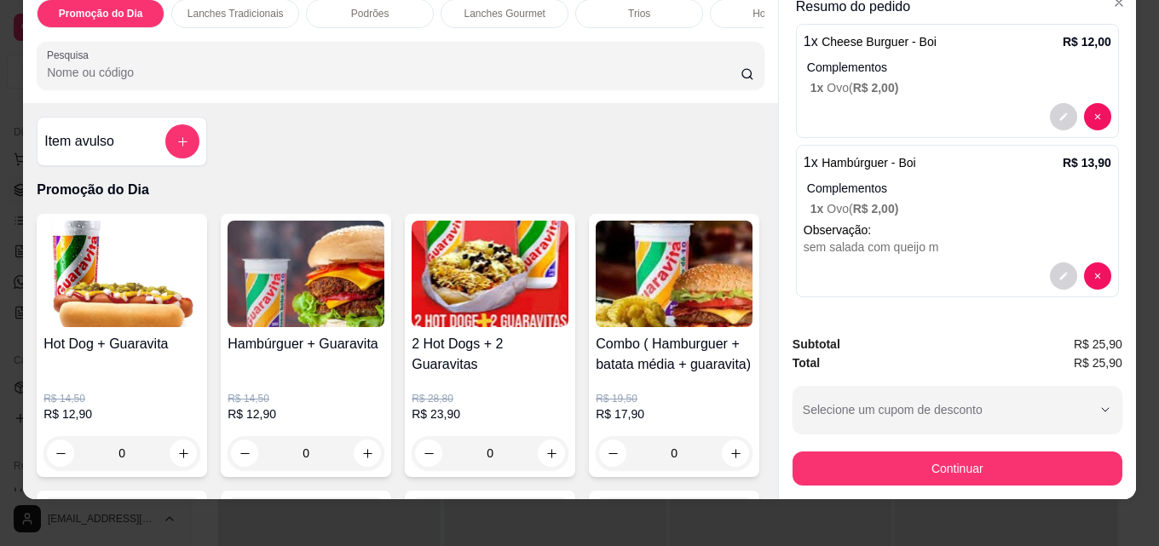
scroll to position [44, 0]
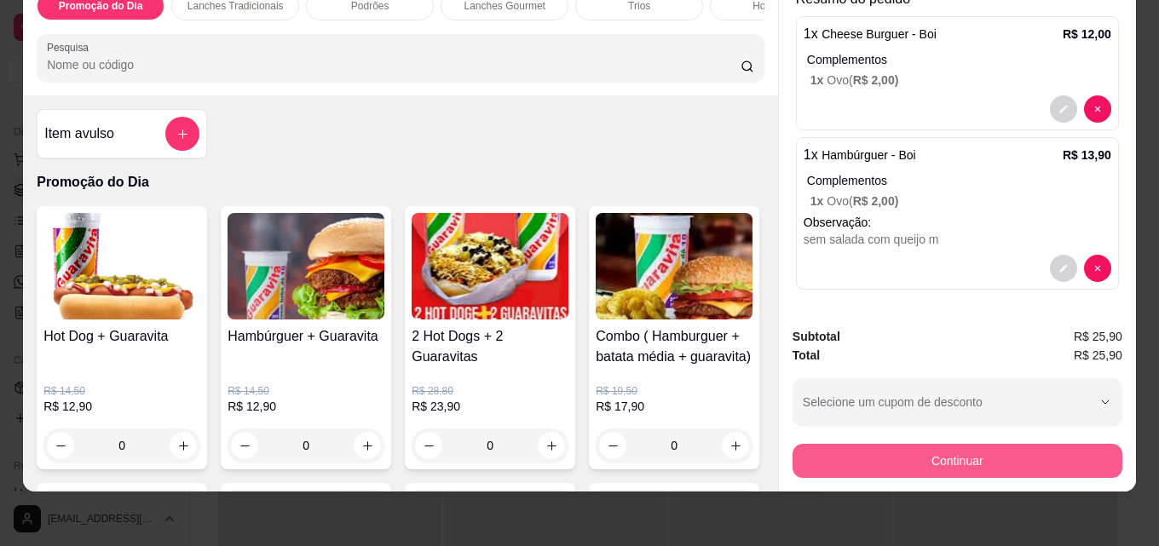
click at [927, 452] on button "Continuar" at bounding box center [957, 461] width 330 height 34
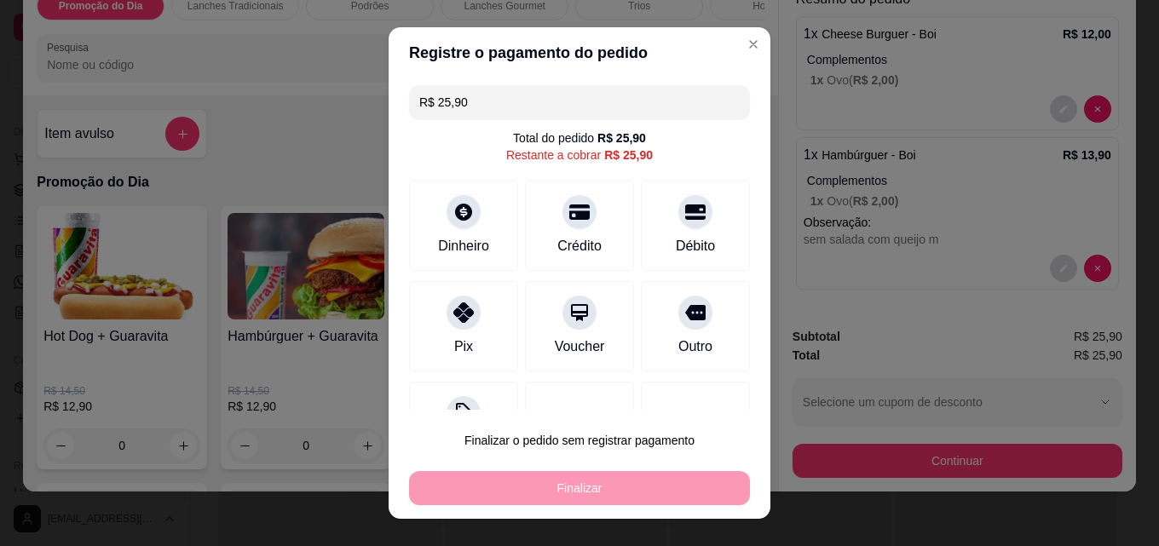
drag, startPoint x: 474, startPoint y: 102, endPoint x: 433, endPoint y: 106, distance: 41.1
click at [433, 106] on input "R$ 25,90" at bounding box center [579, 102] width 320 height 34
click at [510, 123] on div "R$ 25,90 Total do pedido R$ 25,90 Restante a cobrar R$ 25,90 Dinheiro Crédito D…" at bounding box center [579, 243] width 382 height 331
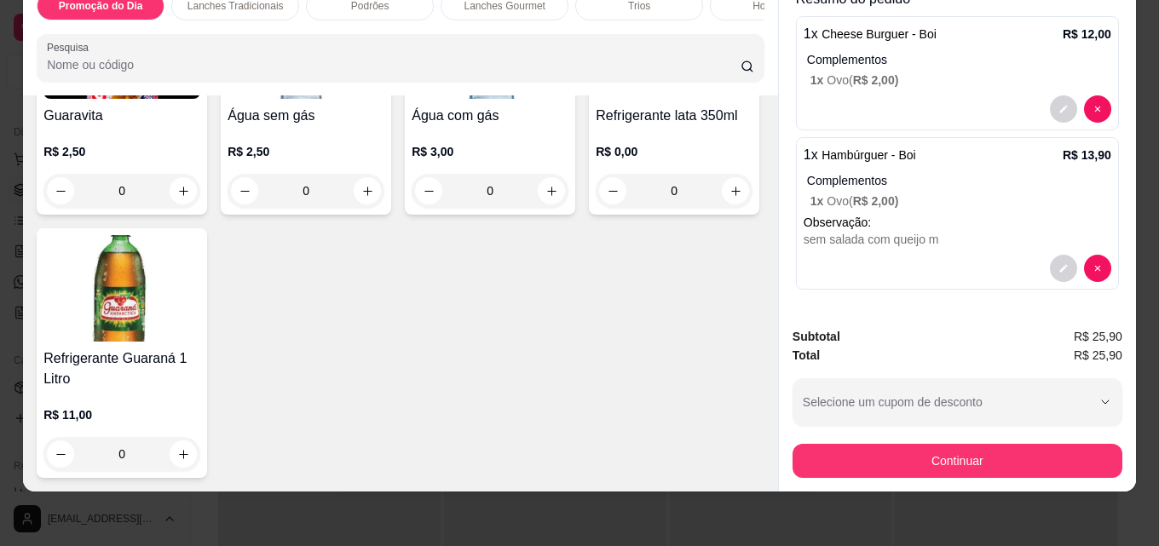
scroll to position [5933, 0]
click at [492, 99] on img at bounding box center [489, 45] width 157 height 106
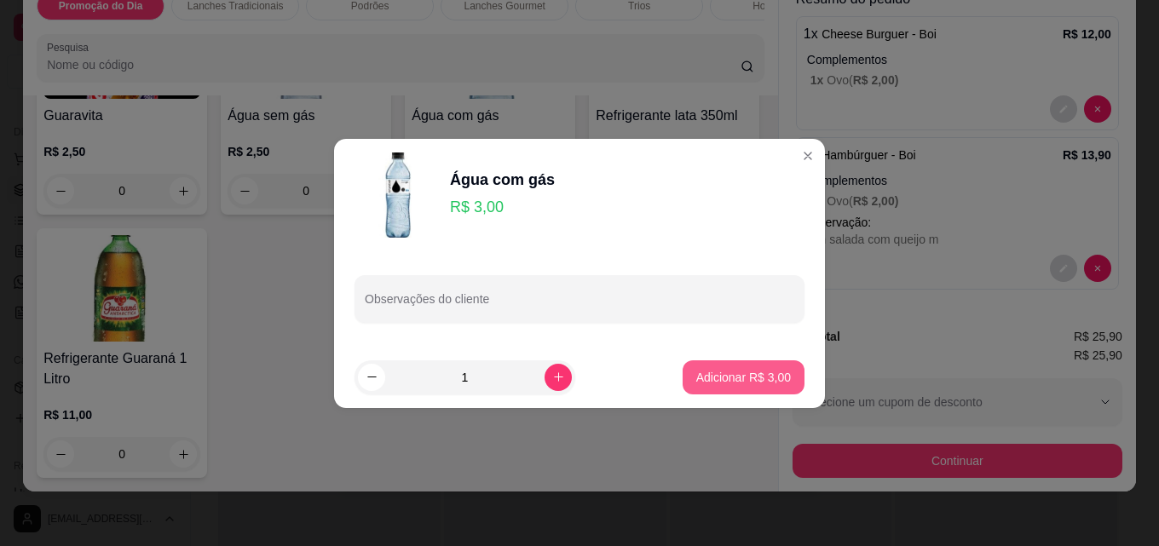
click at [726, 379] on p "Adicionar R$ 3,00" at bounding box center [743, 377] width 95 height 17
type input "1"
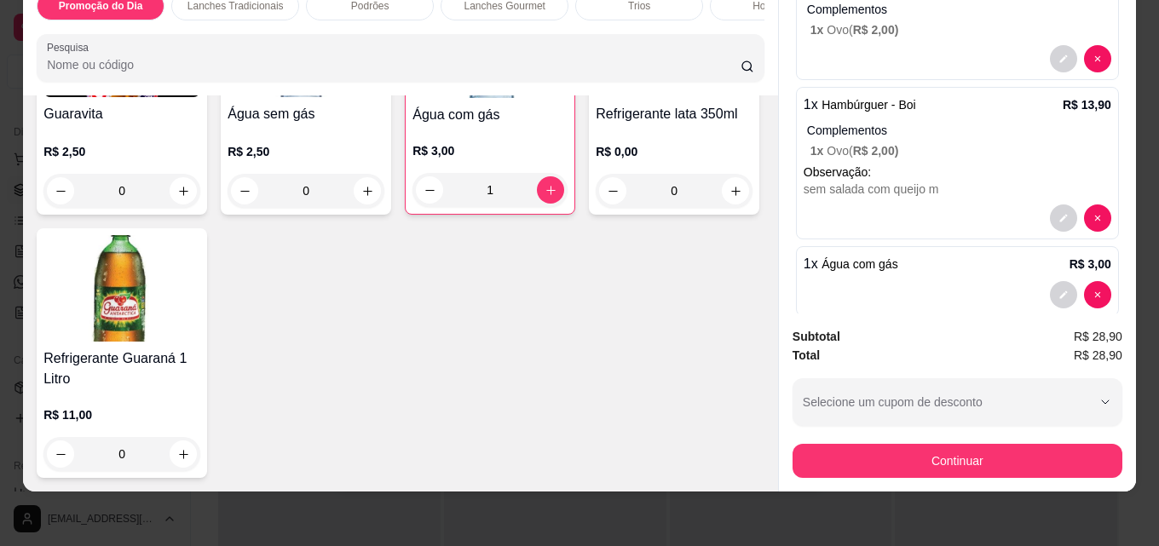
scroll to position [210, 0]
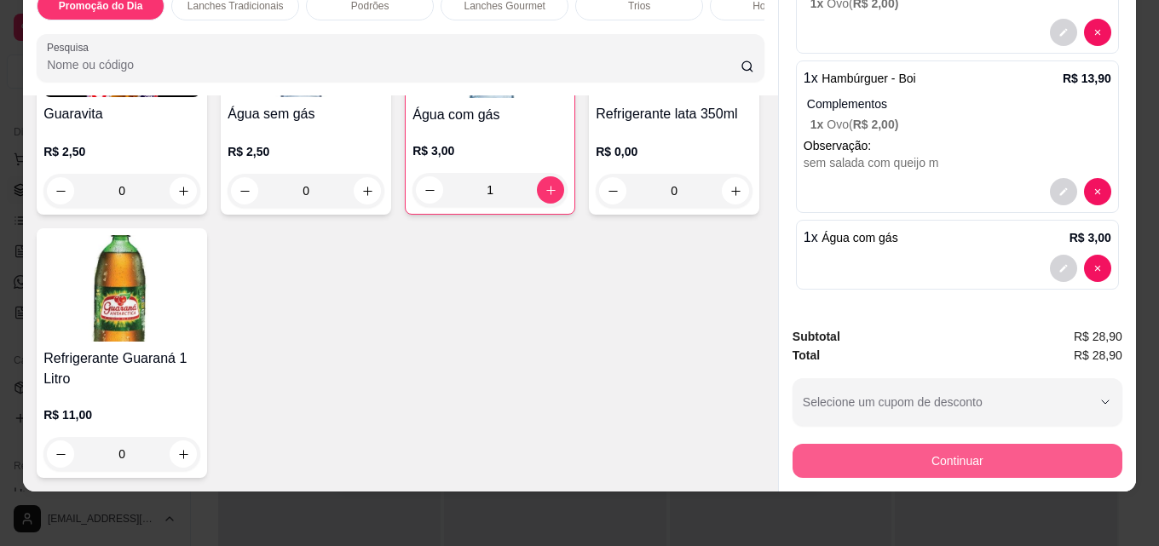
click at [987, 452] on button "Continuar" at bounding box center [957, 461] width 330 height 34
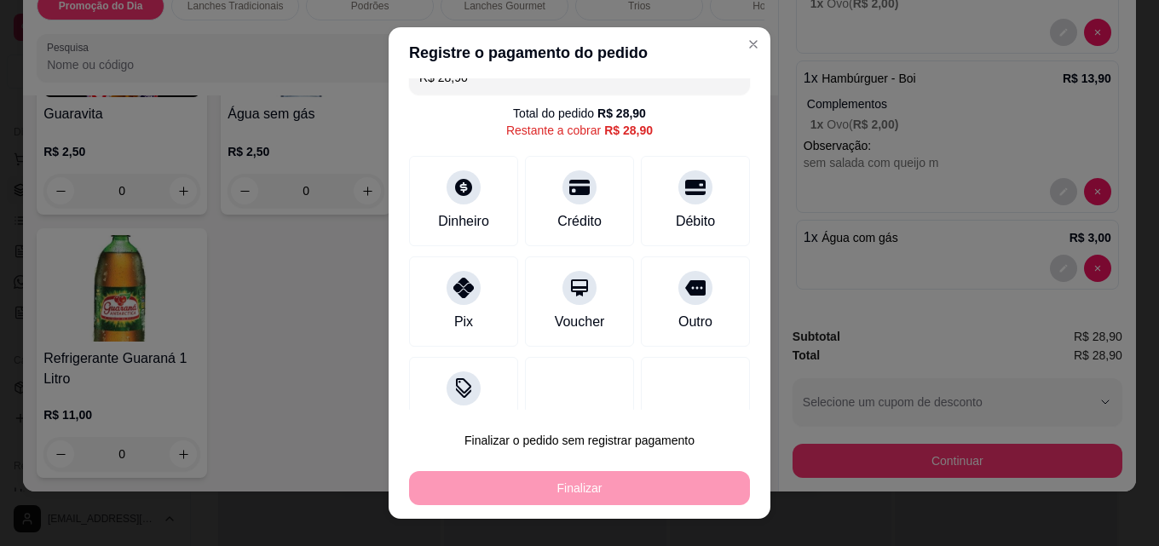
scroll to position [0, 0]
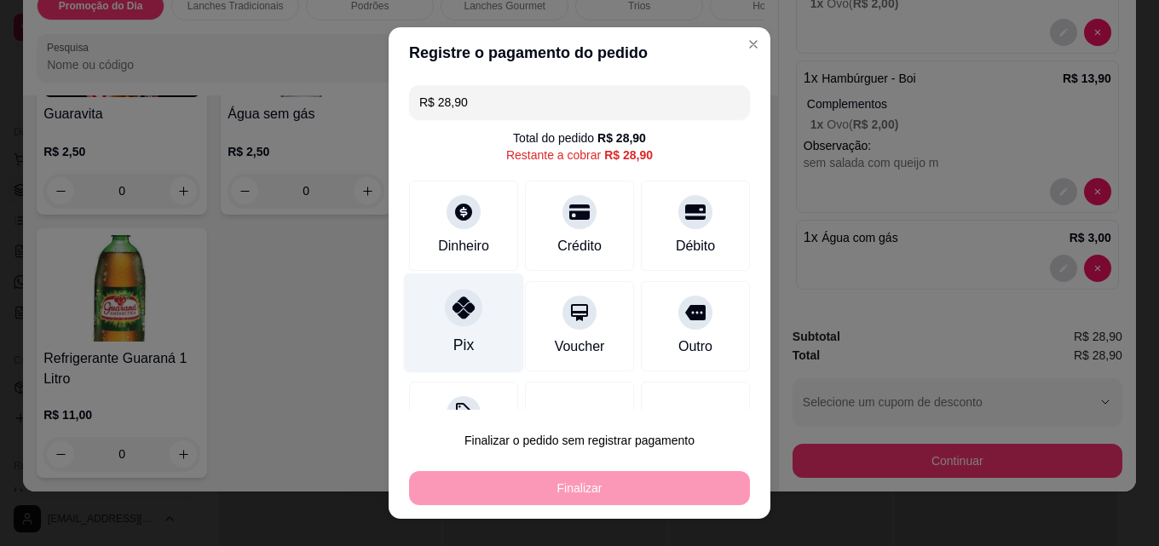
click at [436, 331] on div "Pix" at bounding box center [464, 323] width 120 height 100
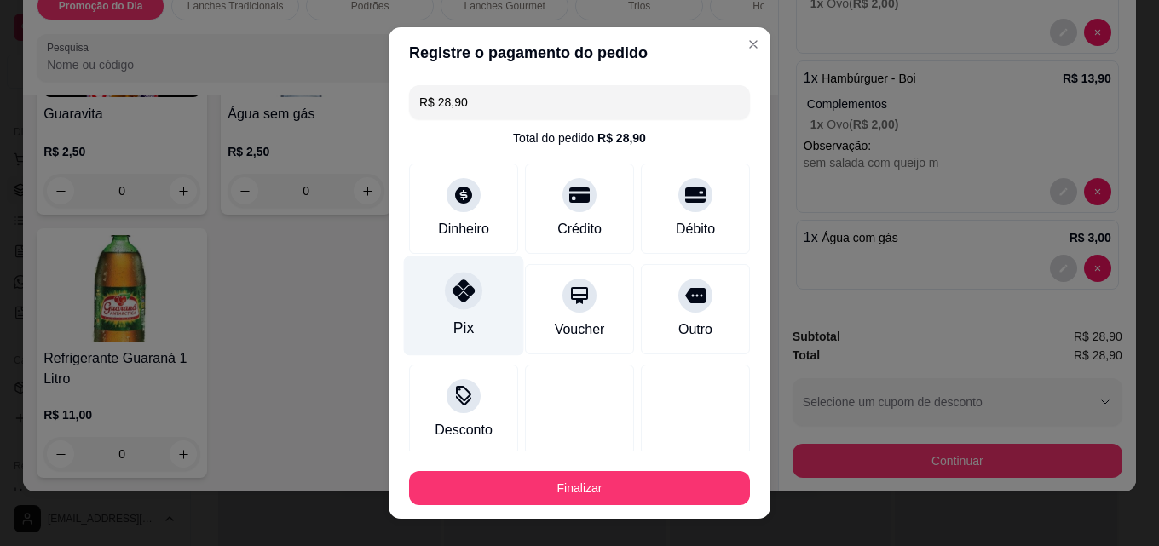
type input "R$ 0,00"
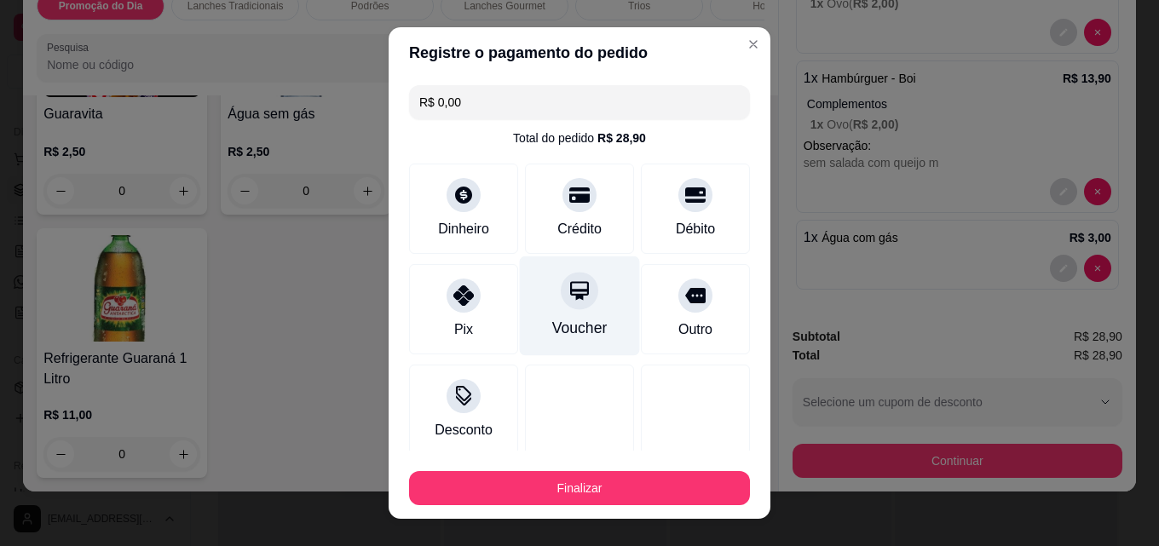
scroll to position [100, 0]
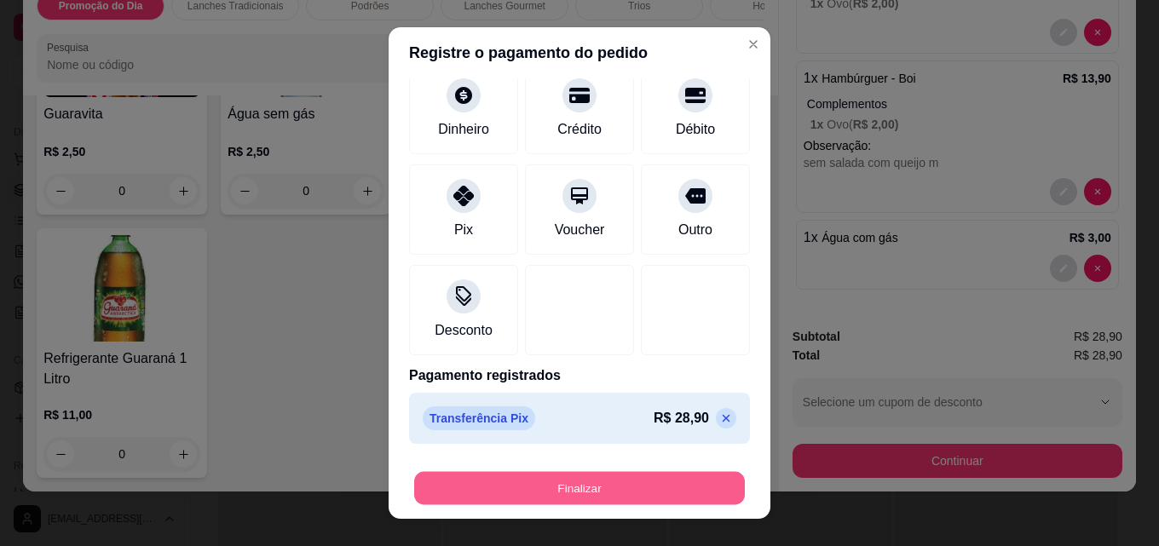
click at [590, 492] on button "Finalizar" at bounding box center [579, 488] width 331 height 33
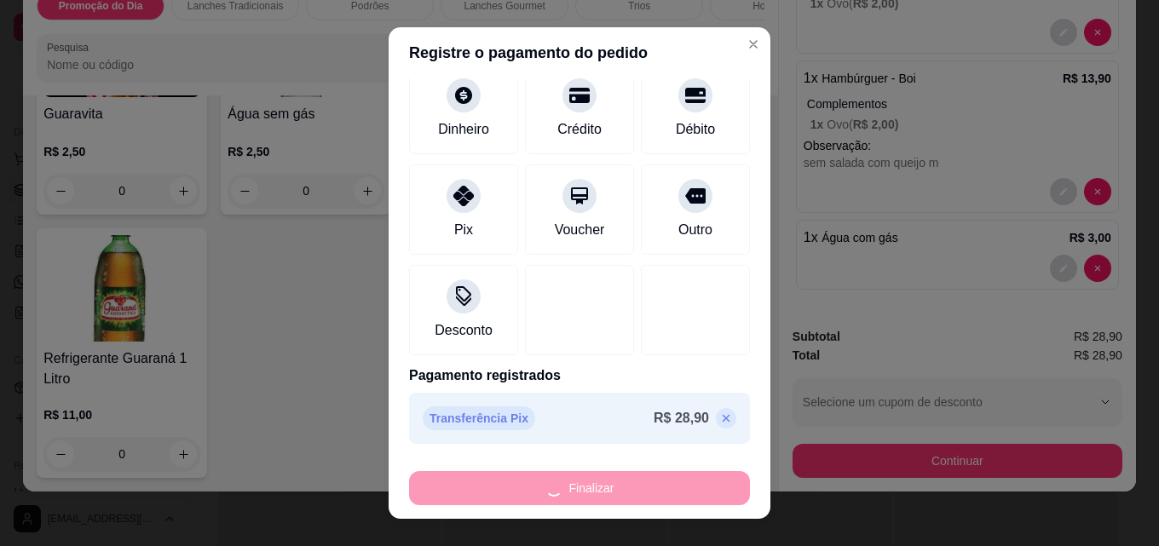
type input "0"
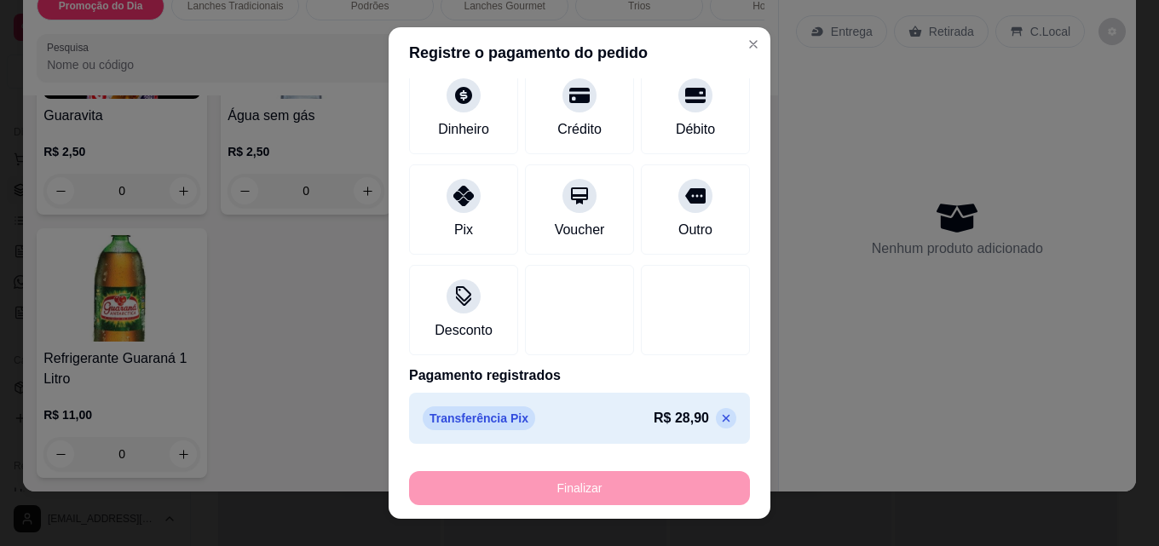
type input "-R$ 28,90"
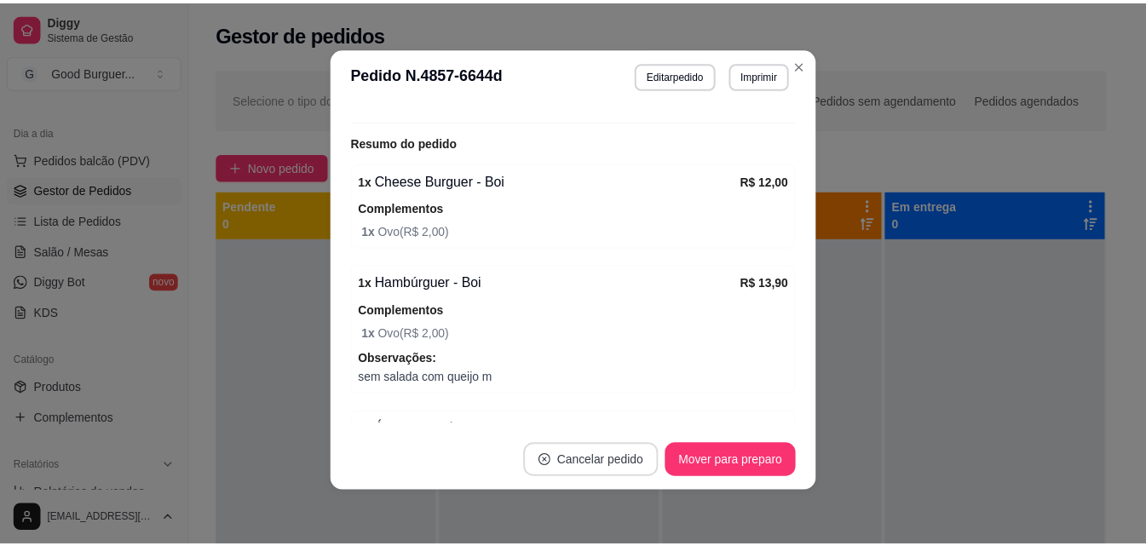
scroll to position [360, 0]
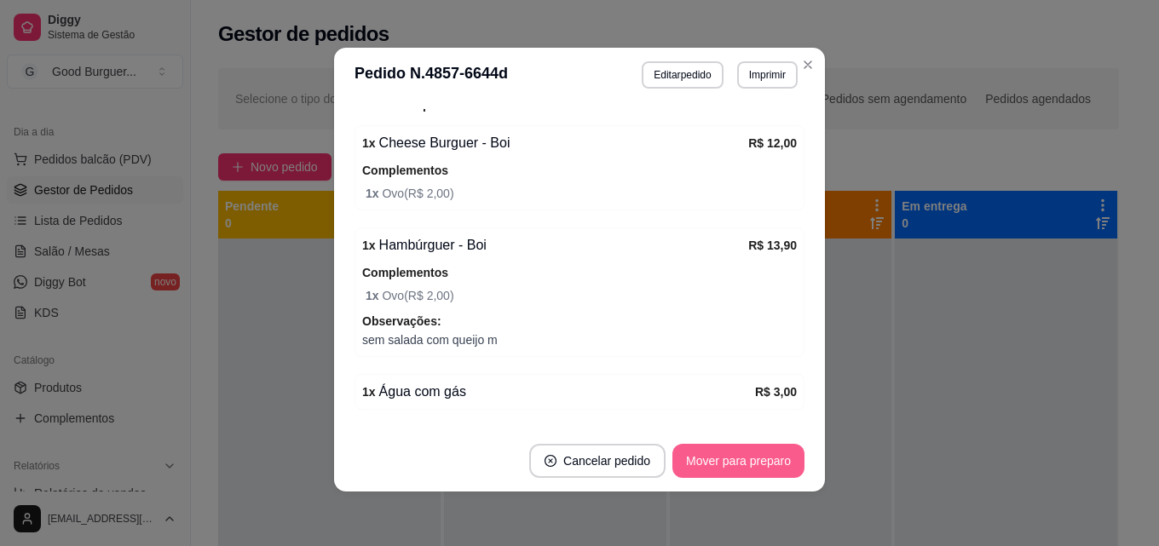
click at [753, 454] on button "Mover para preparo" at bounding box center [738, 461] width 132 height 34
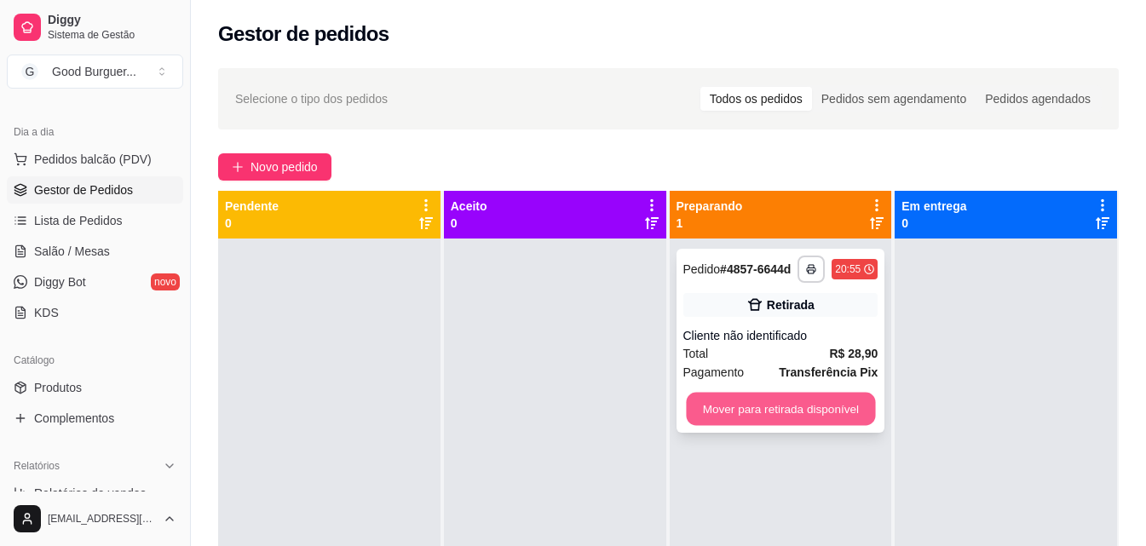
click at [801, 408] on button "Mover para retirada disponível" at bounding box center [780, 409] width 189 height 33
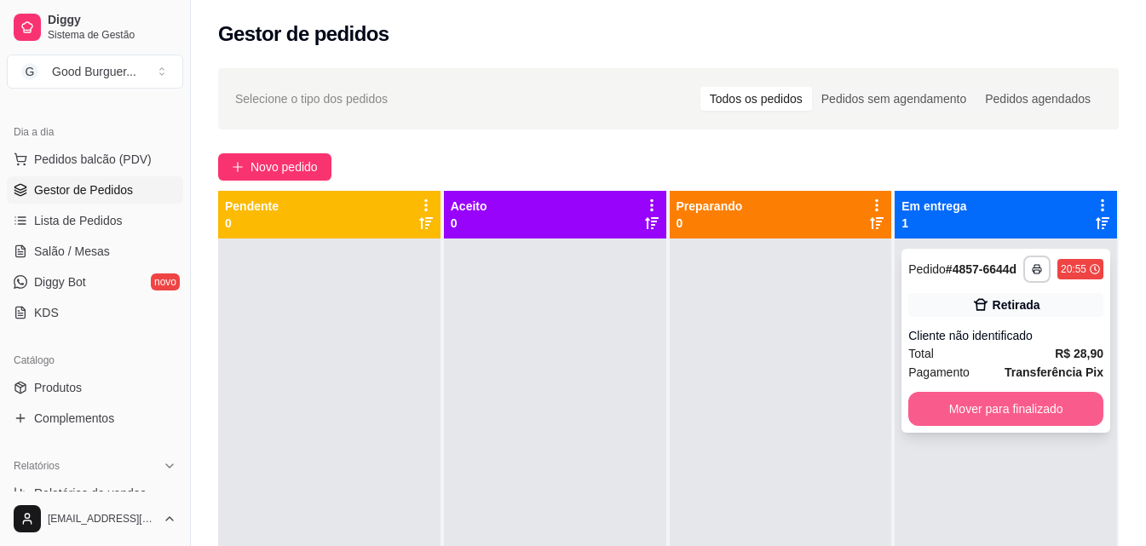
click at [1030, 400] on button "Mover para finalizado" at bounding box center [1005, 409] width 195 height 34
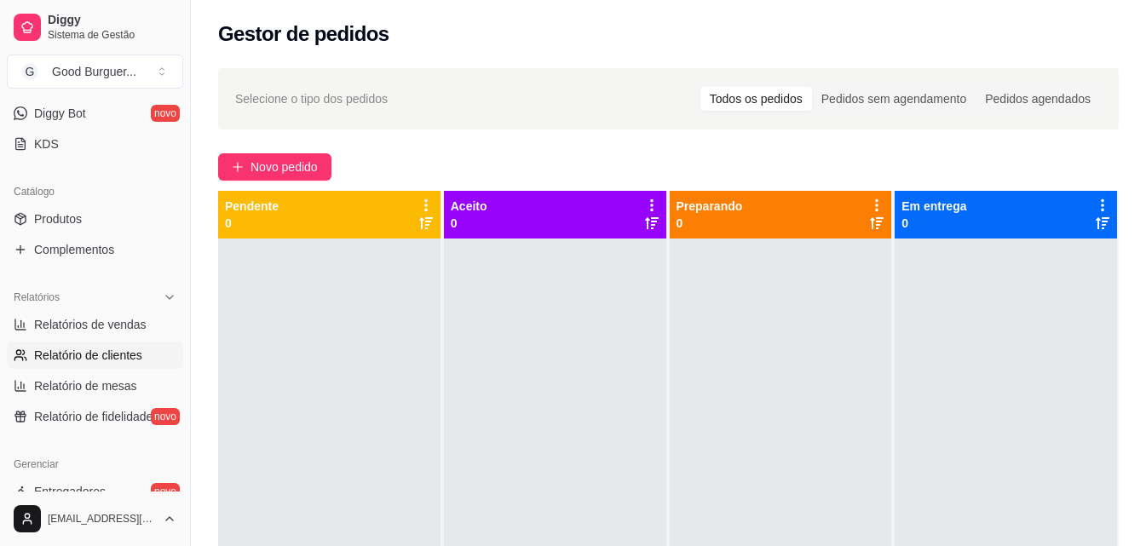
scroll to position [341, 0]
click at [112, 325] on span "Relatórios de vendas" at bounding box center [90, 322] width 112 height 17
select select "ALL"
select select "0"
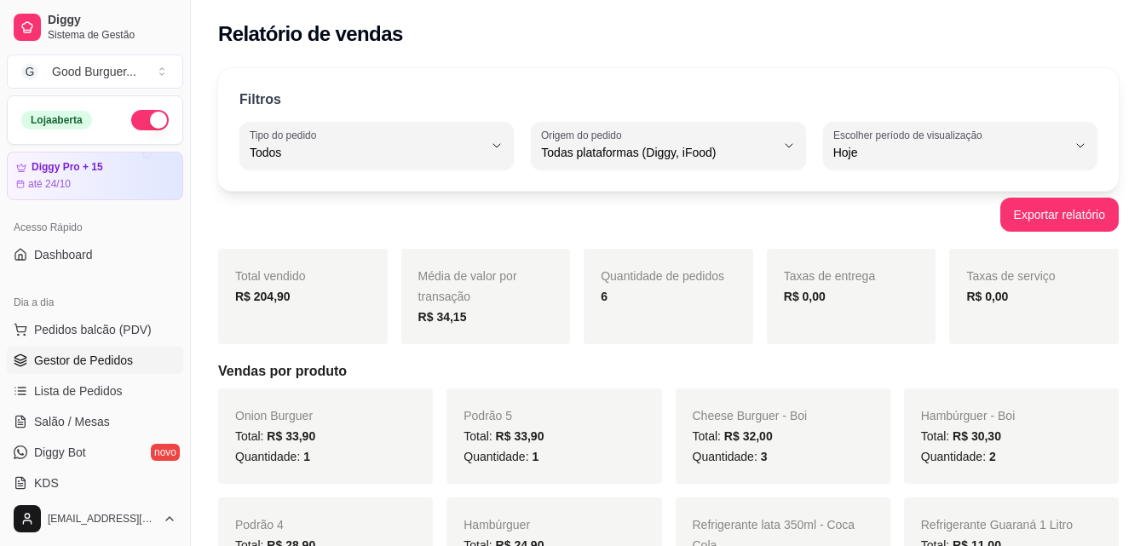
click at [76, 355] on span "Gestor de Pedidos" at bounding box center [83, 360] width 99 height 17
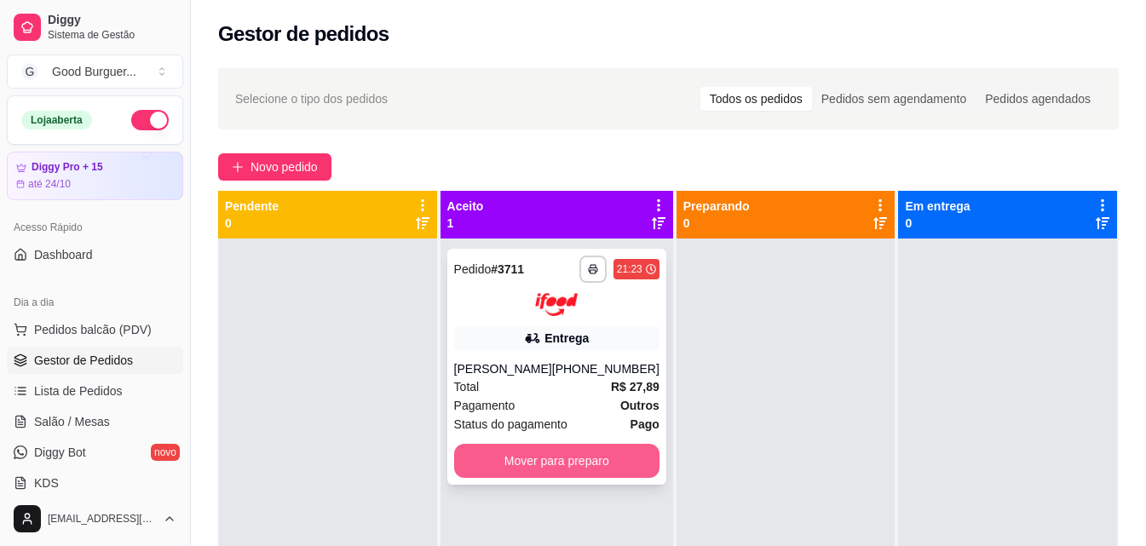
click at [605, 456] on button "Mover para preparo" at bounding box center [556, 461] width 205 height 34
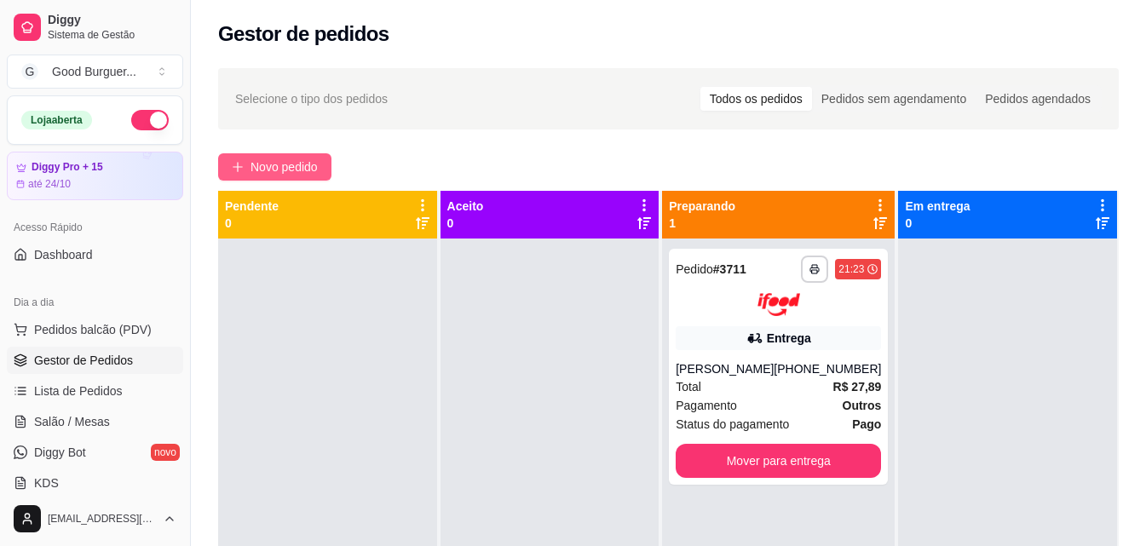
click at [304, 163] on span "Novo pedido" at bounding box center [283, 167] width 67 height 19
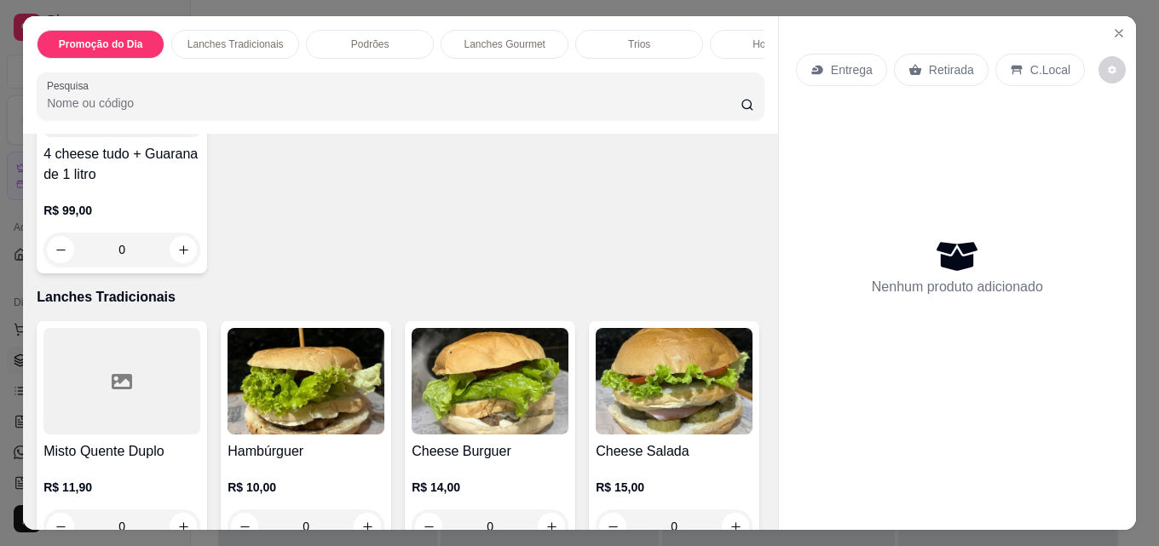
scroll to position [937, 0]
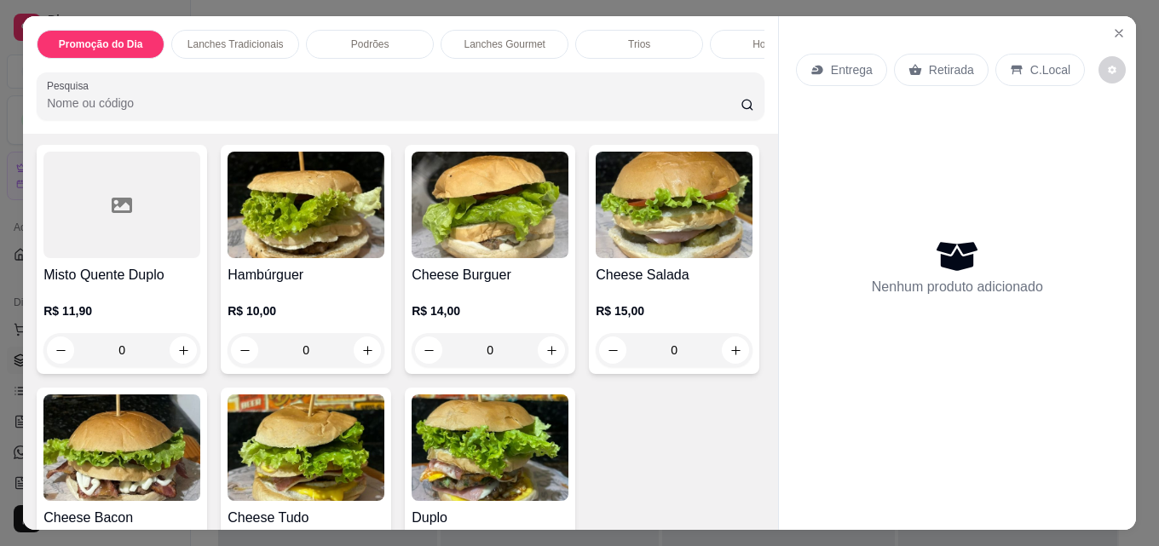
click at [299, 247] on img at bounding box center [305, 205] width 157 height 106
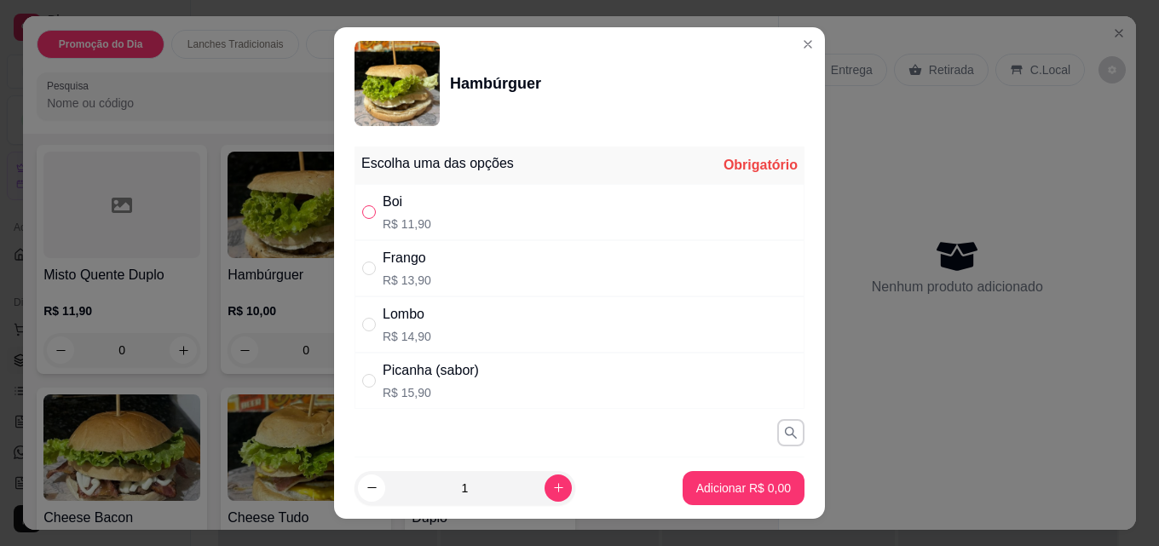
click at [364, 215] on input "" at bounding box center [369, 212] width 14 height 14
radio input "true"
click at [734, 502] on button "Adicionar R$ 11,90" at bounding box center [739, 488] width 125 height 33
type input "1"
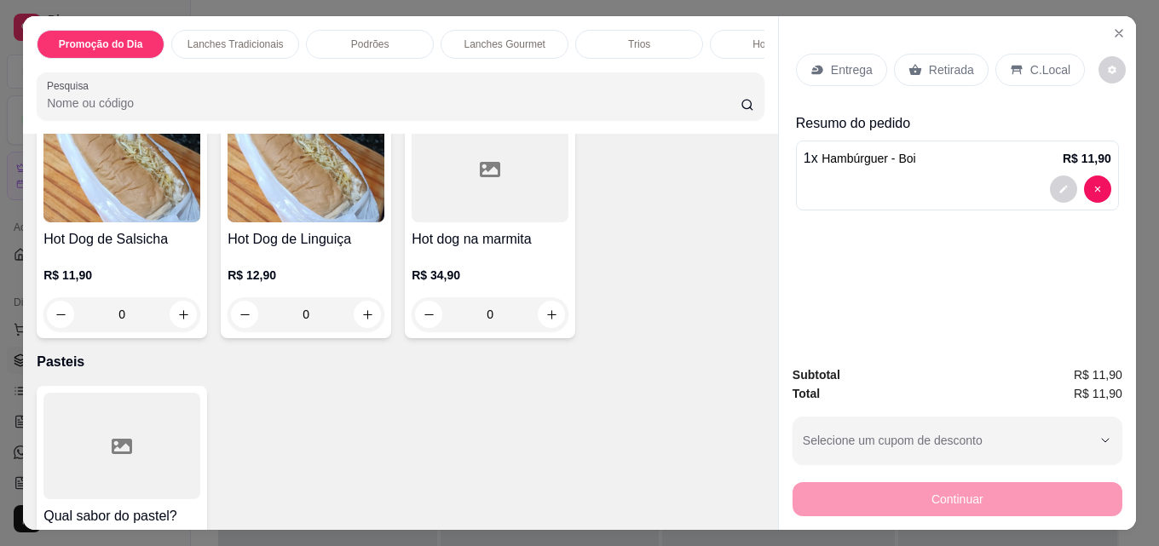
scroll to position [3237, 0]
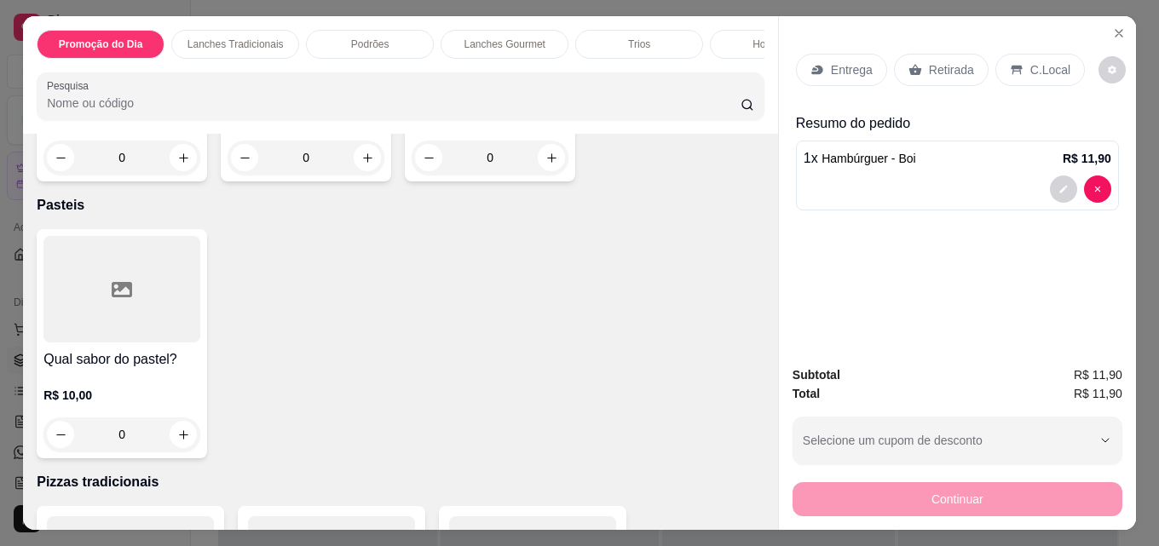
click at [127, 66] on img at bounding box center [121, 12] width 157 height 106
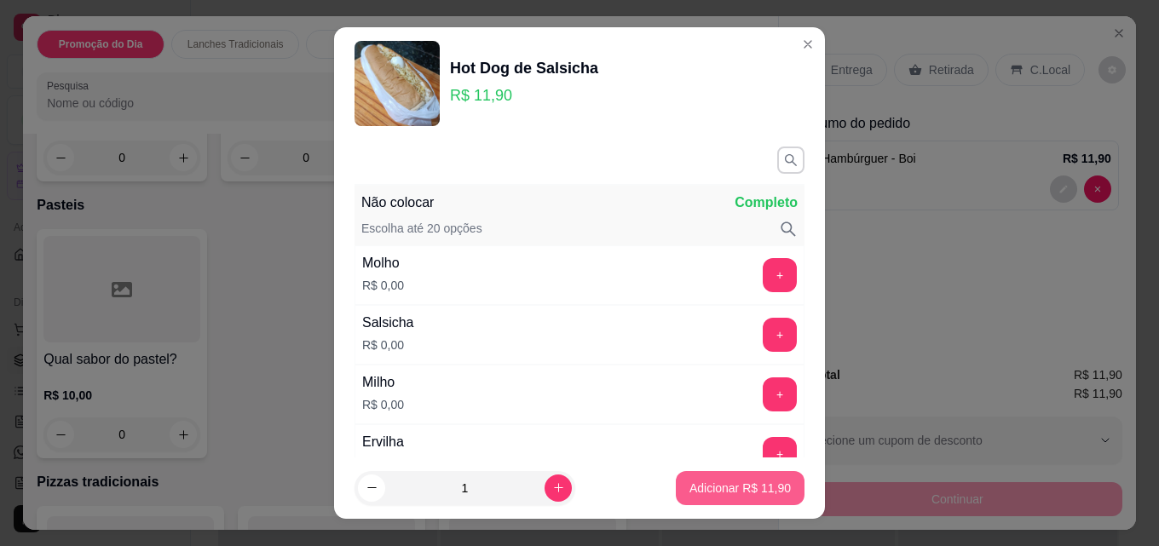
click at [702, 479] on button "Adicionar R$ 11,90" at bounding box center [740, 488] width 129 height 34
type input "1"
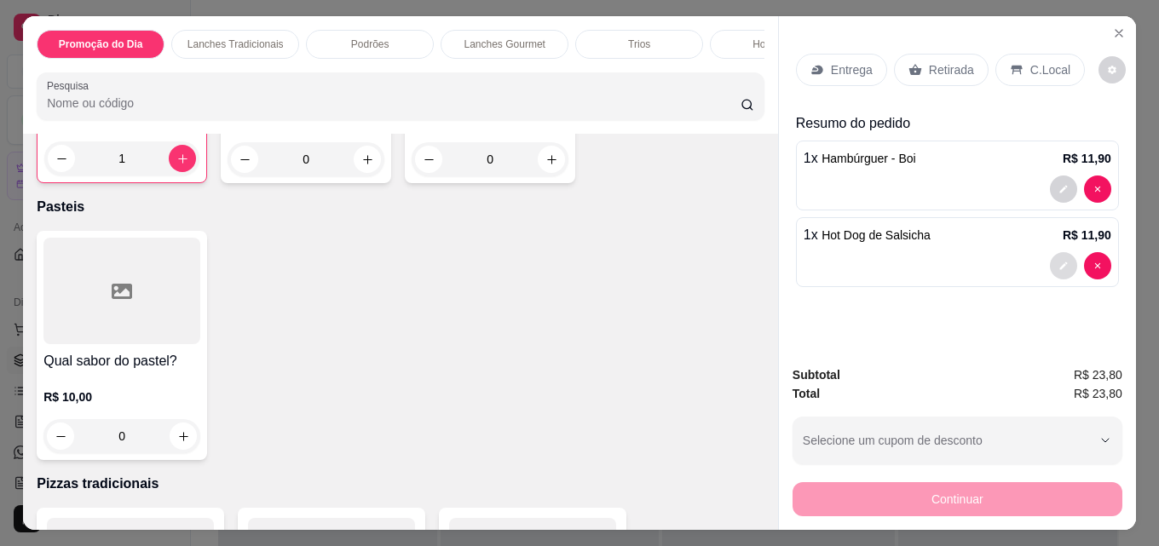
click at [1058, 261] on icon "decrease-product-quantity" at bounding box center [1063, 266] width 10 height 10
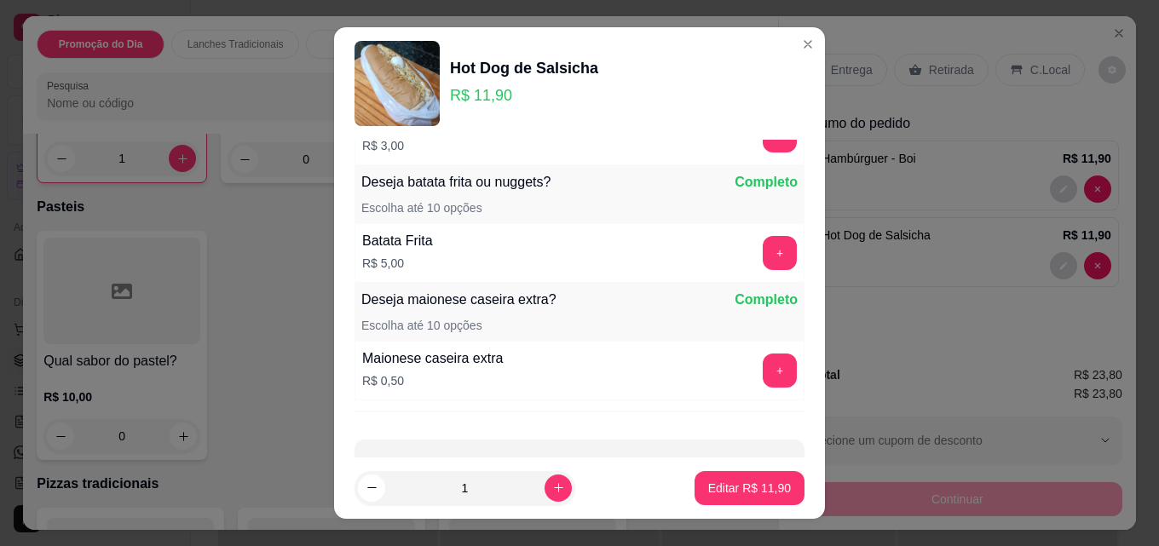
scroll to position [1684, 0]
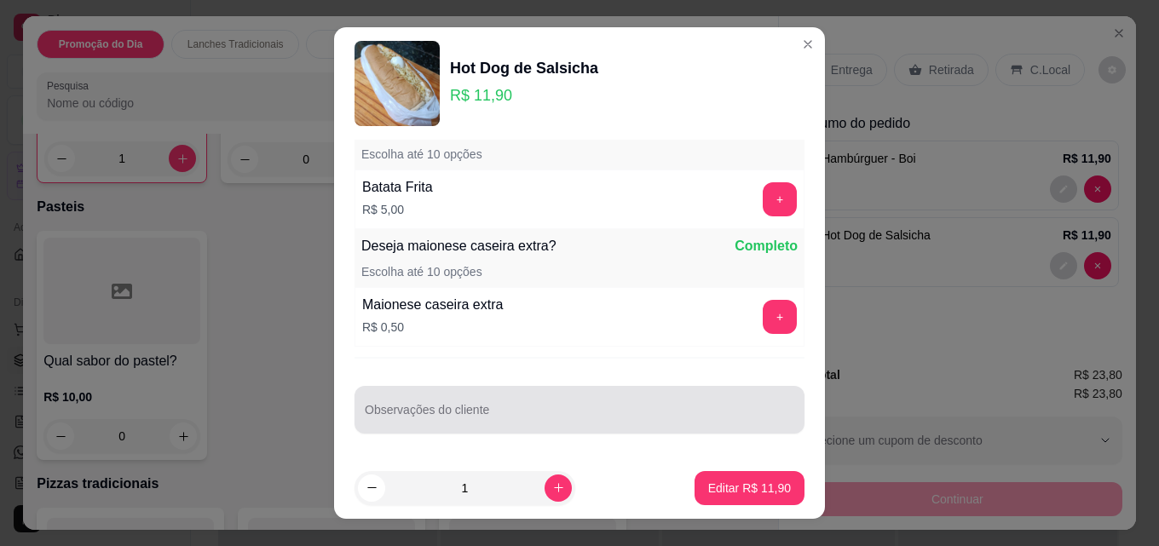
click at [522, 413] on input "Observações do cliente" at bounding box center [579, 416] width 429 height 17
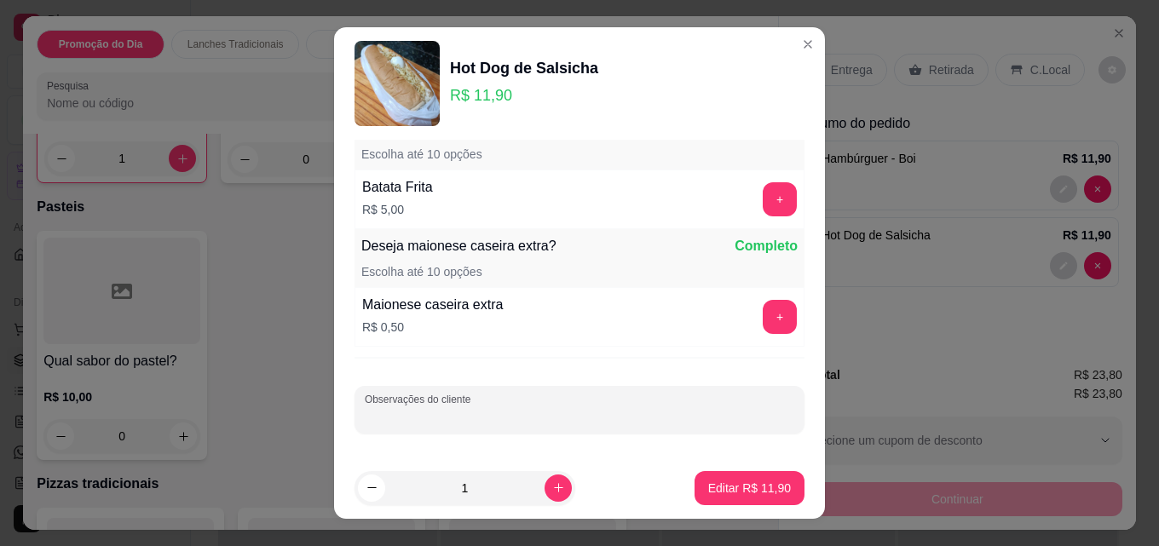
paste input "desse sem mostarda, milho, ervilha, passas, ovo de codorna e bacon"
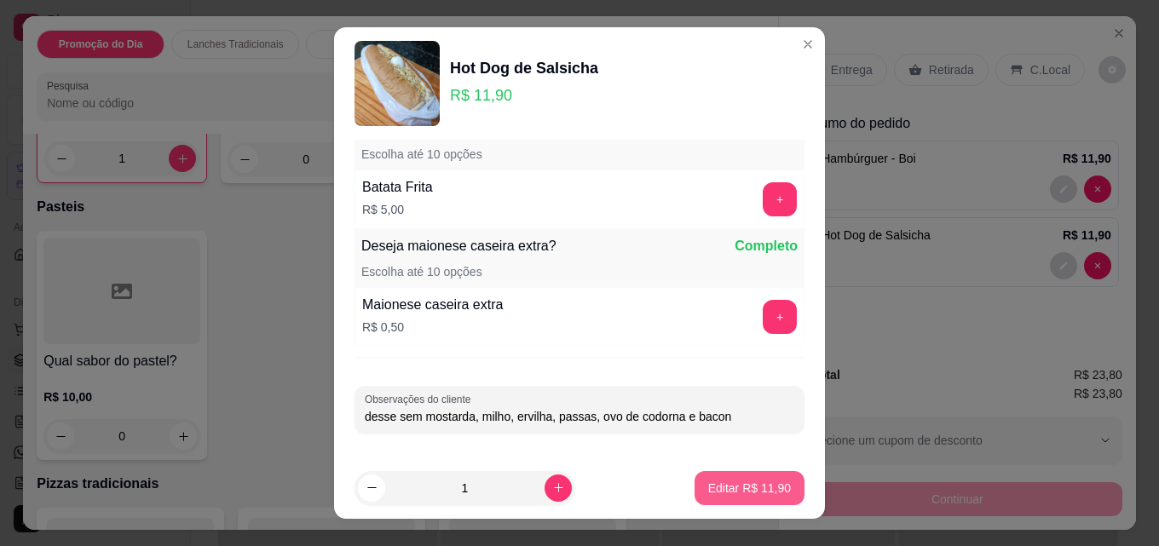
type input "desse sem mostarda, milho, ervilha, passas, ovo de codorna e bacon"
click at [722, 488] on p "Editar R$ 11,90" at bounding box center [749, 488] width 83 height 17
type input "0"
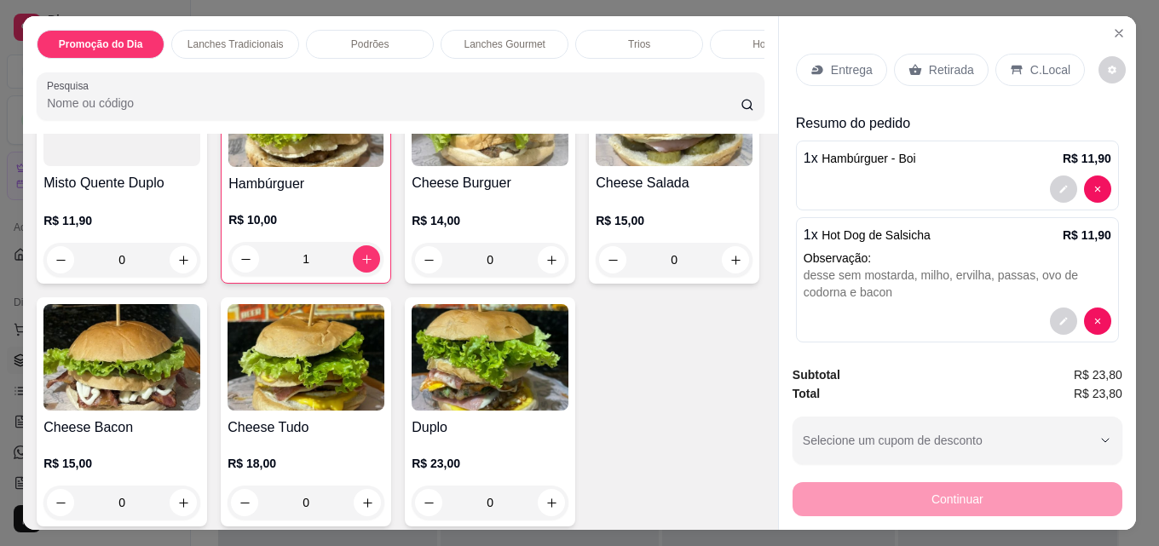
scroll to position [1022, 0]
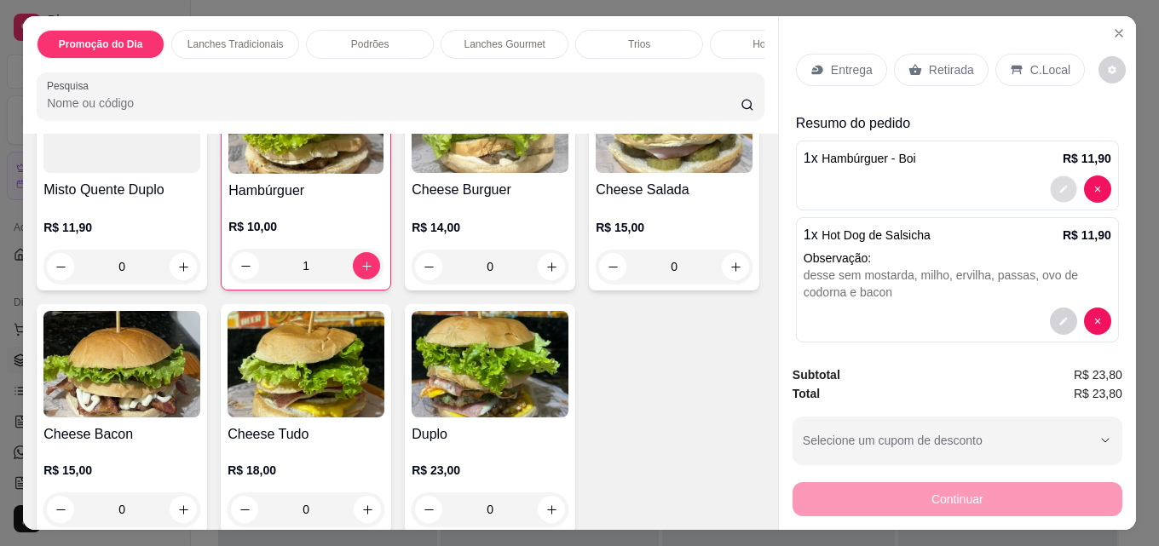
click at [1058, 184] on icon "decrease-product-quantity" at bounding box center [1063, 189] width 10 height 10
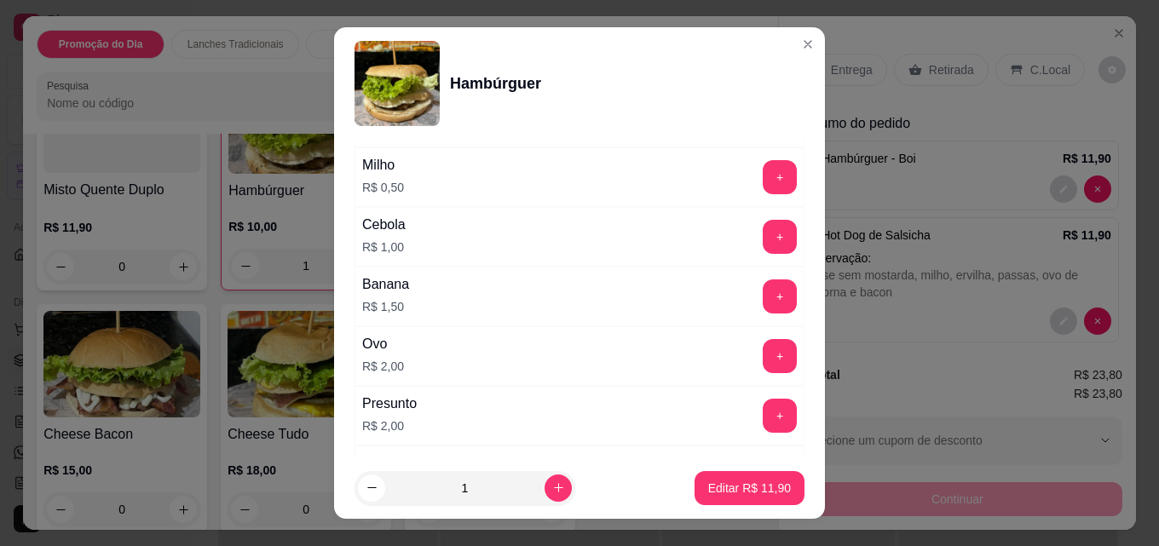
scroll to position [767, 0]
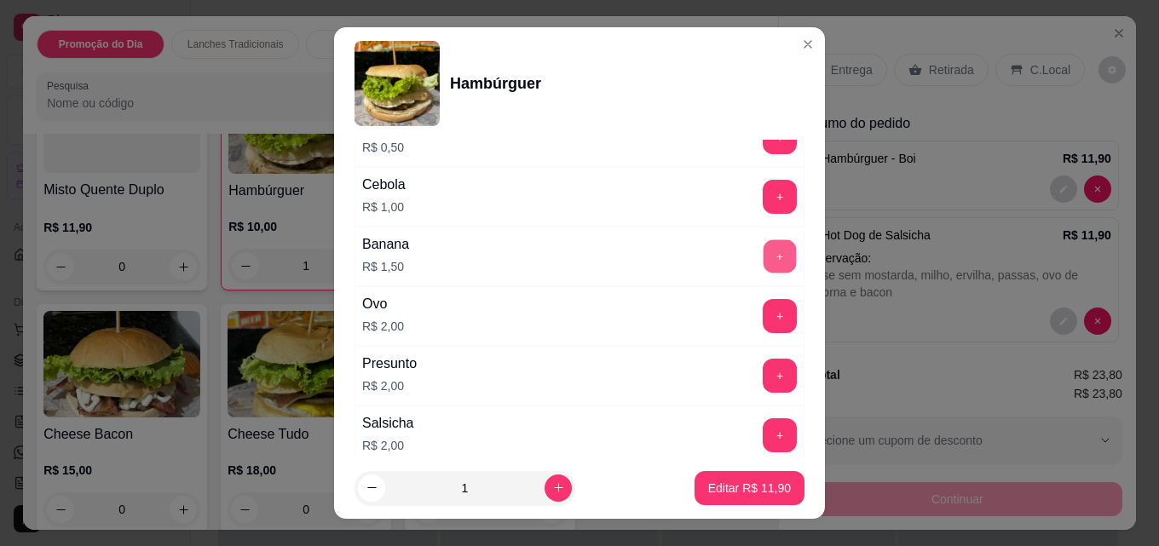
click at [763, 256] on button "+" at bounding box center [779, 256] width 33 height 33
click at [751, 491] on p "Editar R$ 13,40" at bounding box center [749, 488] width 83 height 17
type input "0"
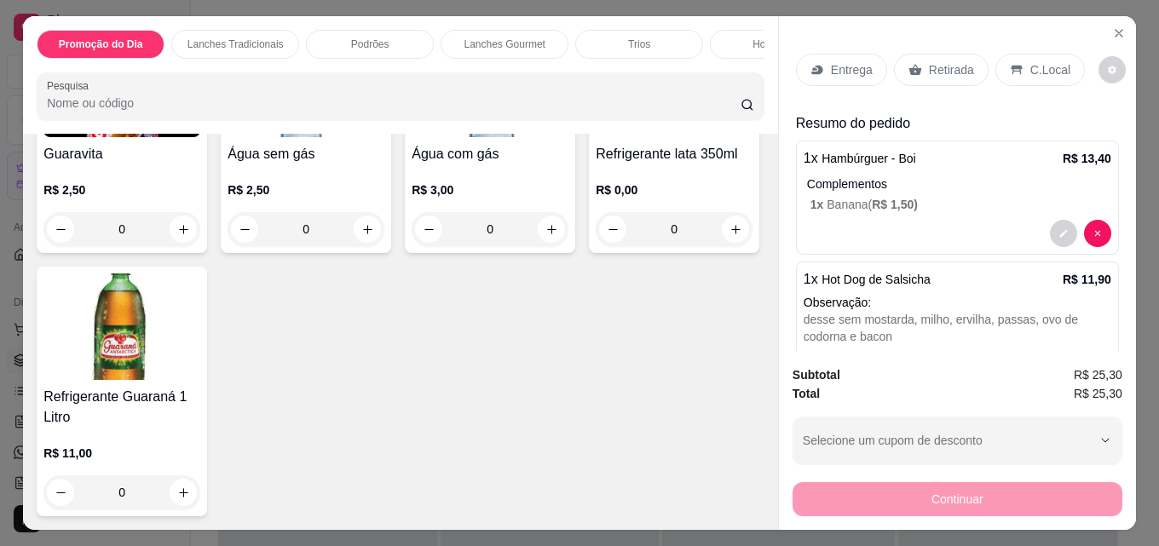
scroll to position [5933, 0]
click at [111, 137] on img at bounding box center [121, 84] width 157 height 106
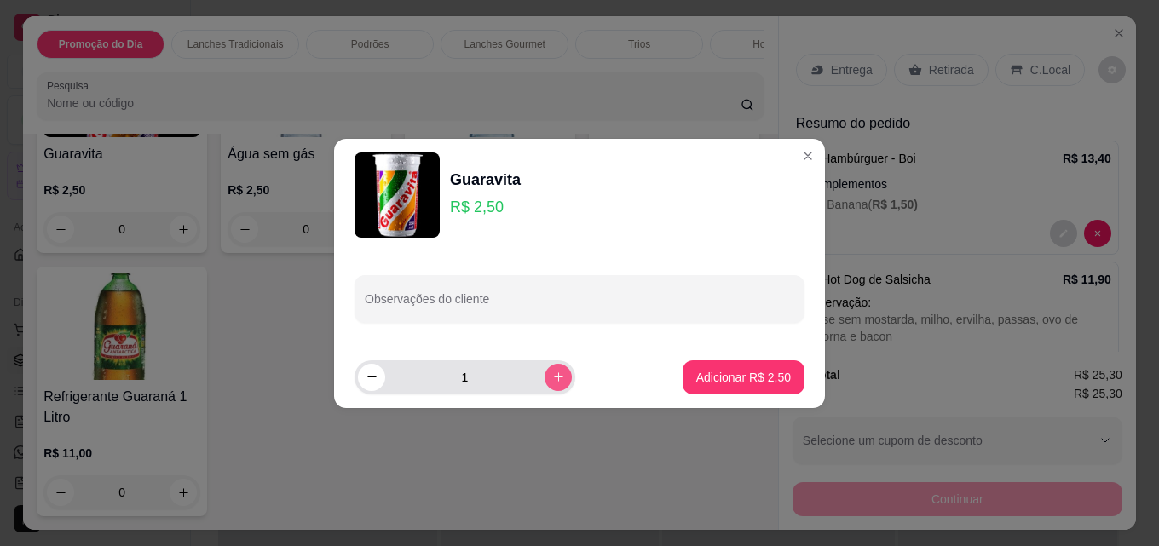
click at [552, 381] on icon "increase-product-quantity" at bounding box center [558, 377] width 13 height 13
type input "2"
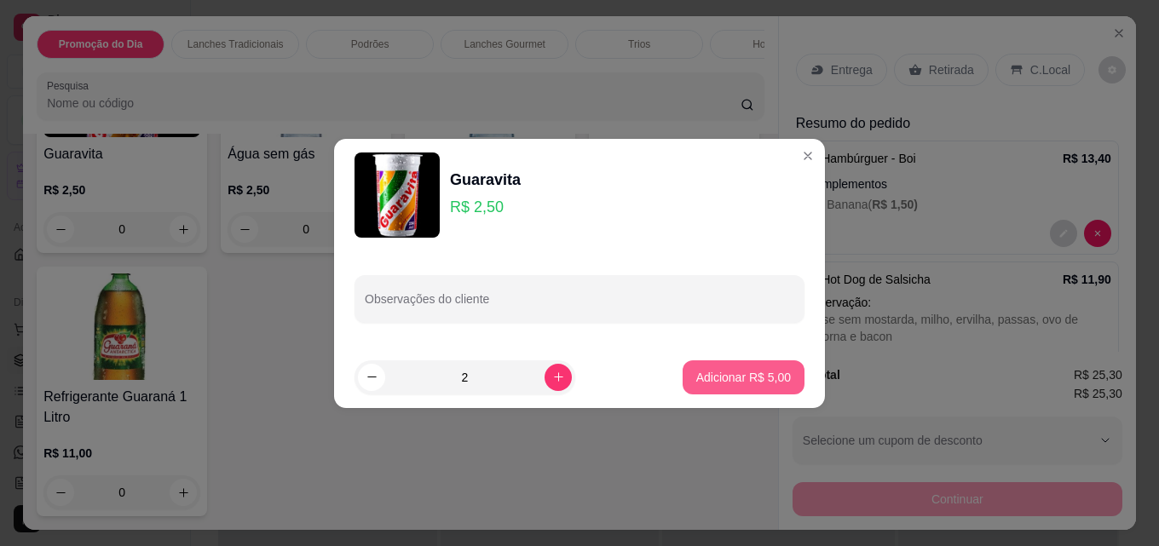
click at [760, 377] on p "Adicionar R$ 5,00" at bounding box center [743, 377] width 95 height 17
type input "2"
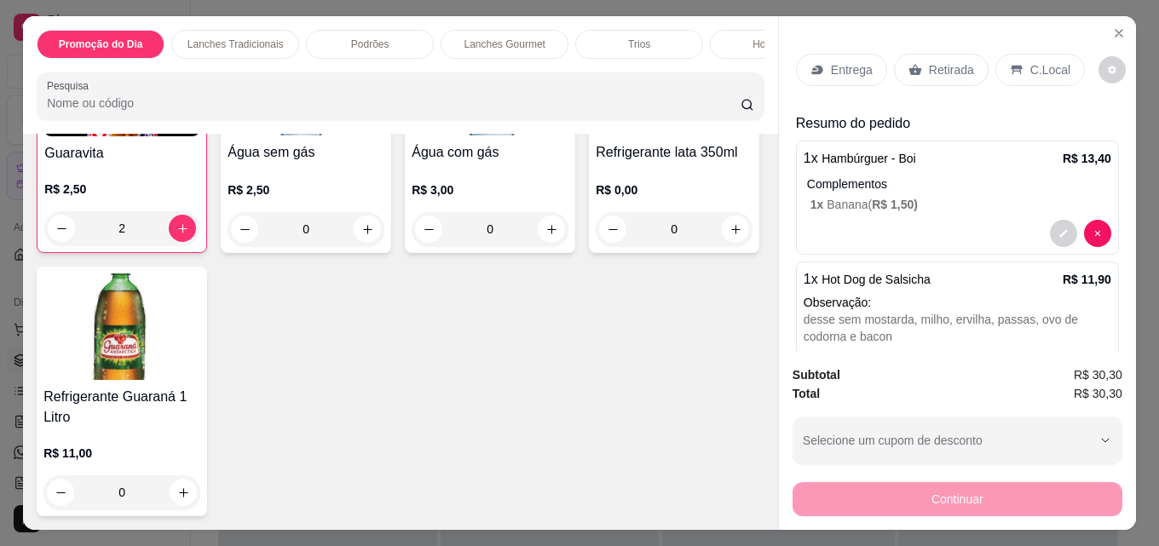
click at [834, 62] on p "Entrega" at bounding box center [852, 69] width 42 height 17
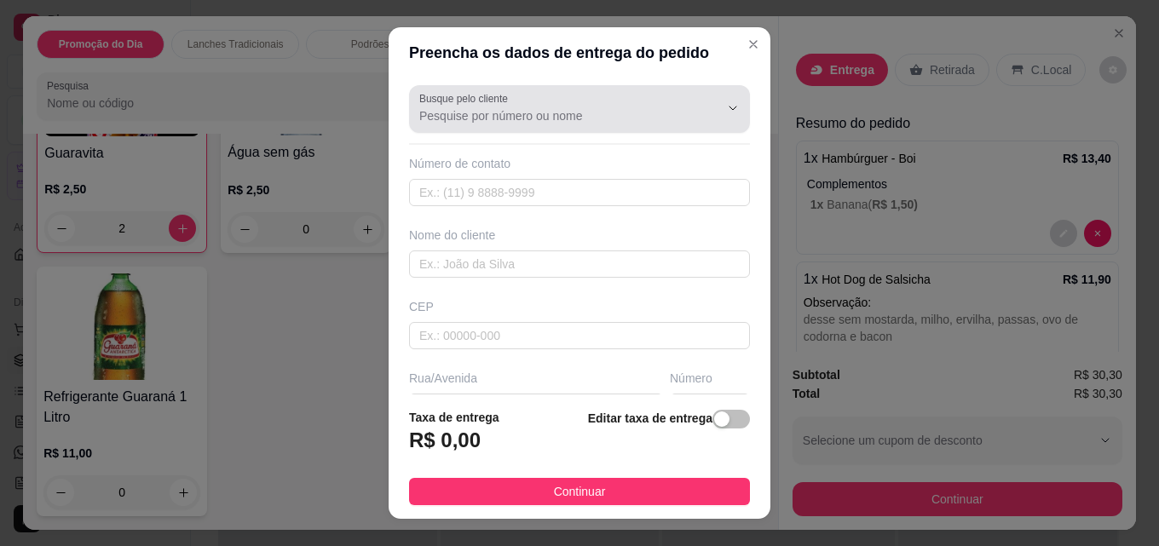
click at [532, 117] on input "Busque pelo cliente" at bounding box center [555, 115] width 273 height 17
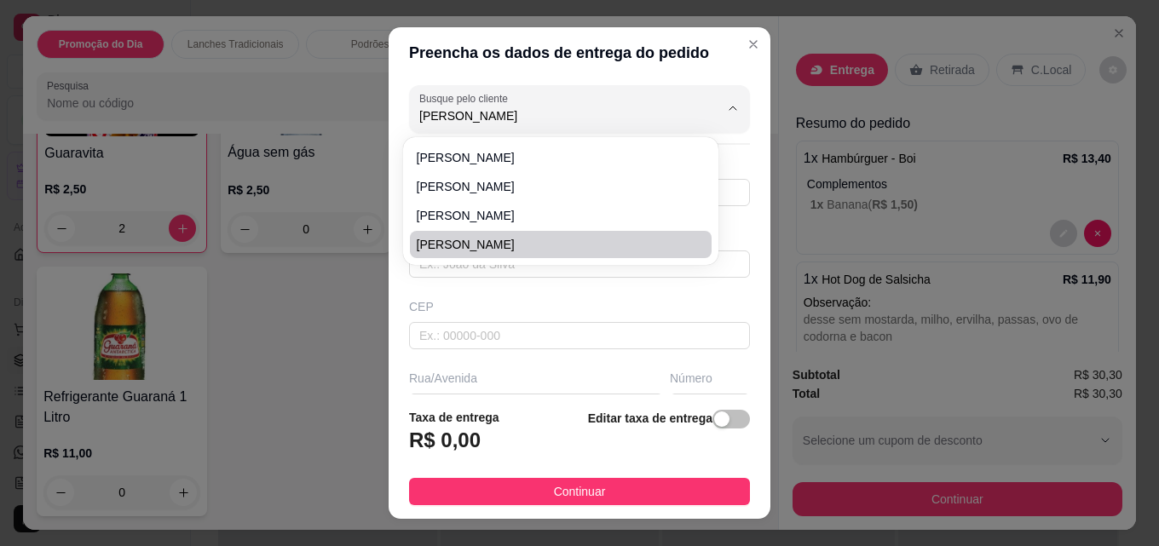
click at [454, 241] on span "[PERSON_NAME]" at bounding box center [552, 244] width 271 height 17
type input "[PERSON_NAME]"
type input "22992552260"
type input "[PERSON_NAME]"
type input "28390-000"
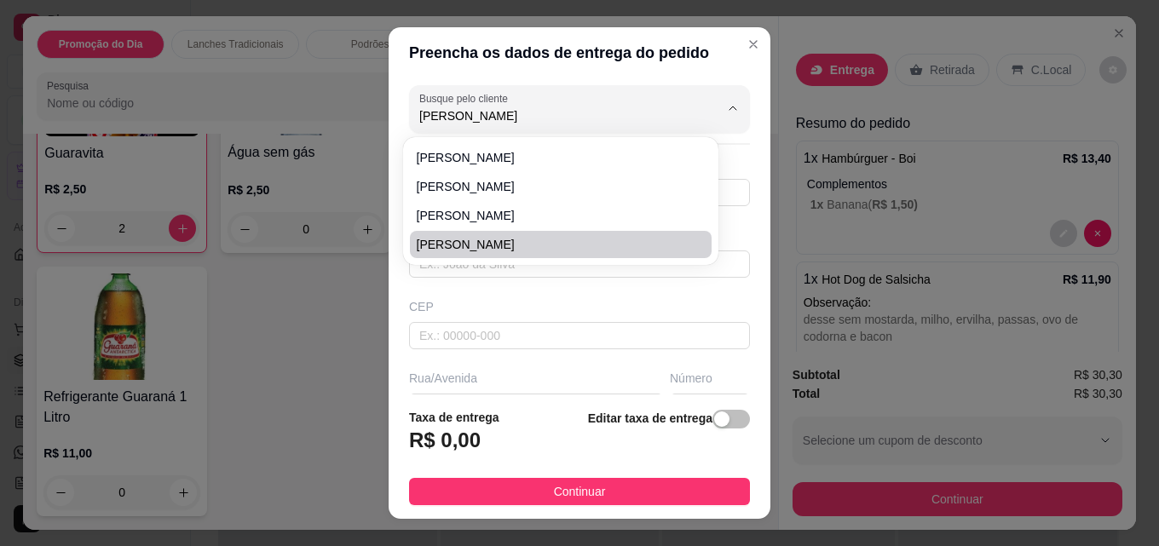
type input "Vale verde"
type input "706"
type input "Porciúncula"
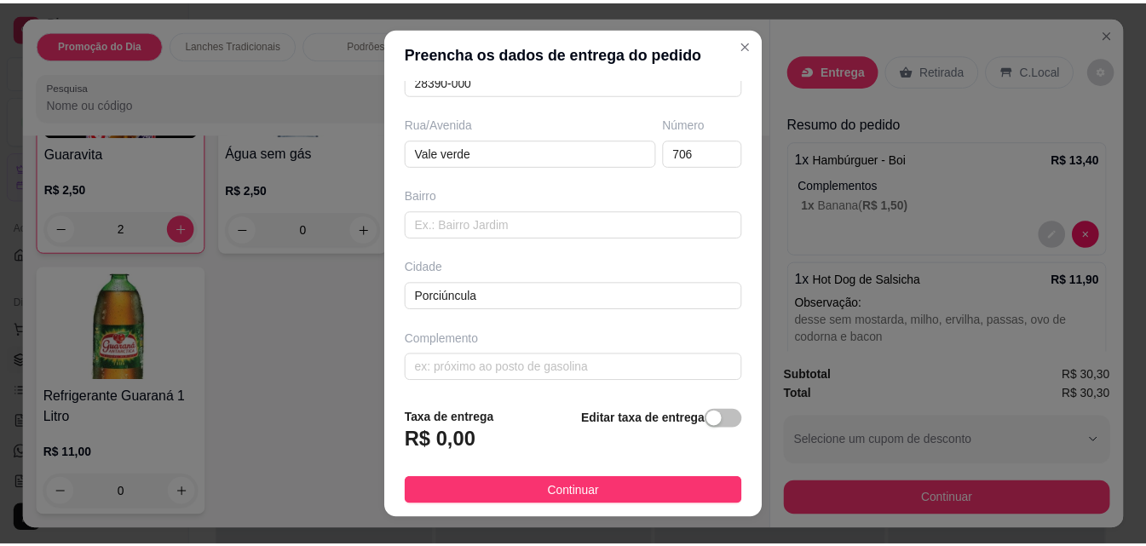
scroll to position [256, 0]
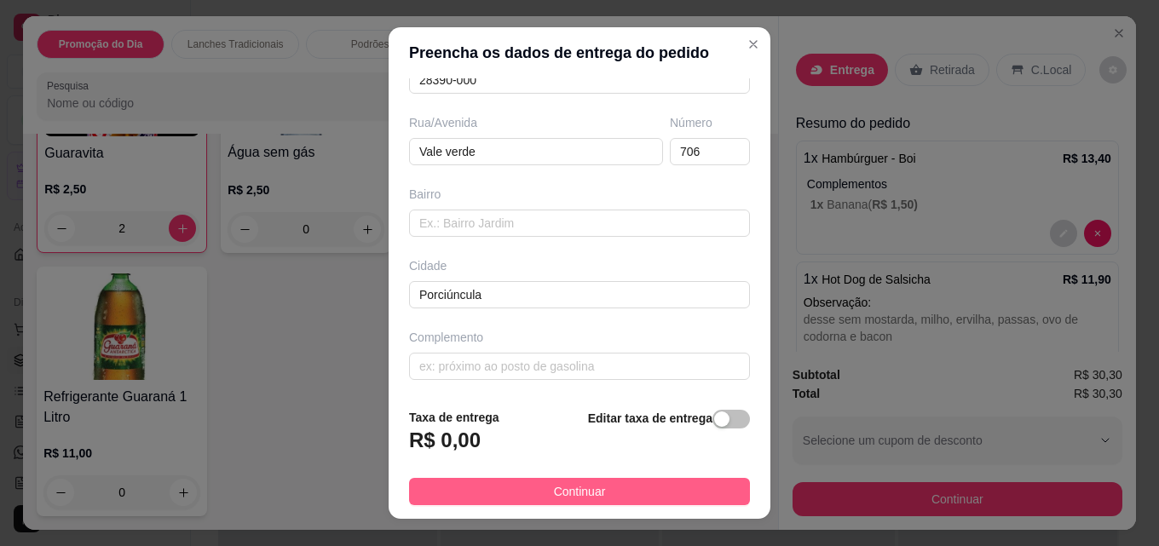
type input "[PERSON_NAME]"
click at [607, 503] on button "Continuar" at bounding box center [579, 491] width 341 height 27
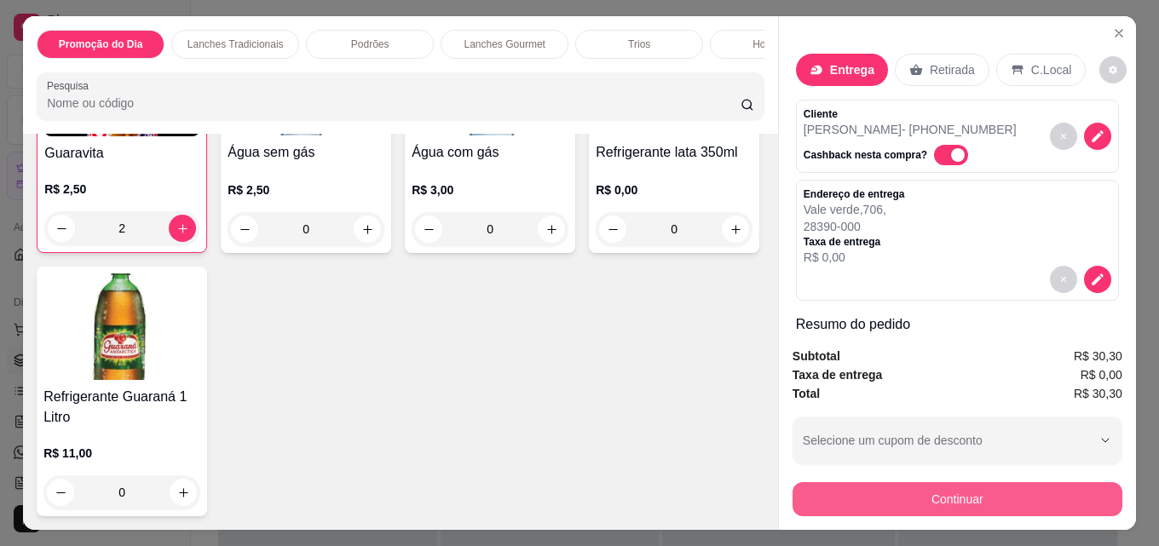
click at [961, 495] on button "Continuar" at bounding box center [957, 499] width 330 height 34
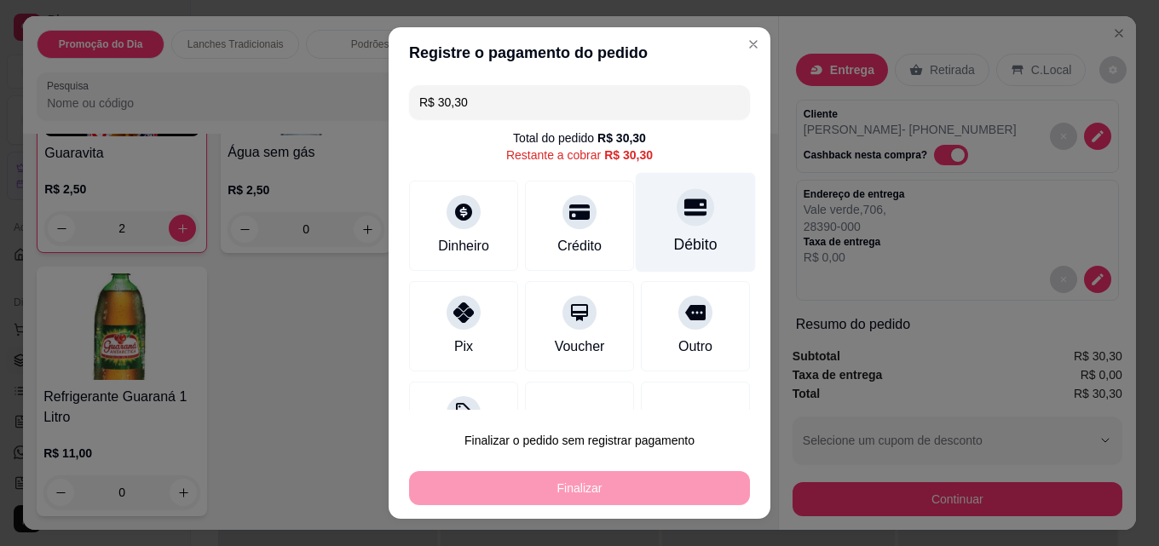
click at [676, 223] on div at bounding box center [694, 206] width 37 height 37
type input "R$ 0,00"
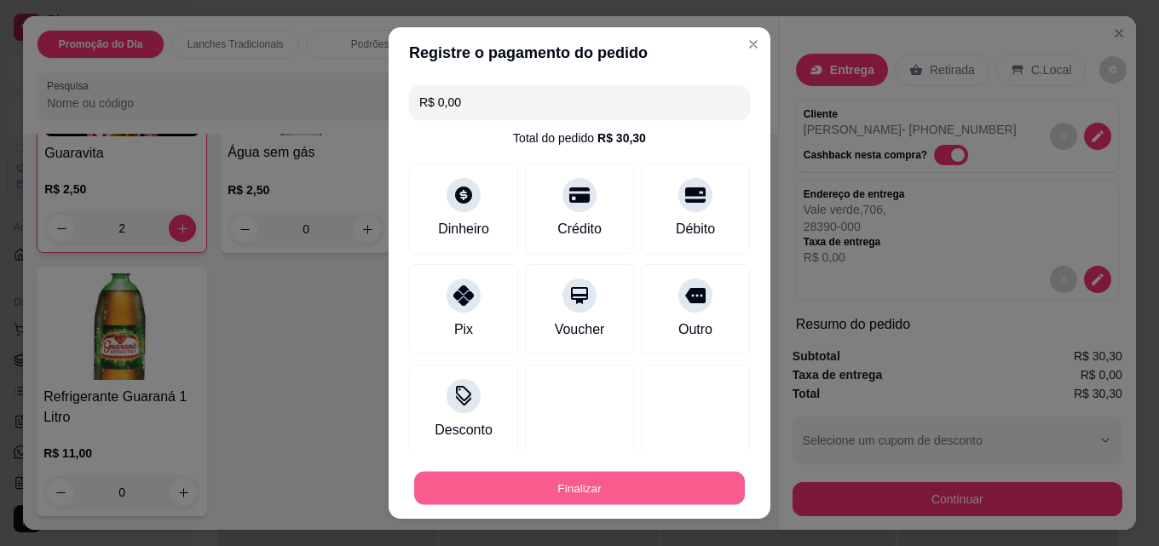
click at [575, 495] on button "Finalizar" at bounding box center [579, 488] width 331 height 33
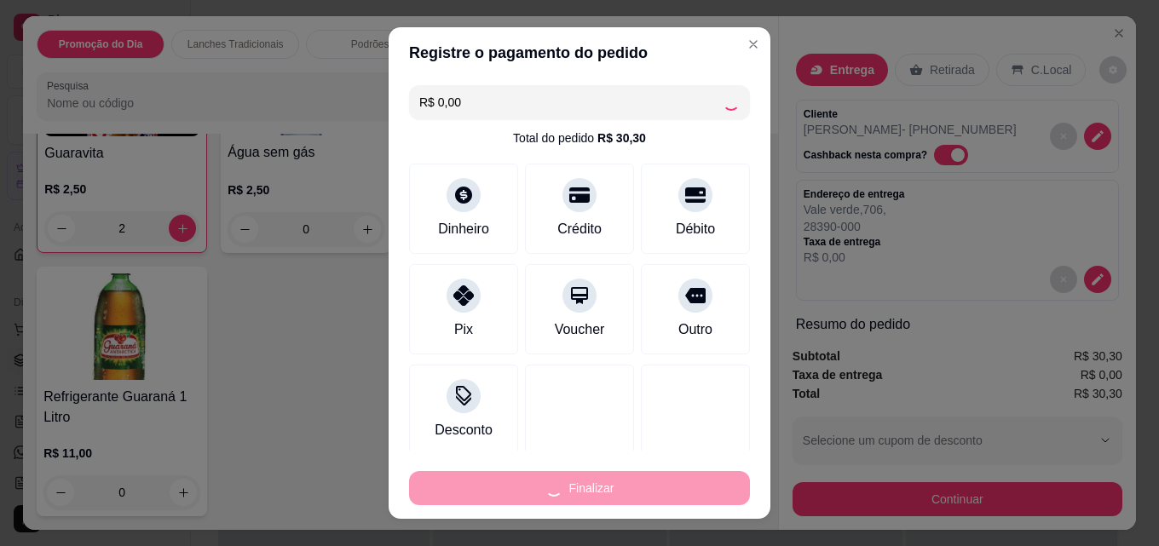
type input "0"
type input "-R$ 30,30"
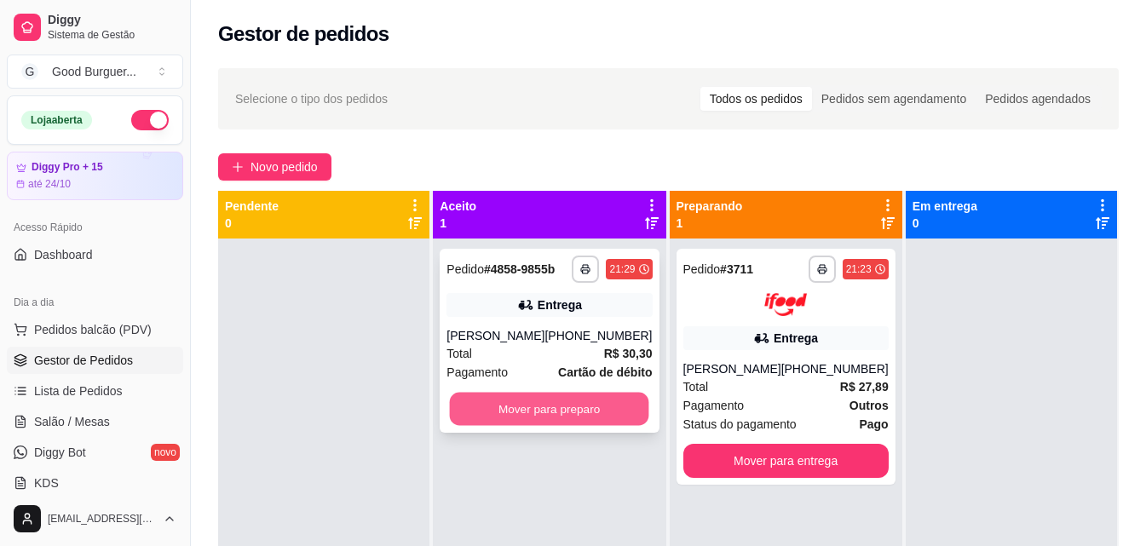
click at [601, 412] on button "Mover para preparo" at bounding box center [549, 409] width 199 height 33
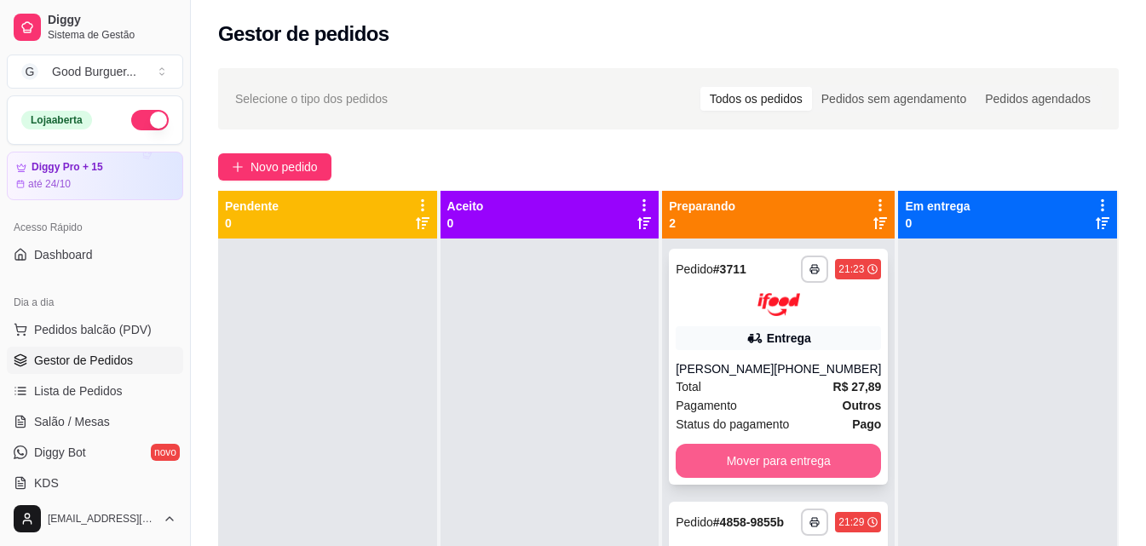
click at [787, 460] on button "Mover para entrega" at bounding box center [778, 461] width 205 height 34
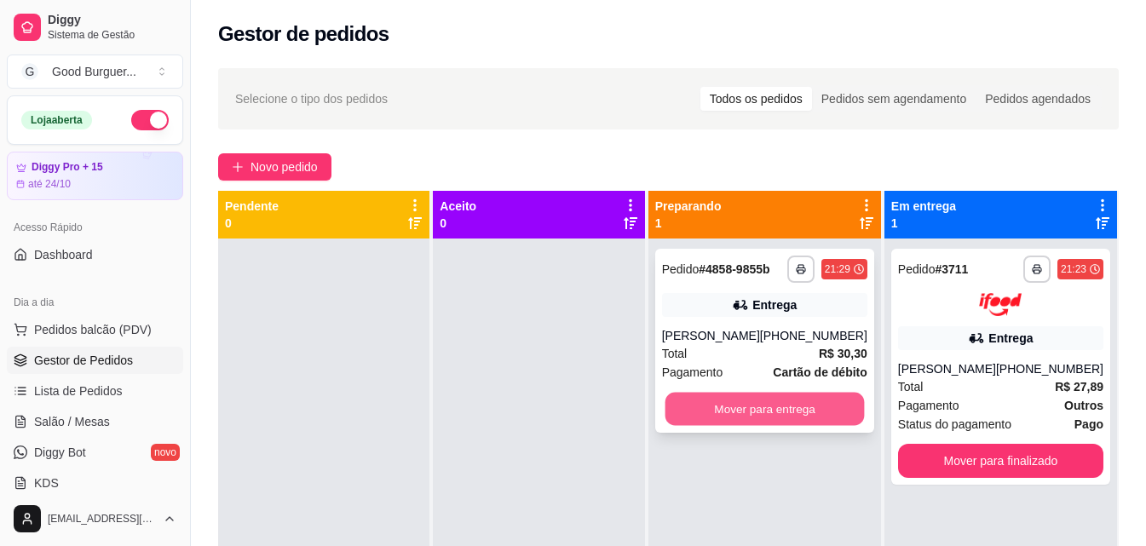
click at [792, 419] on button "Mover para entrega" at bounding box center [763, 409] width 199 height 33
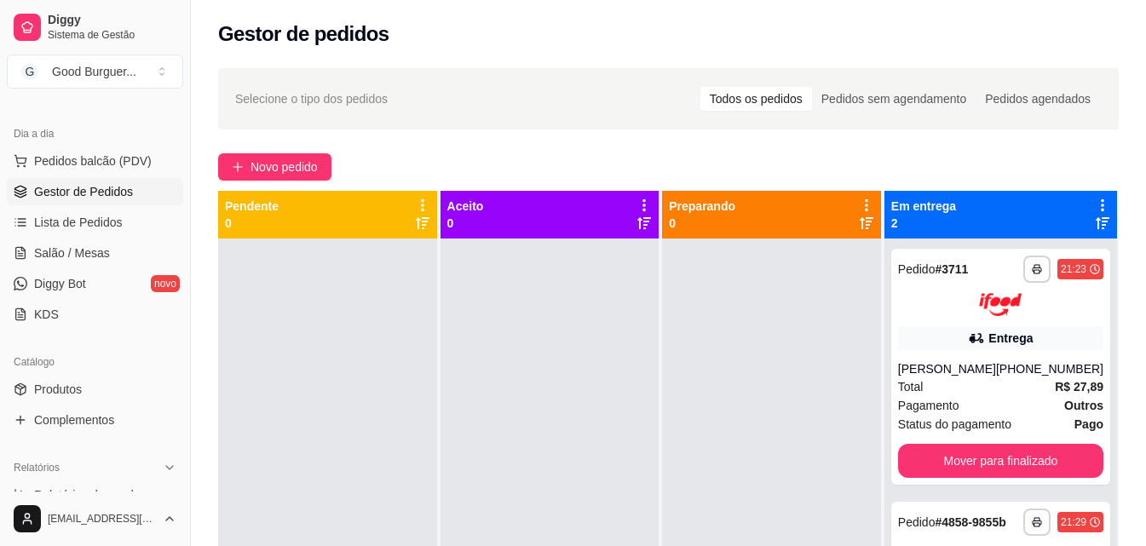
scroll to position [170, 0]
click at [100, 383] on link "Produtos" at bounding box center [95, 387] width 176 height 27
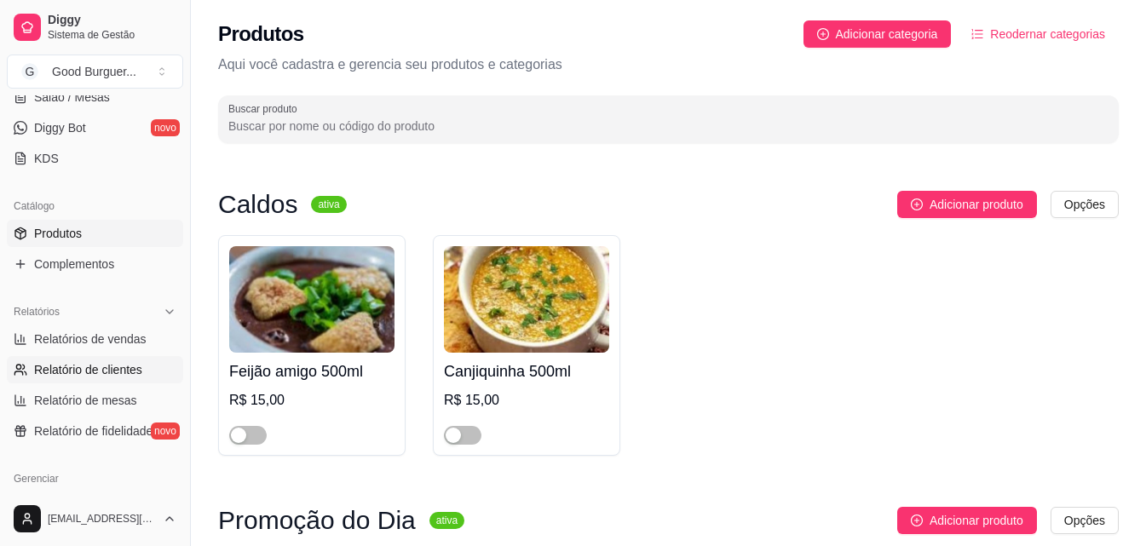
scroll to position [341, 0]
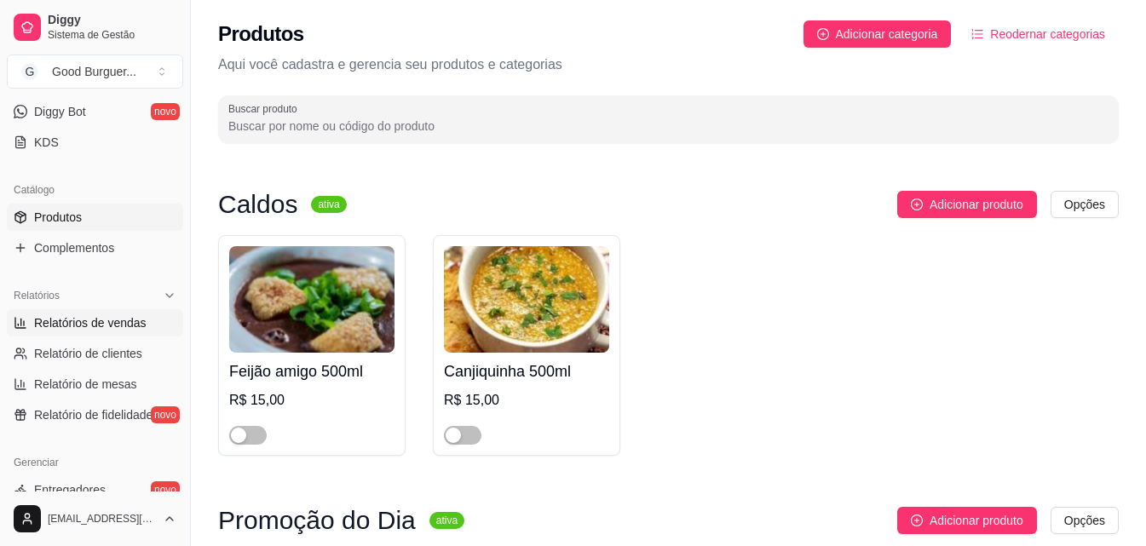
click at [114, 331] on link "Relatórios de vendas" at bounding box center [95, 322] width 176 height 27
select select "ALL"
select select "0"
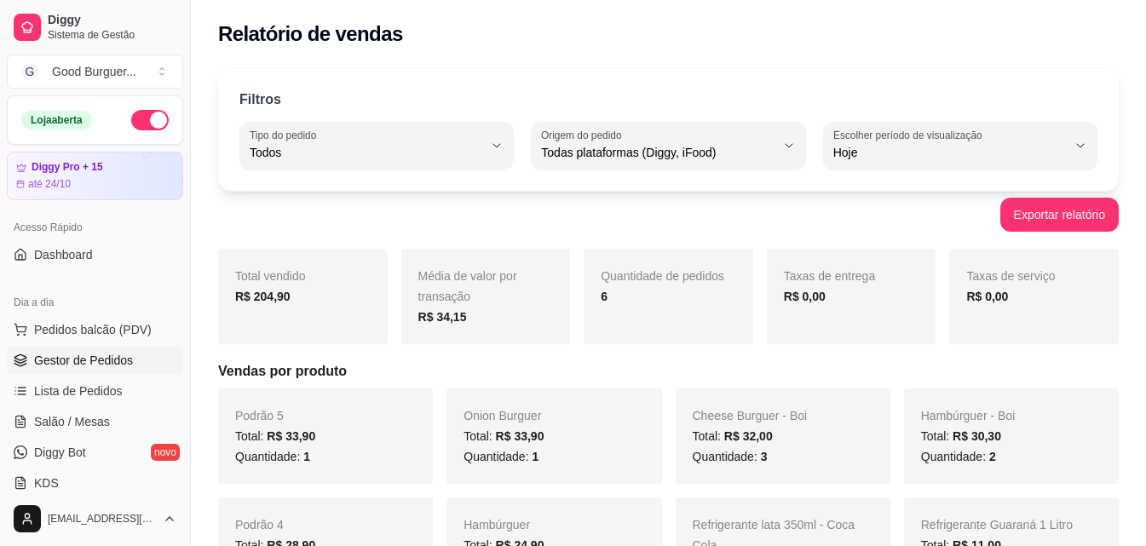
click at [102, 360] on span "Gestor de Pedidos" at bounding box center [83, 360] width 99 height 17
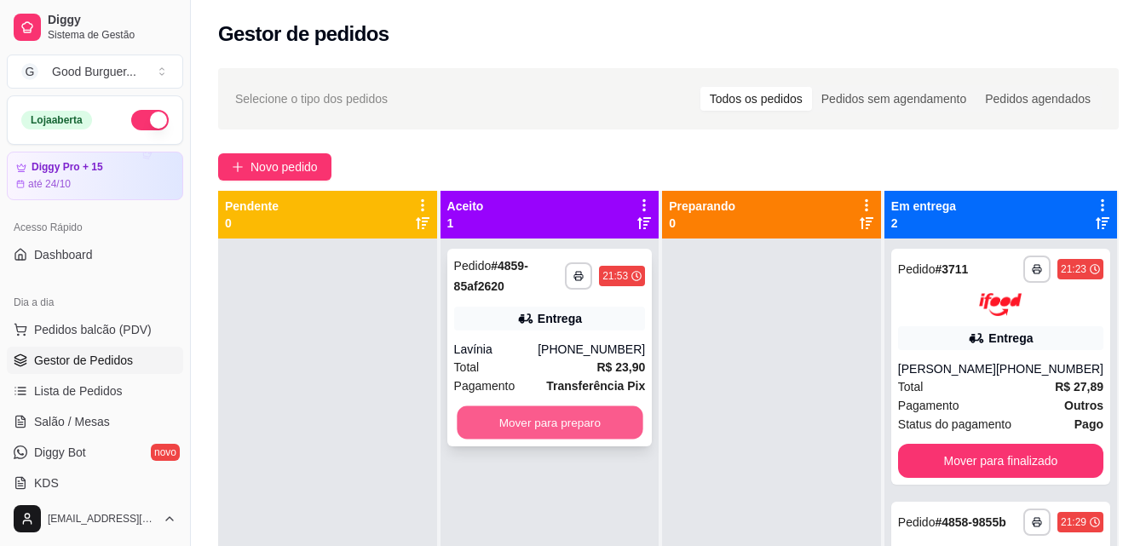
click at [561, 411] on button "Mover para preparo" at bounding box center [550, 422] width 186 height 33
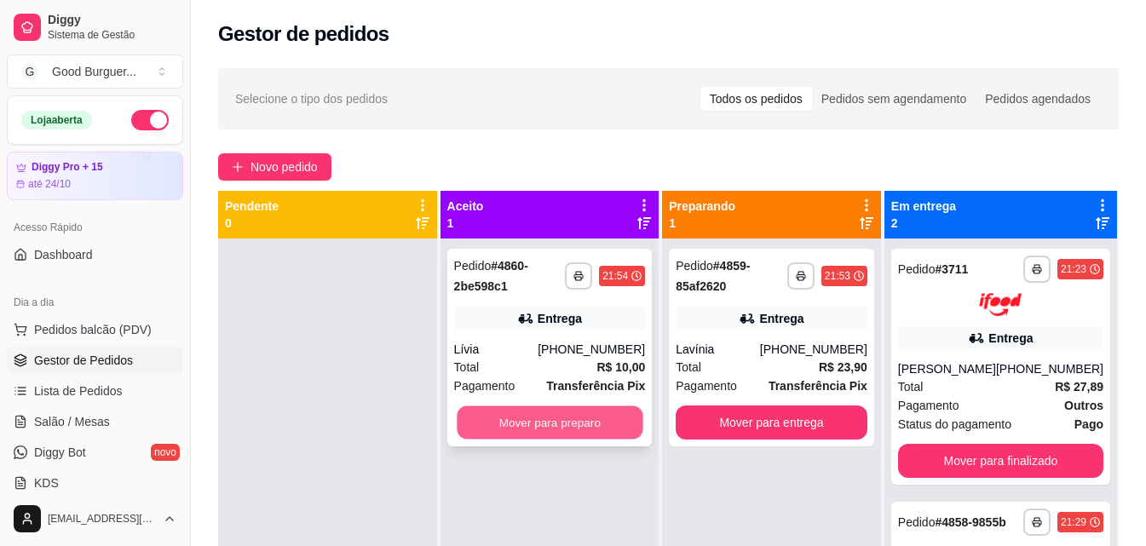
click at [613, 430] on button "Mover para preparo" at bounding box center [550, 422] width 186 height 33
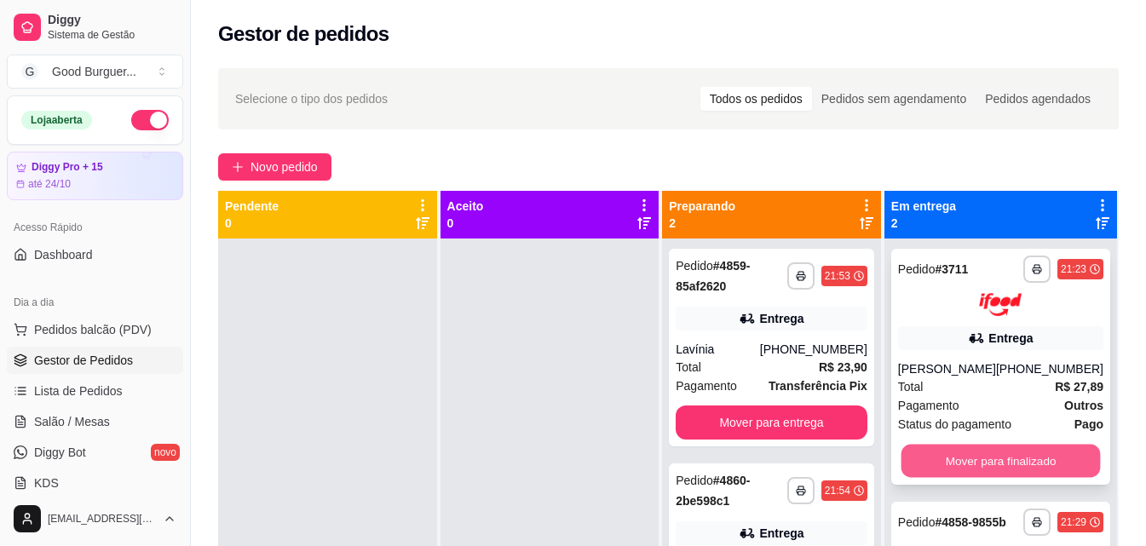
click at [1001, 451] on button "Mover para finalizado" at bounding box center [999, 460] width 199 height 33
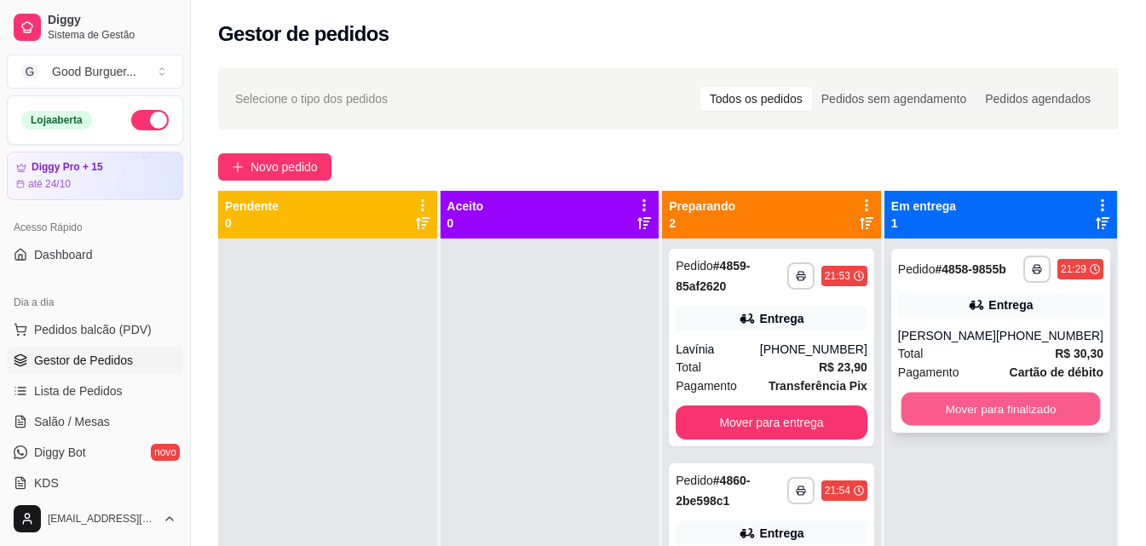
click at [1013, 414] on button "Mover para finalizado" at bounding box center [999, 409] width 199 height 33
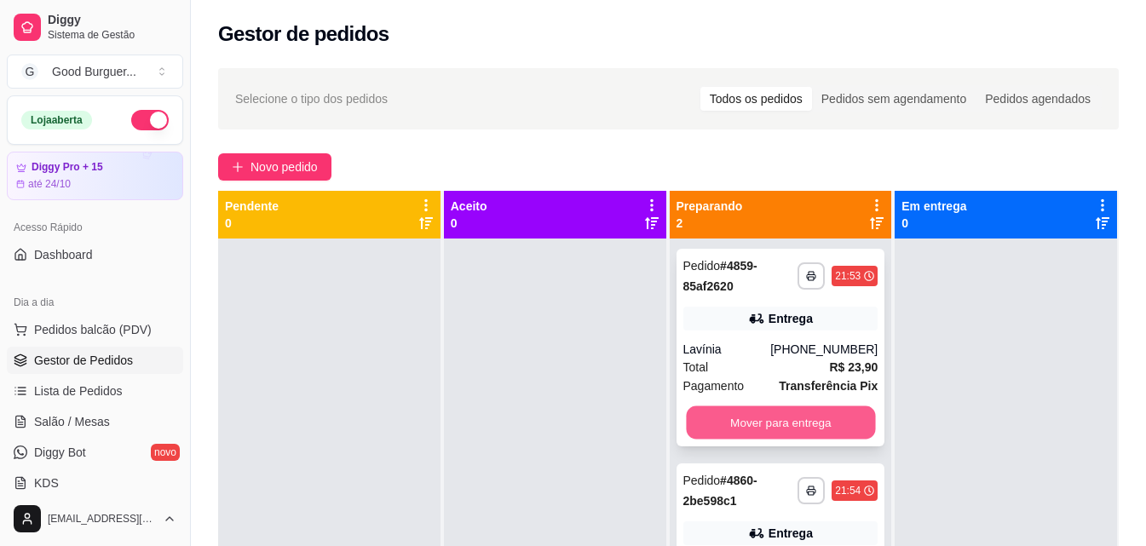
click at [817, 428] on button "Mover para entrega" at bounding box center [780, 422] width 189 height 33
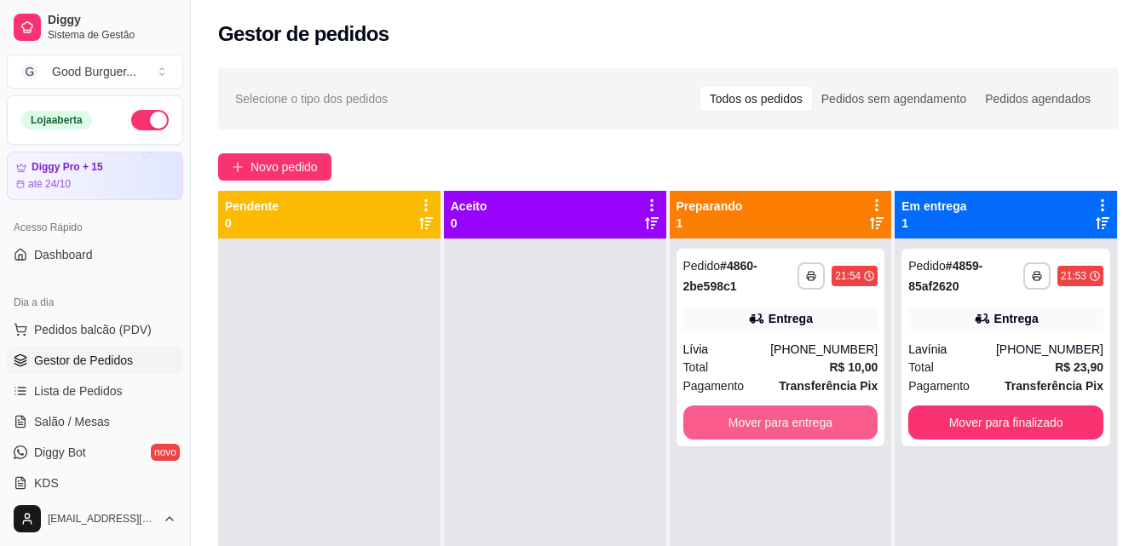
click at [817, 425] on button "Mover para entrega" at bounding box center [780, 423] width 195 height 34
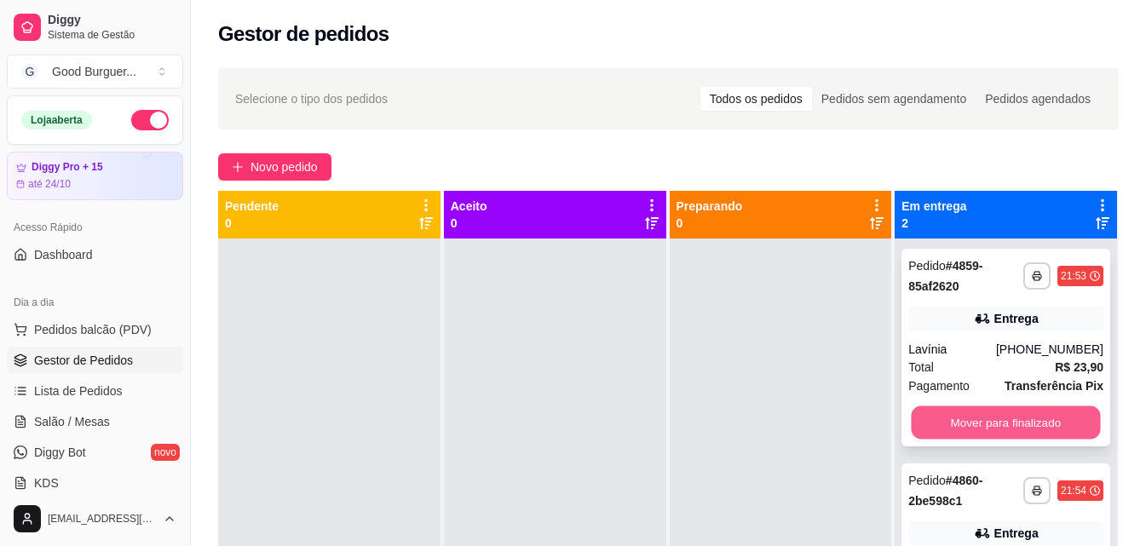
click at [992, 425] on button "Mover para finalizado" at bounding box center [1006, 422] width 189 height 33
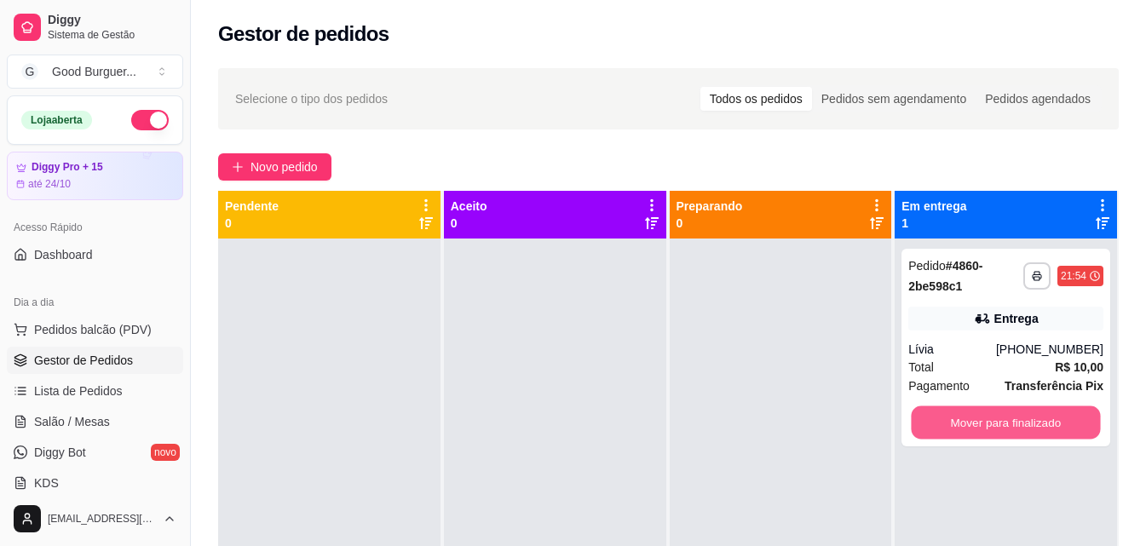
click at [992, 425] on button "Mover para finalizado" at bounding box center [1006, 422] width 189 height 33
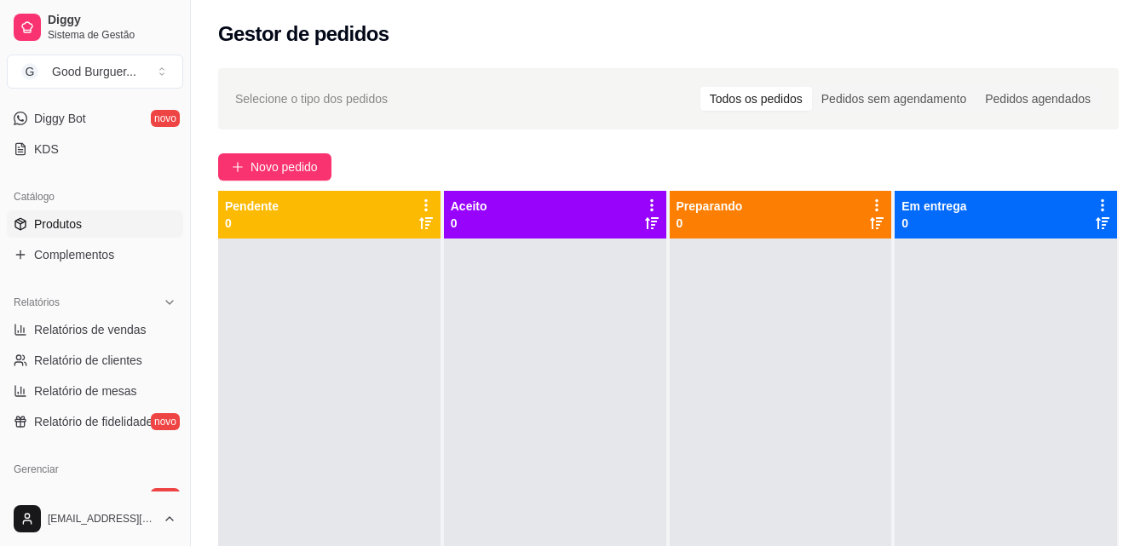
scroll to position [341, 0]
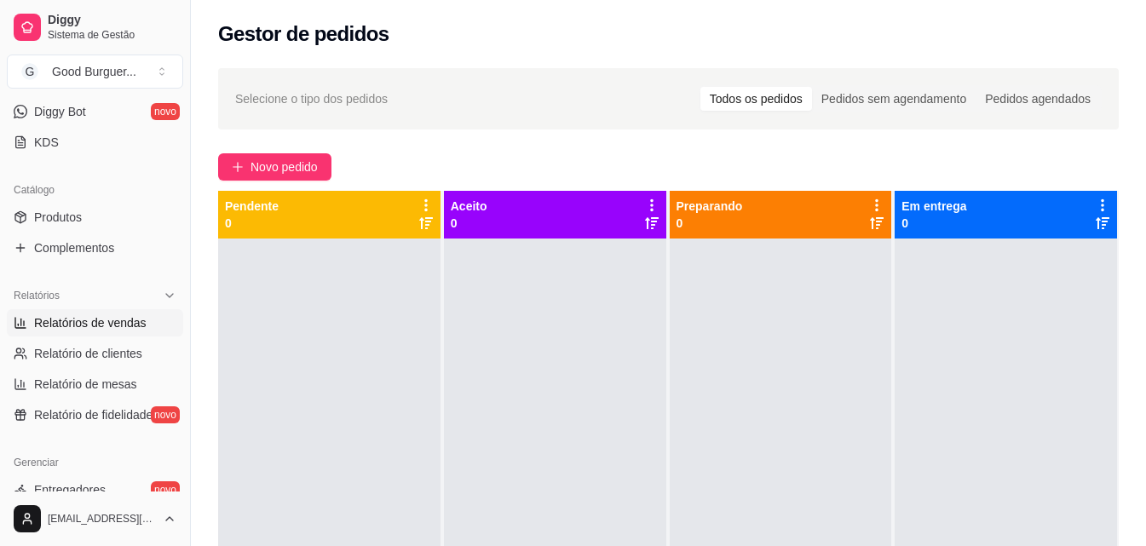
click at [105, 313] on link "Relatórios de vendas" at bounding box center [95, 322] width 176 height 27
select select "ALL"
select select "0"
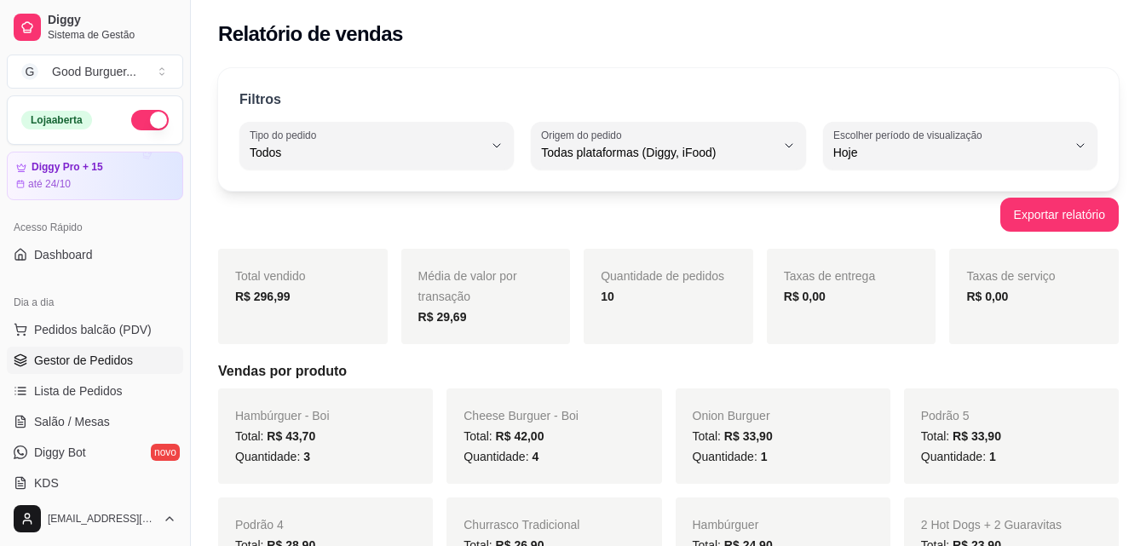
click at [123, 363] on span "Gestor de Pedidos" at bounding box center [83, 360] width 99 height 17
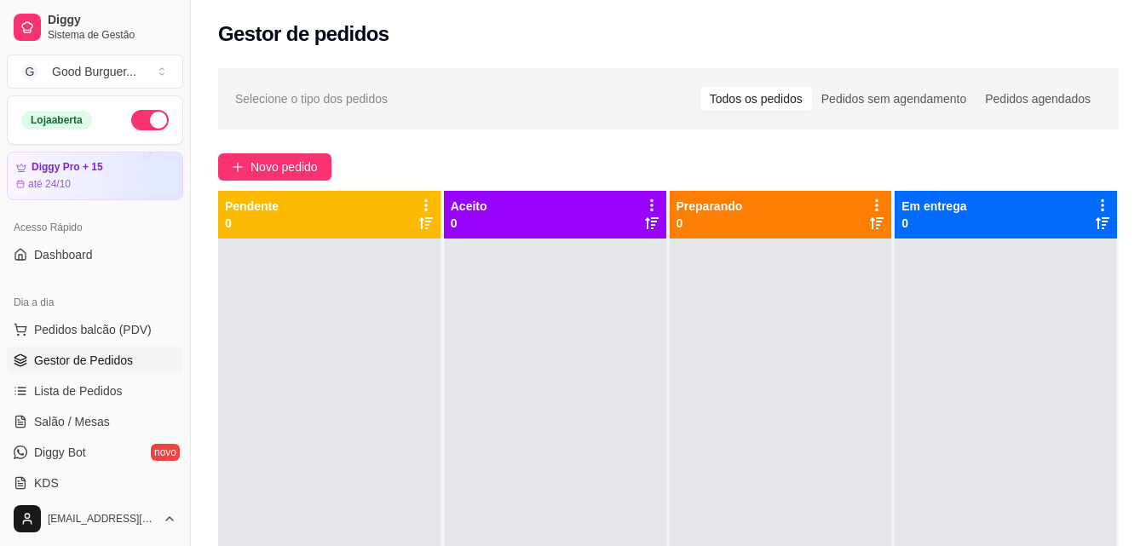
click at [7, 347] on link "Gestor de Pedidos" at bounding box center [95, 360] width 176 height 27
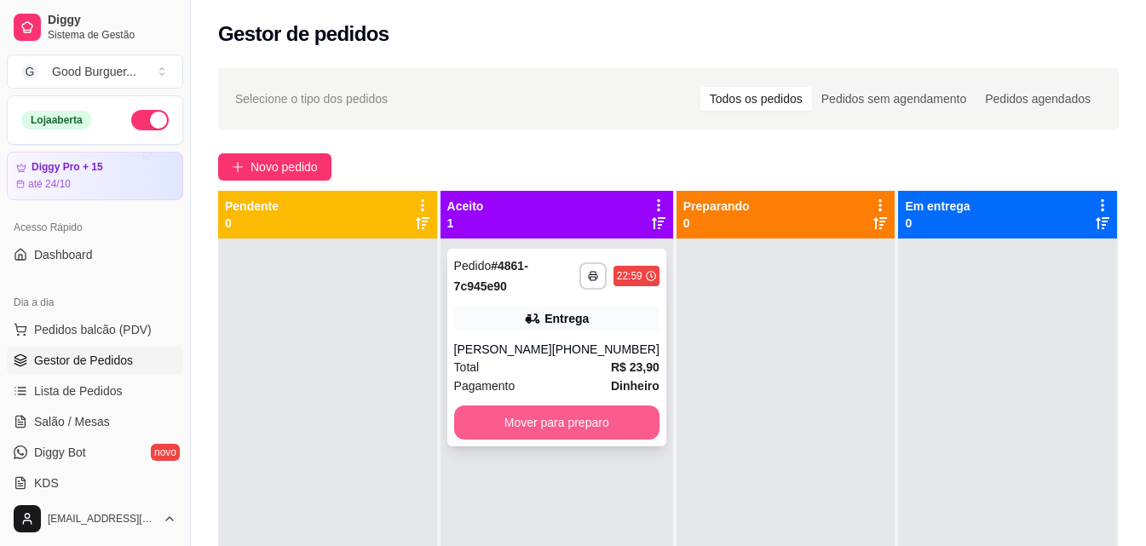
click at [610, 419] on button "Mover para preparo" at bounding box center [556, 423] width 205 height 34
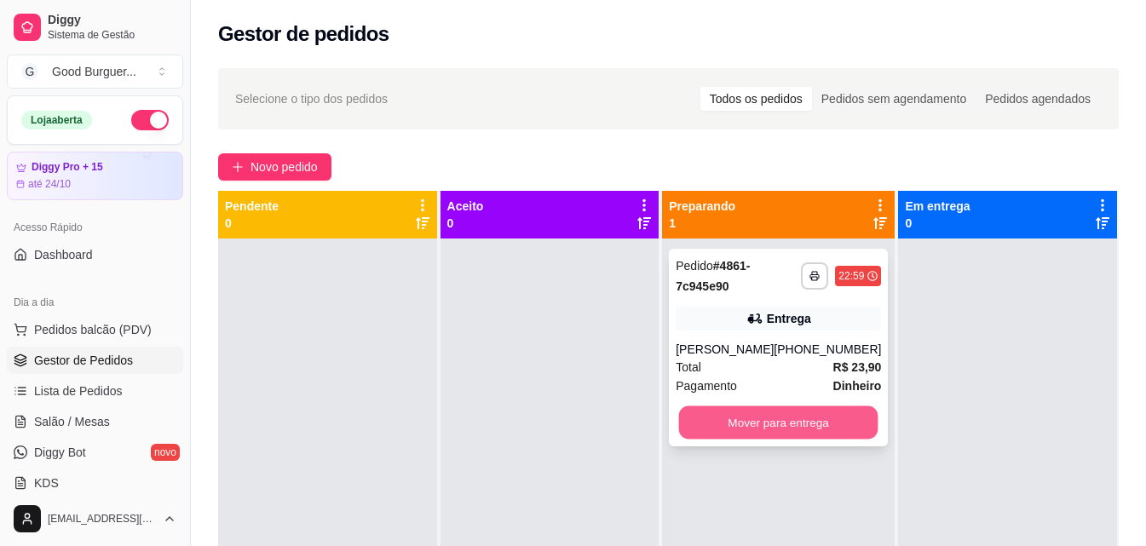
click at [817, 428] on button "Mover para entrega" at bounding box center [778, 422] width 199 height 33
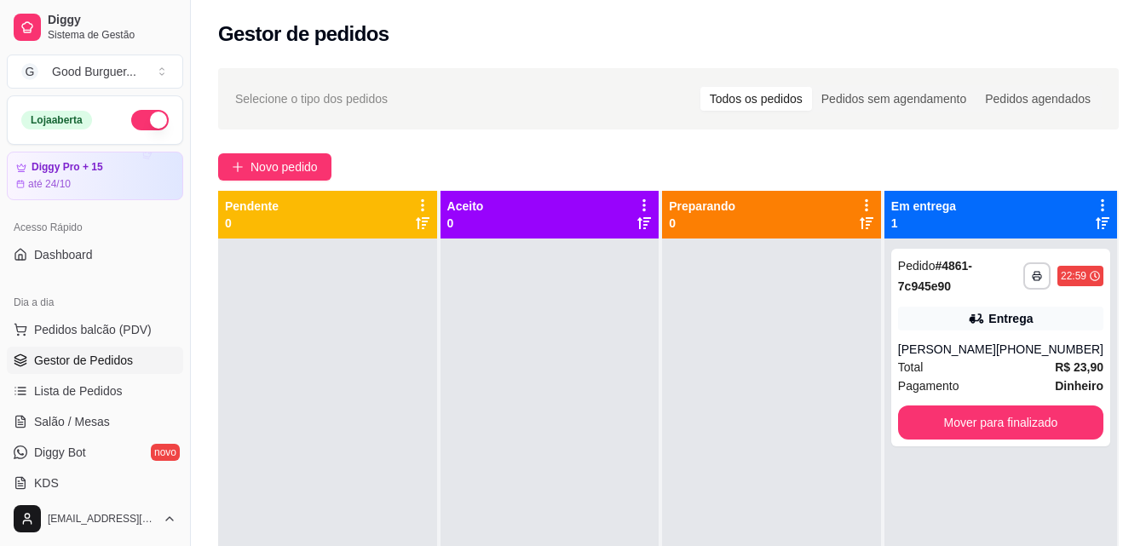
click at [131, 123] on button "button" at bounding box center [149, 120] width 37 height 20
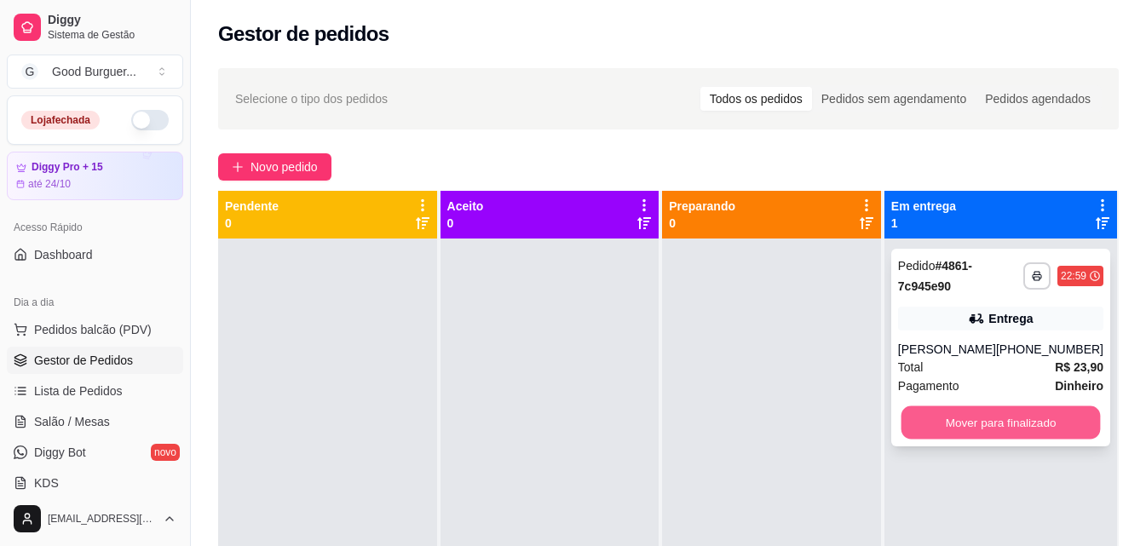
click at [987, 431] on button "Mover para finalizado" at bounding box center [999, 422] width 199 height 33
